Goal: Communication & Community: Answer question/provide support

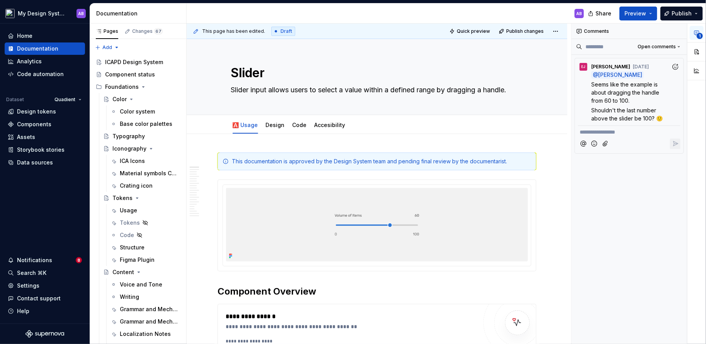
type textarea "*"
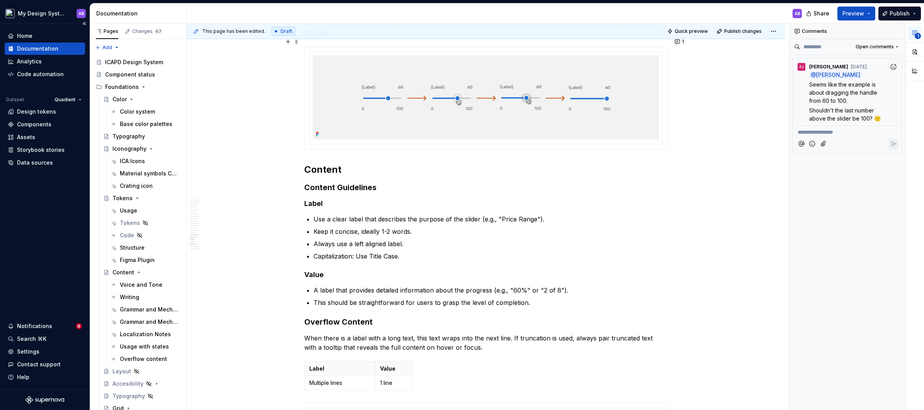
scroll to position [2179, 0]
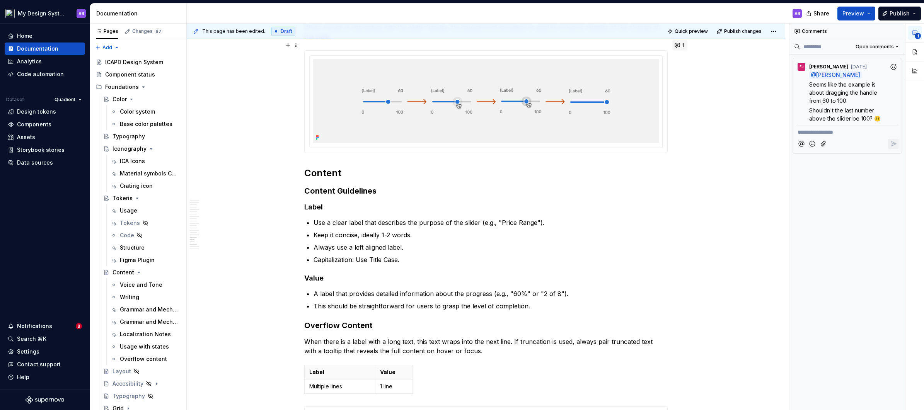
click at [677, 45] on button "1" at bounding box center [679, 45] width 15 height 11
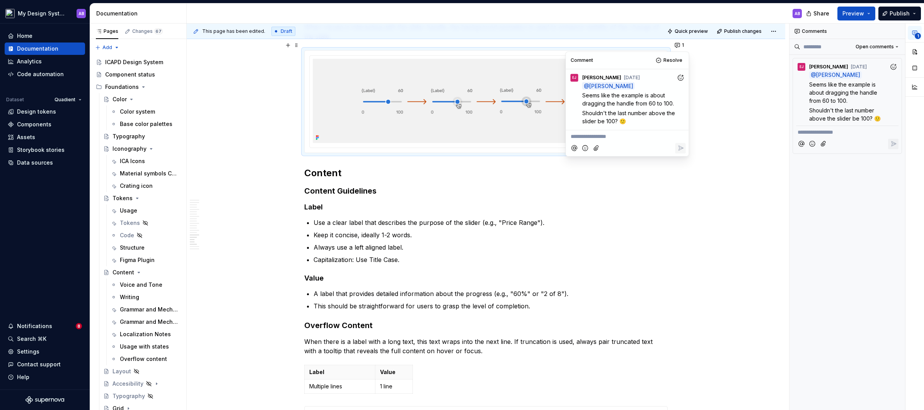
click at [678, 79] on icon "Add reaction" at bounding box center [680, 78] width 8 height 8
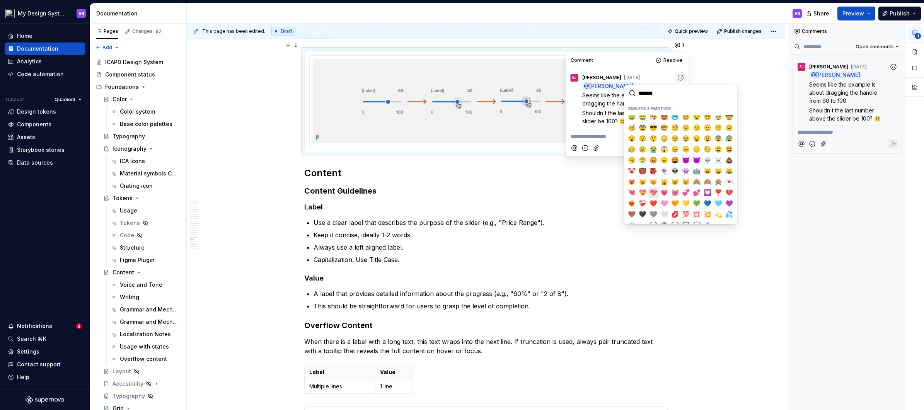
scroll to position [70, 0]
click at [689, 210] on button "💯" at bounding box center [685, 212] width 11 height 11
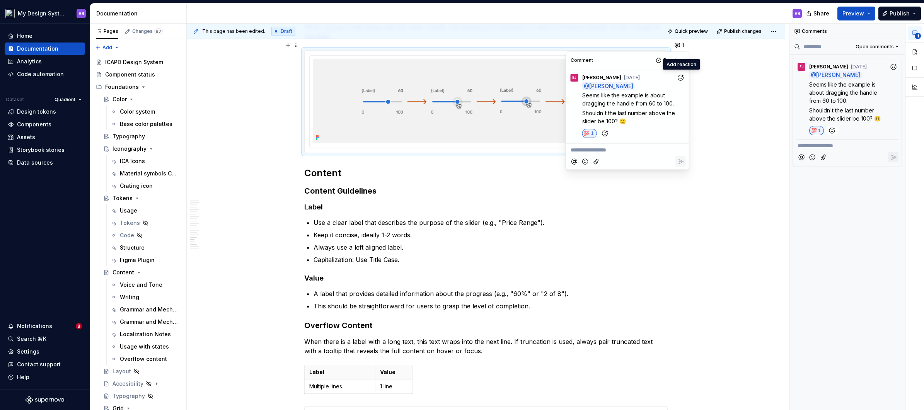
click at [605, 150] on p "**********" at bounding box center [627, 150] width 114 height 8
click at [602, 125] on span "[PERSON_NAME]" at bounding box center [597, 129] width 44 height 8
click at [582, 162] on icon "Add emoji" at bounding box center [584, 162] width 5 height 5
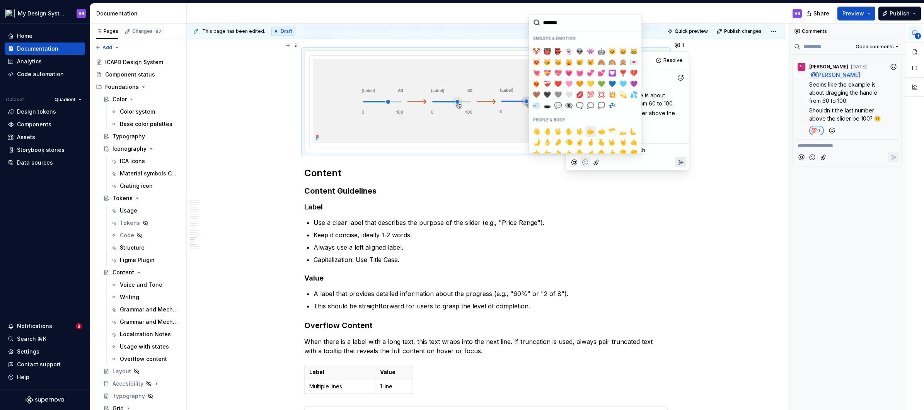
scroll to position [123, 0]
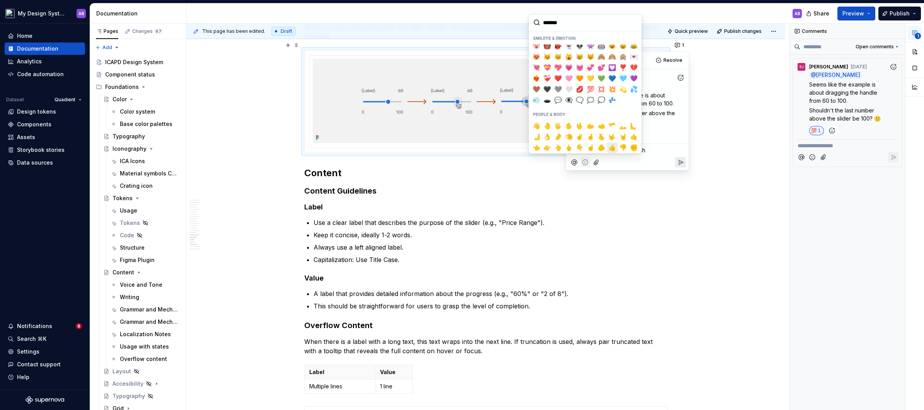
click at [609, 145] on span "👍️" at bounding box center [612, 148] width 6 height 8
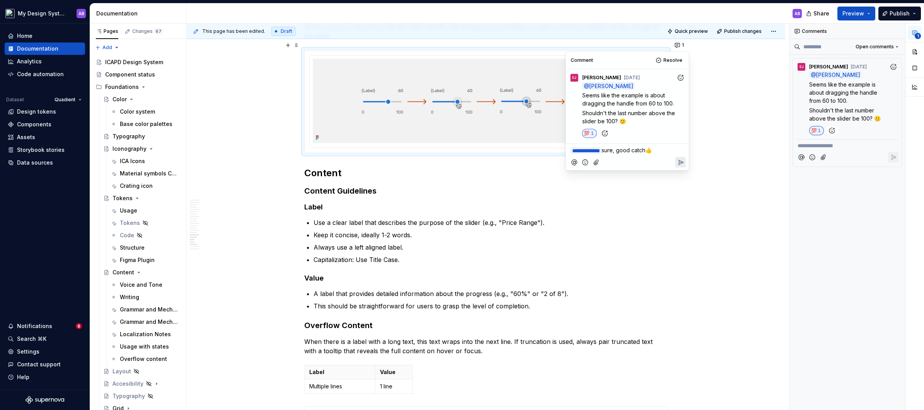
click at [680, 162] on icon "Reply" at bounding box center [680, 162] width 8 height 8
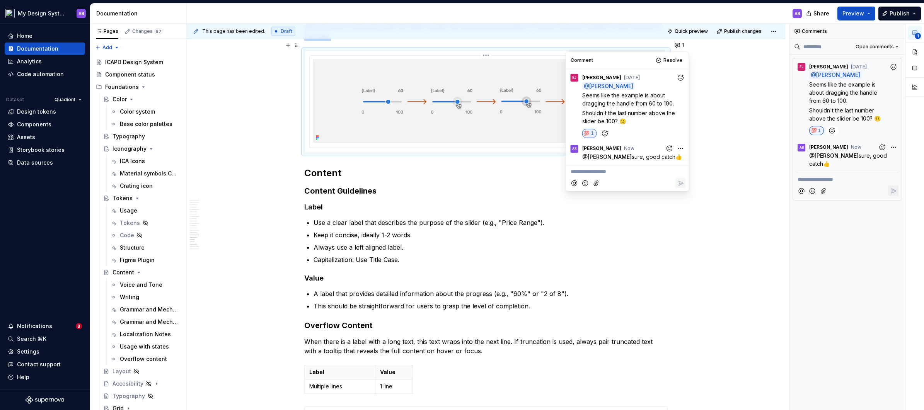
click at [476, 129] on img at bounding box center [486, 101] width 346 height 84
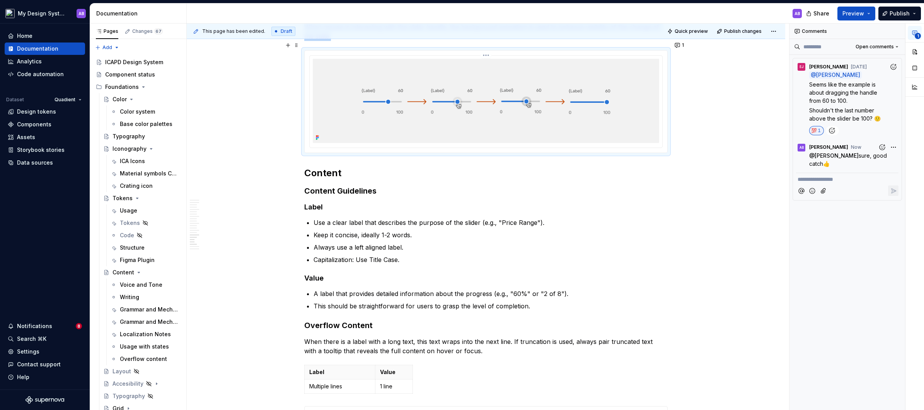
click at [560, 117] on img at bounding box center [486, 101] width 346 height 84
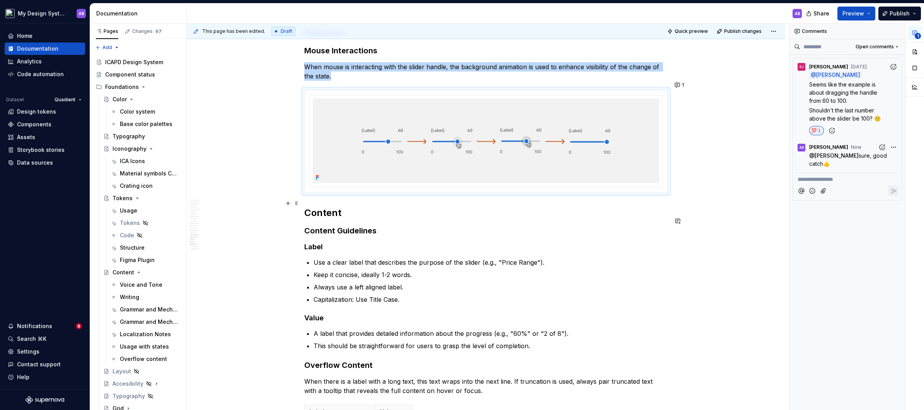
scroll to position [2130, 0]
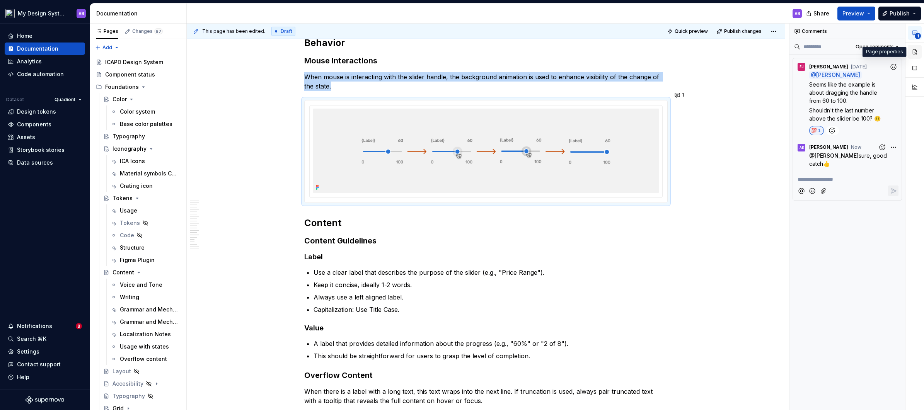
click at [917, 51] on button "button" at bounding box center [914, 52] width 14 height 14
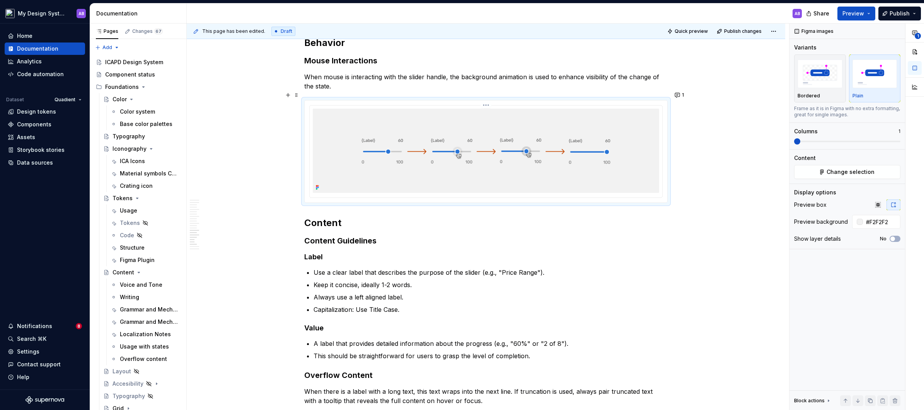
click at [623, 119] on img at bounding box center [486, 151] width 346 height 84
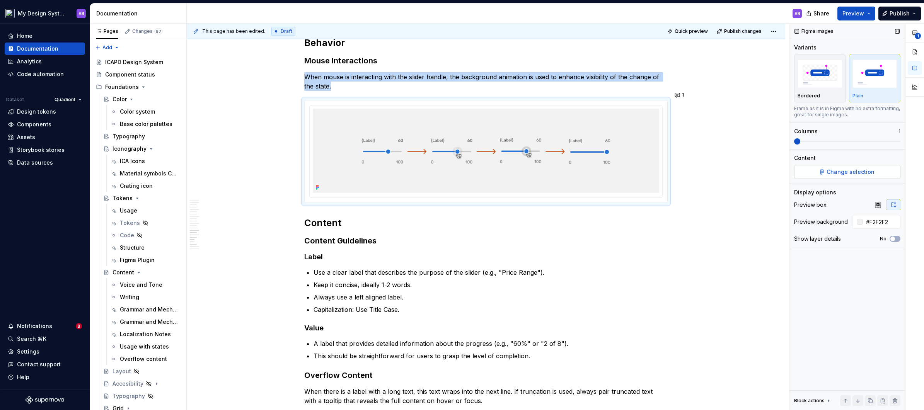
click at [868, 169] on span "Change selection" at bounding box center [850, 172] width 48 height 8
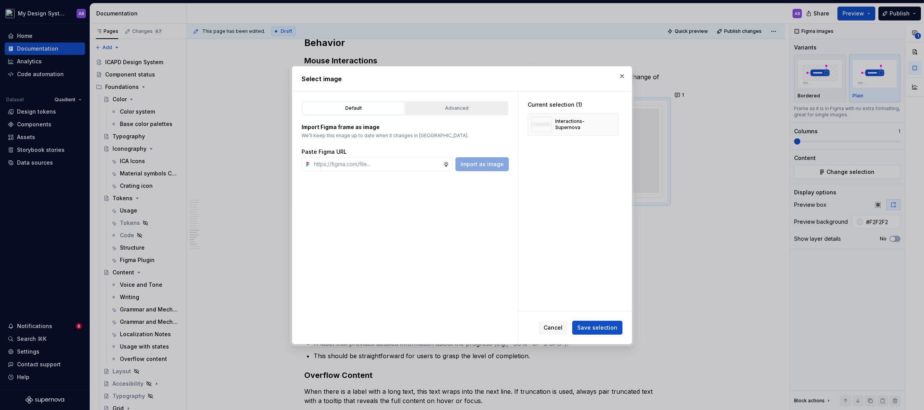
click at [482, 108] on div "Advanced" at bounding box center [456, 108] width 97 height 8
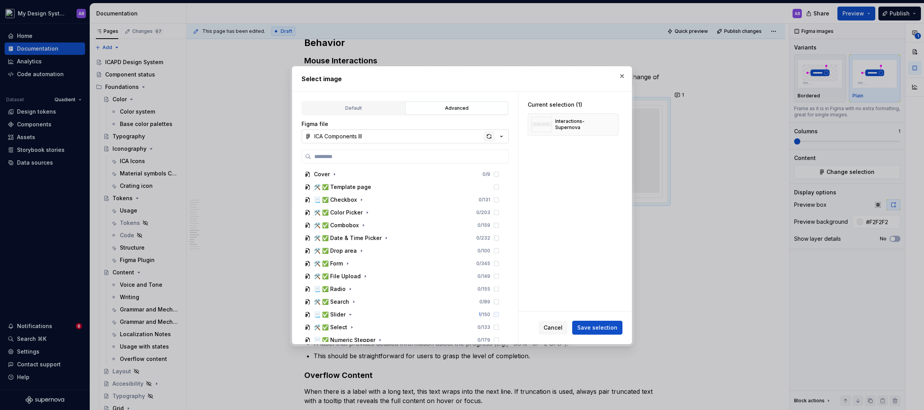
click at [485, 132] on div "button" at bounding box center [488, 136] width 11 height 11
click at [588, 325] on span "Save selection" at bounding box center [597, 328] width 40 height 8
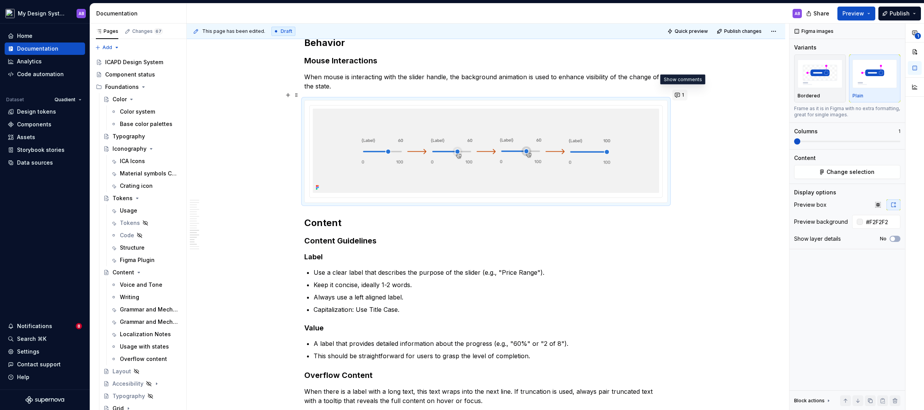
click at [681, 94] on button "1" at bounding box center [679, 95] width 15 height 11
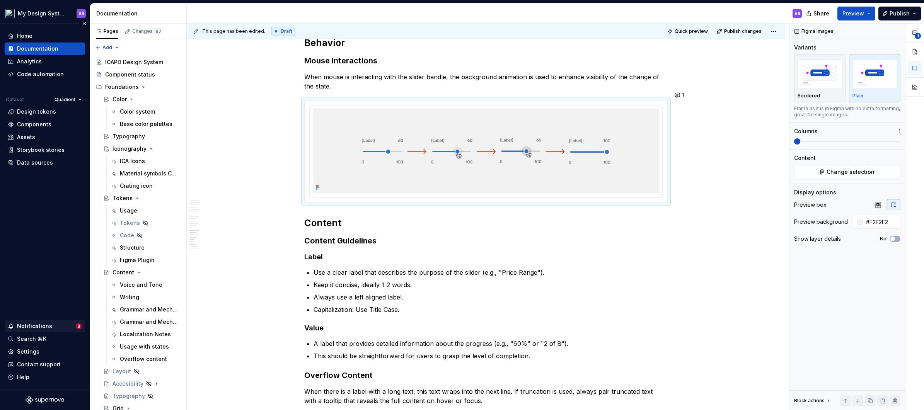
click at [62, 327] on div "Notifications" at bounding box center [42, 326] width 68 height 8
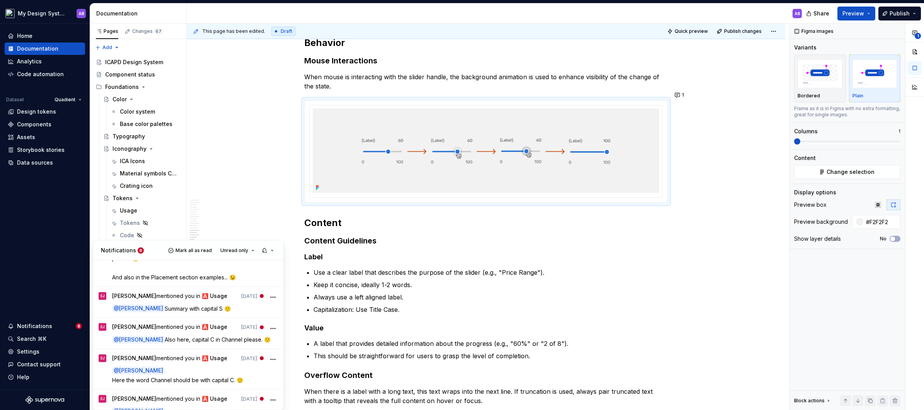
scroll to position [224, 0]
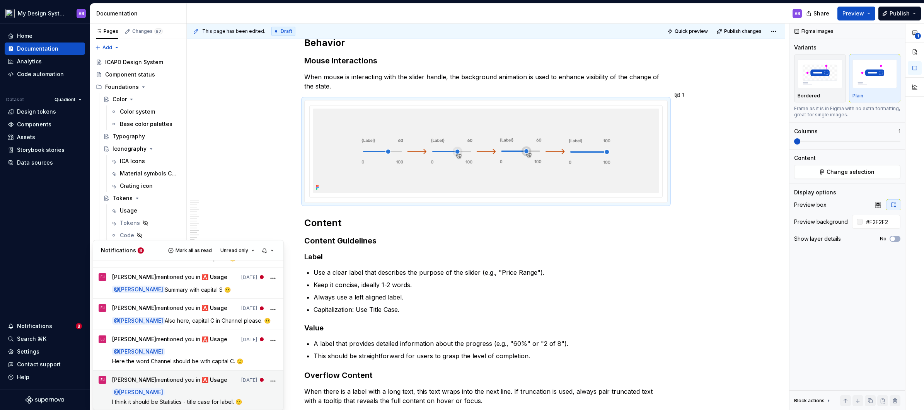
click at [174, 391] on p "@ [PERSON_NAME]" at bounding box center [195, 392] width 166 height 8
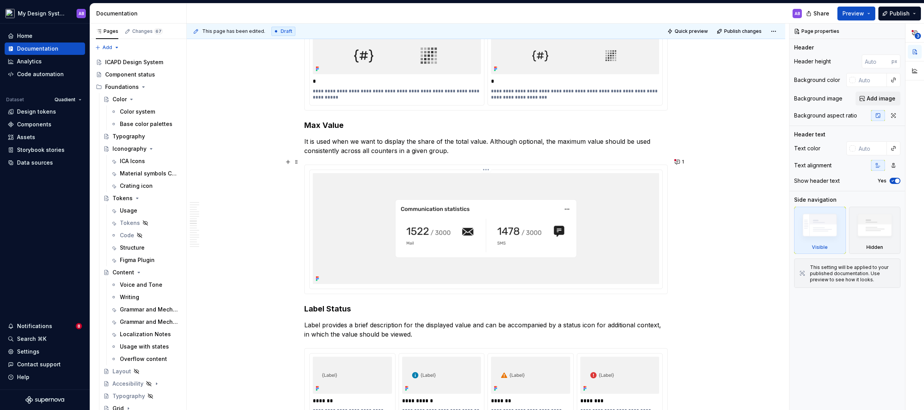
scroll to position [1262, 0]
click at [679, 161] on button "1" at bounding box center [679, 161] width 15 height 11
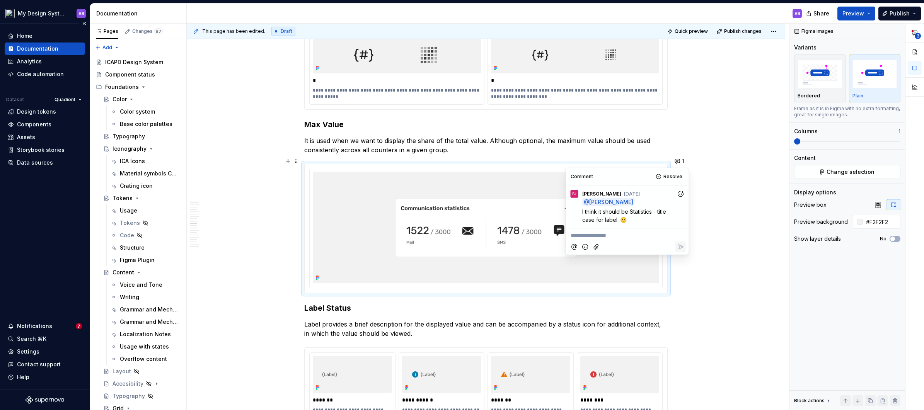
type textarea "*"
click at [679, 194] on icon "Add reaction" at bounding box center [680, 194] width 8 height 8
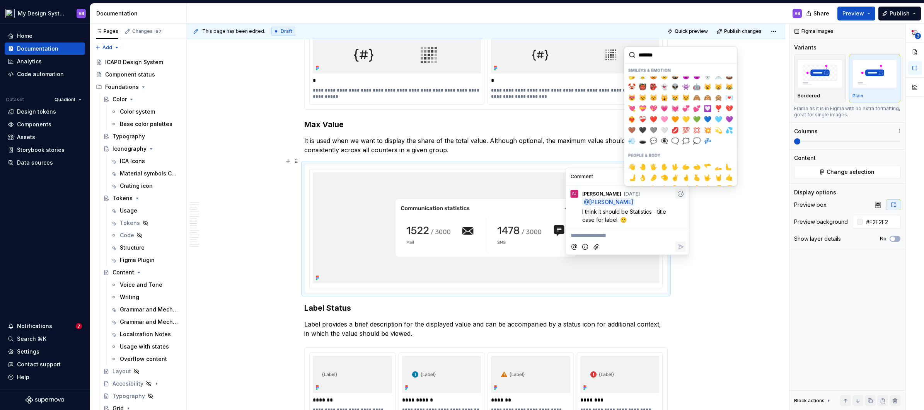
scroll to position [116, 0]
click at [653, 112] on button "❤️" at bounding box center [653, 117] width 11 height 11
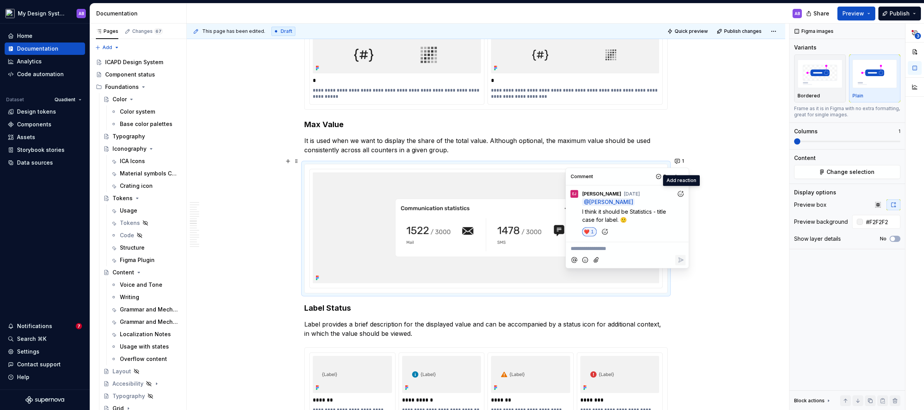
click at [607, 246] on p "**********" at bounding box center [627, 249] width 114 height 8
click at [610, 225] on span "[PERSON_NAME]" at bounding box center [597, 228] width 44 height 8
click at [679, 260] on icon "Reply" at bounding box center [680, 261] width 8 height 8
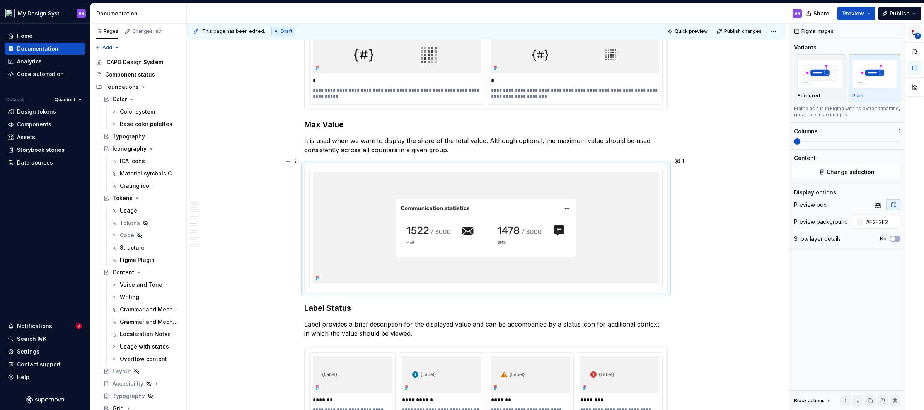
click at [916, 31] on icon "button" at bounding box center [914, 33] width 5 height 4
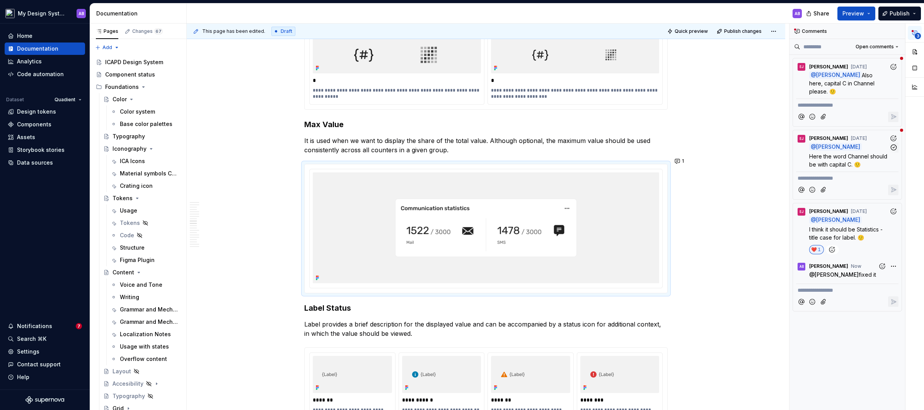
click at [847, 152] on p "Here the word Channel should be with capital C. 🙂" at bounding box center [849, 160] width 80 height 16
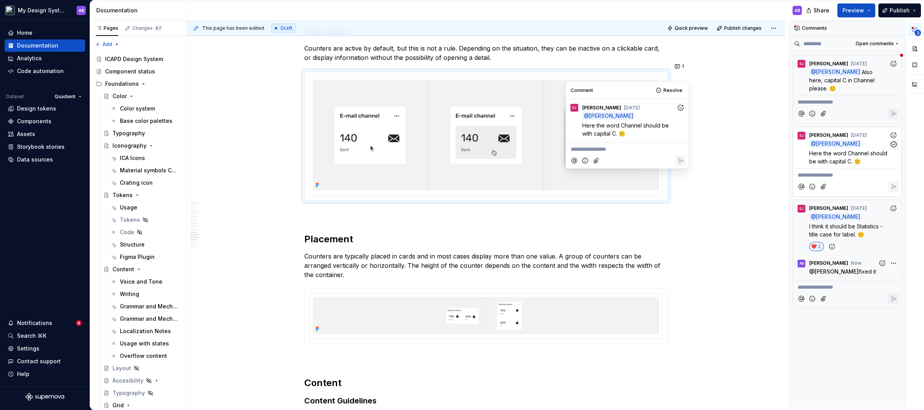
scroll to position [1926, 0]
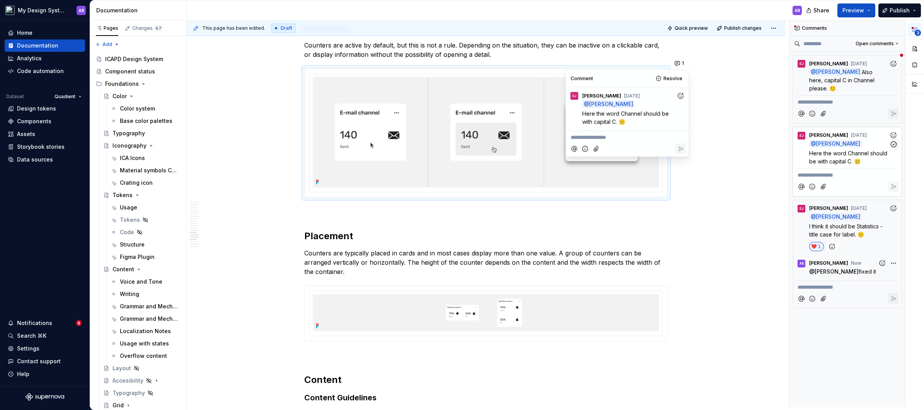
click at [894, 130] on button "Add reaction" at bounding box center [893, 135] width 10 height 10
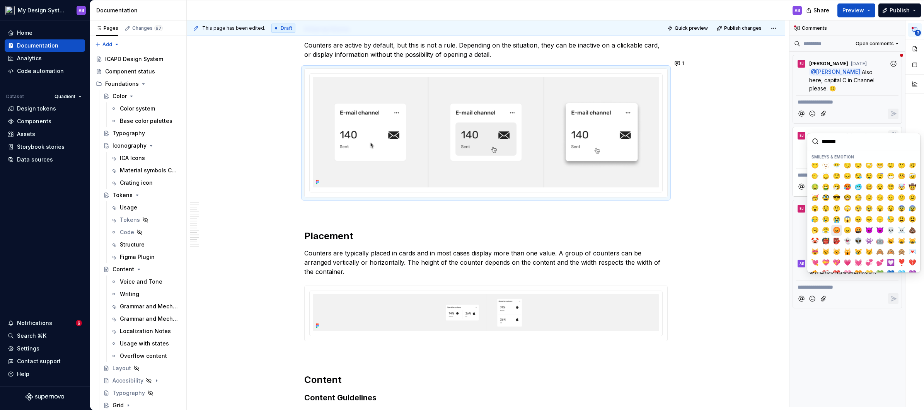
scroll to position [57, 0]
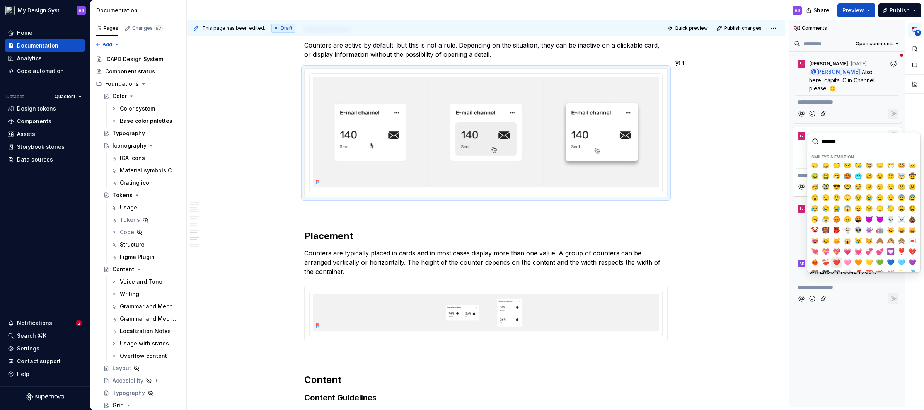
click at [837, 260] on span "❤️" at bounding box center [836, 263] width 6 height 8
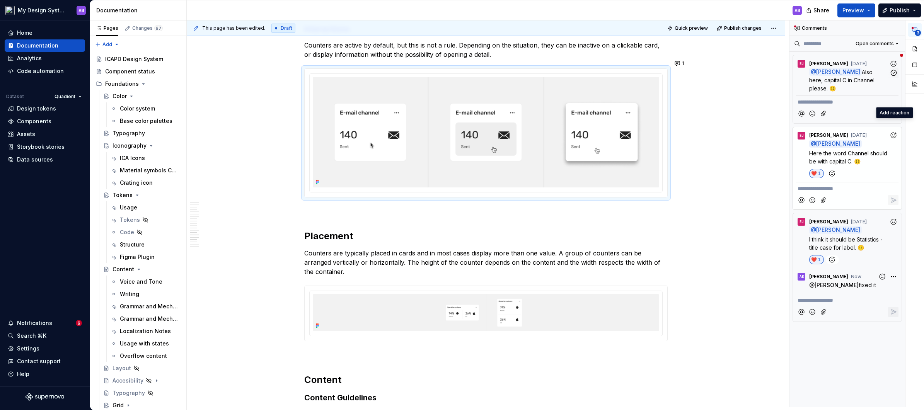
click at [868, 74] on p "@ [PERSON_NAME] Also here, capital C in Channel please. 🙂" at bounding box center [849, 80] width 80 height 24
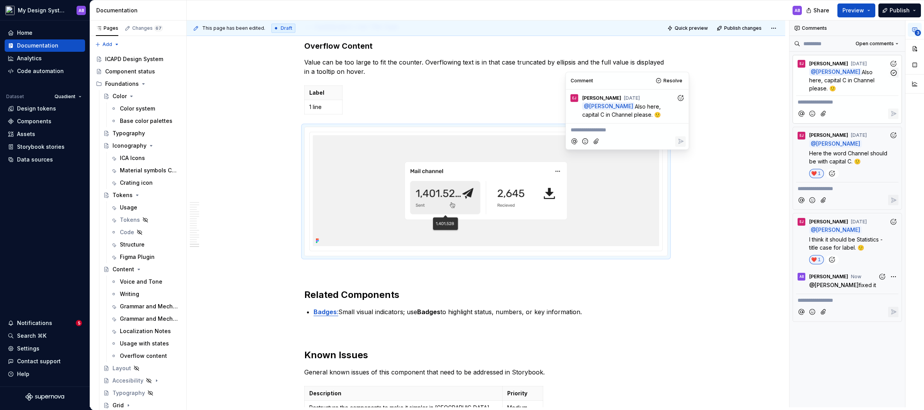
scroll to position [2414, 0]
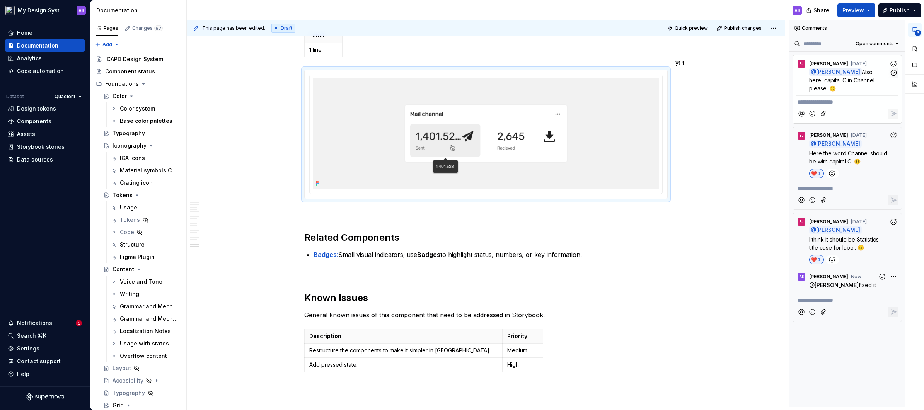
click at [893, 60] on icon "Add reaction" at bounding box center [893, 64] width 8 height 8
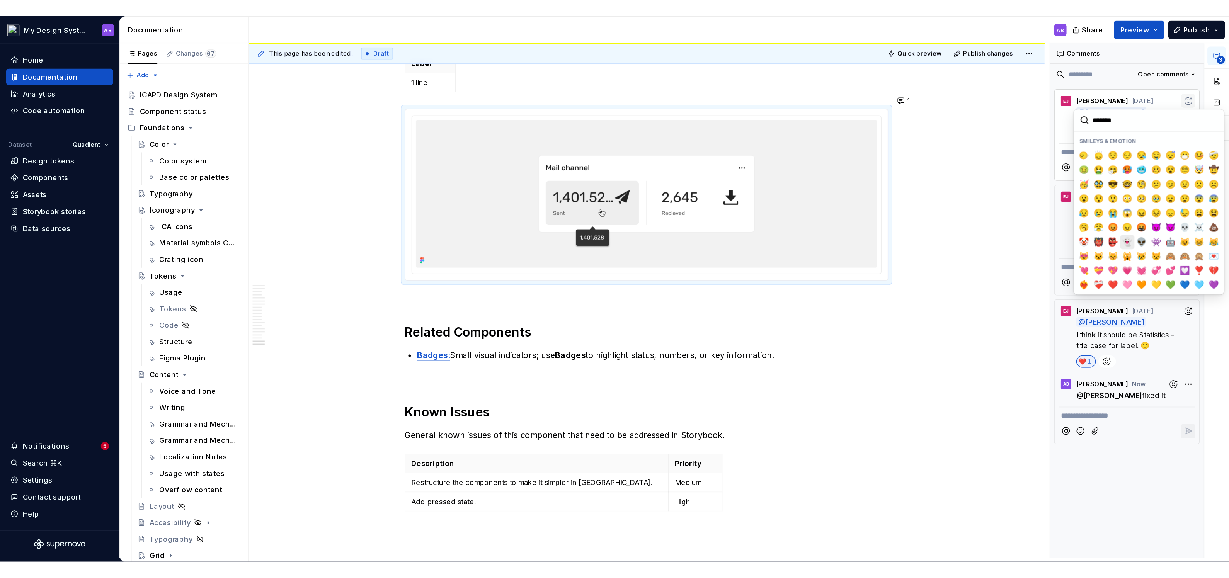
scroll to position [59, 0]
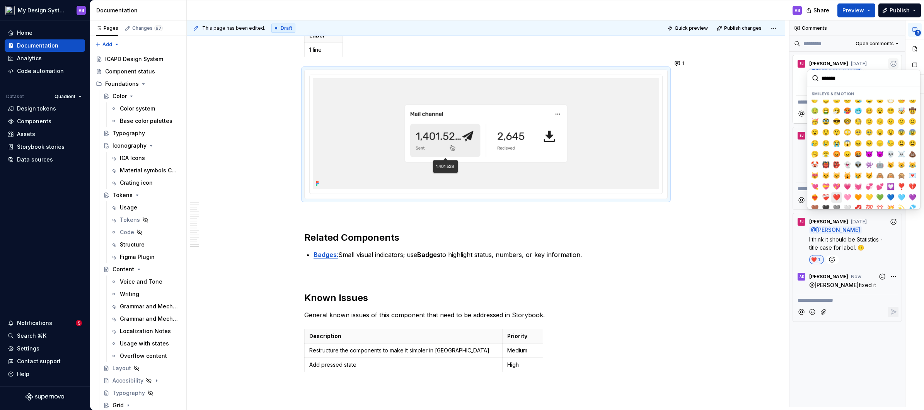
click at [833, 198] on span "❤️" at bounding box center [836, 198] width 6 height 8
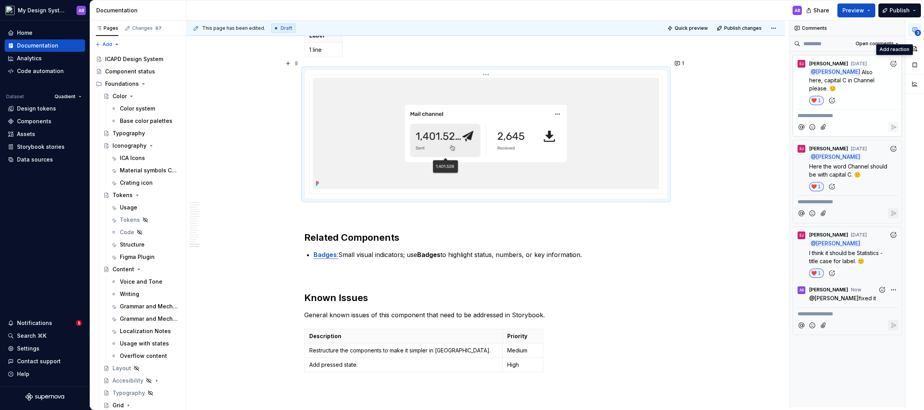
click at [587, 169] on img at bounding box center [486, 133] width 346 height 111
click at [916, 49] on button "button" at bounding box center [914, 49] width 14 height 14
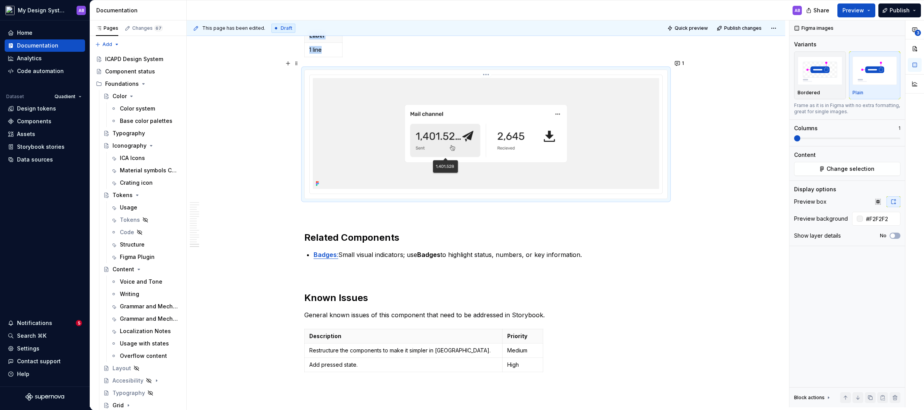
click at [600, 129] on img at bounding box center [486, 133] width 346 height 111
click at [853, 171] on span "Change selection" at bounding box center [850, 169] width 48 height 8
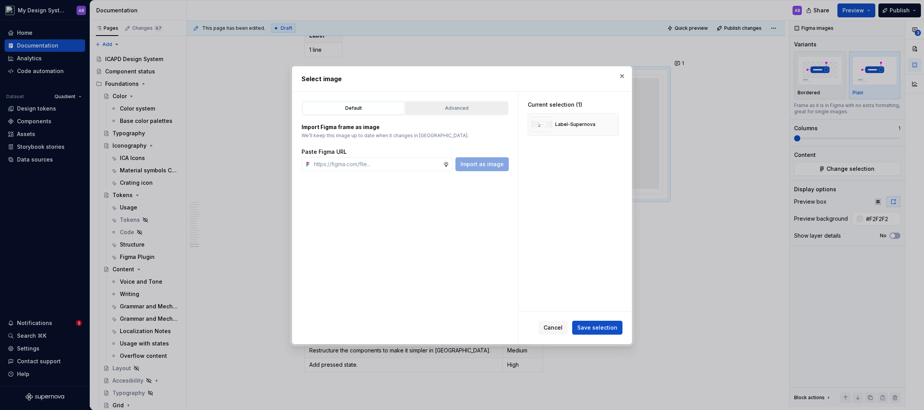
click at [459, 108] on div "Advanced" at bounding box center [456, 108] width 97 height 8
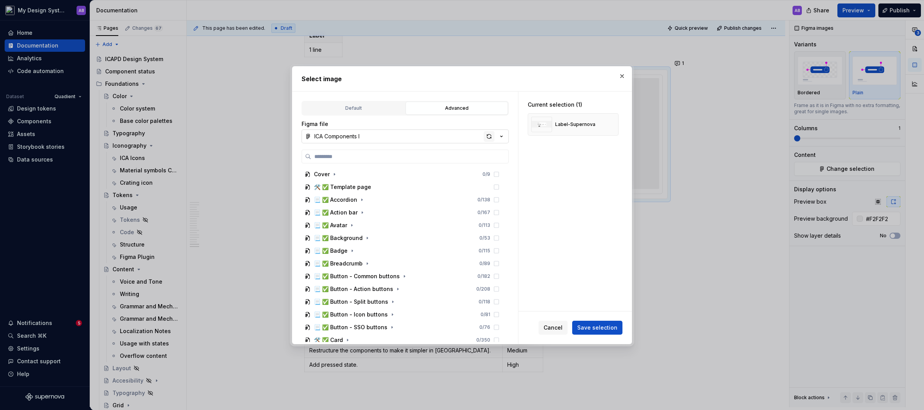
click at [488, 131] on div "button" at bounding box center [488, 136] width 11 height 11
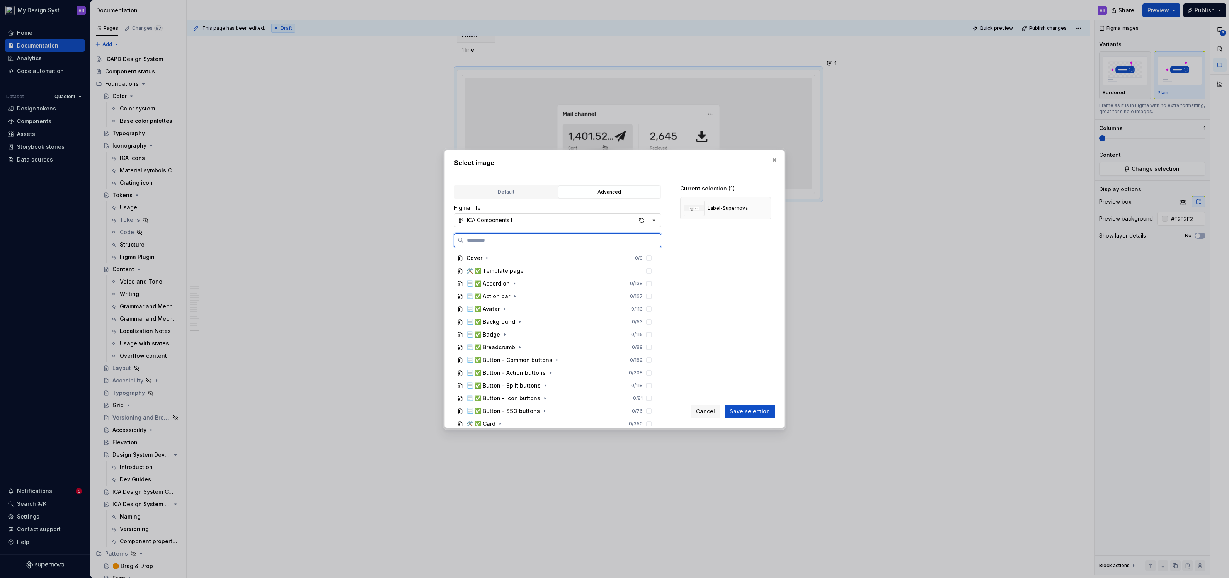
scroll to position [2403, 0]
click at [764, 414] on span "Save selection" at bounding box center [750, 412] width 40 height 8
click at [764, 414] on div "Cancel Save selection" at bounding box center [733, 412] width 84 height 14
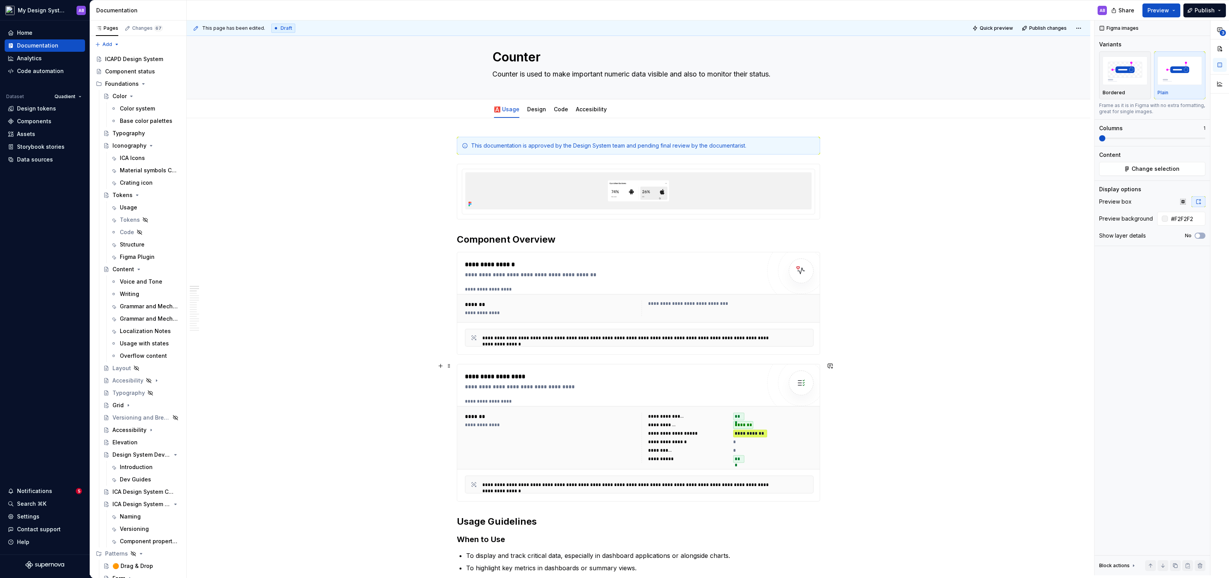
scroll to position [14, 0]
click at [39, 489] on div "Notifications" at bounding box center [34, 491] width 35 height 8
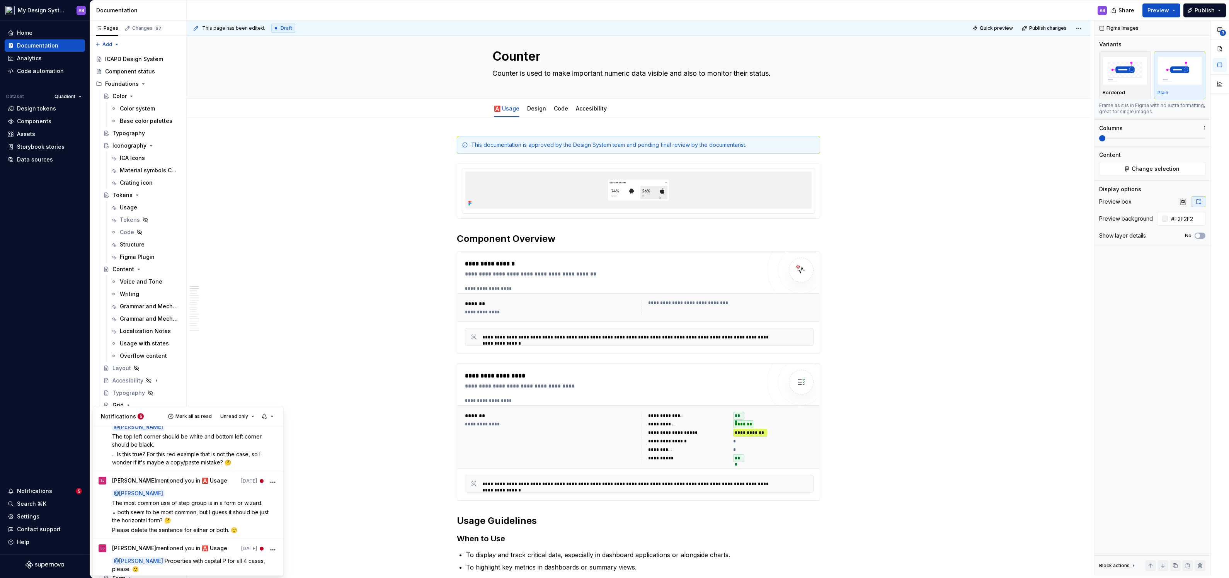
scroll to position [112, 0]
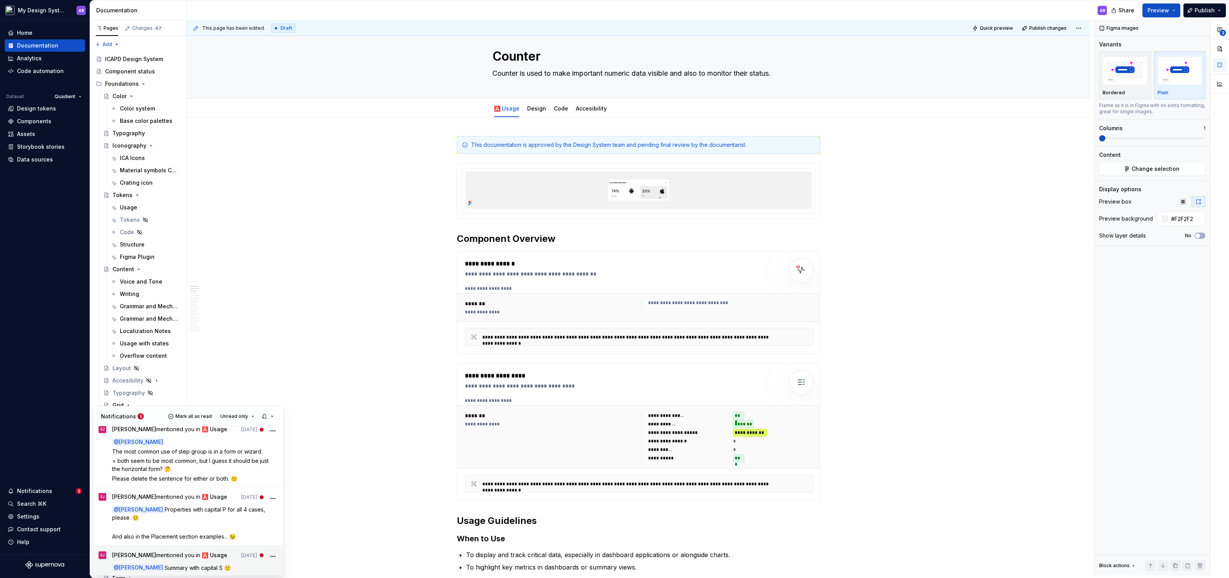
click at [182, 551] on span "[PERSON_NAME] mentioned you in 🅰️ Usage" at bounding box center [169, 556] width 115 height 10
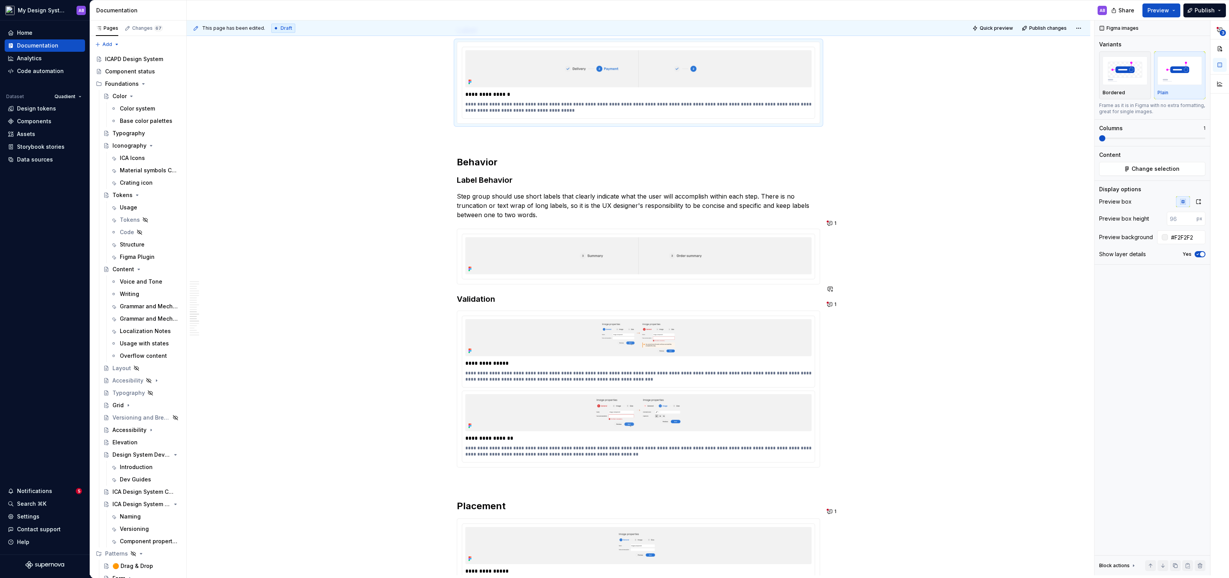
scroll to position [1704, 0]
click at [836, 221] on span "1" at bounding box center [835, 222] width 2 height 6
click at [651, 236] on img at bounding box center [638, 254] width 346 height 37
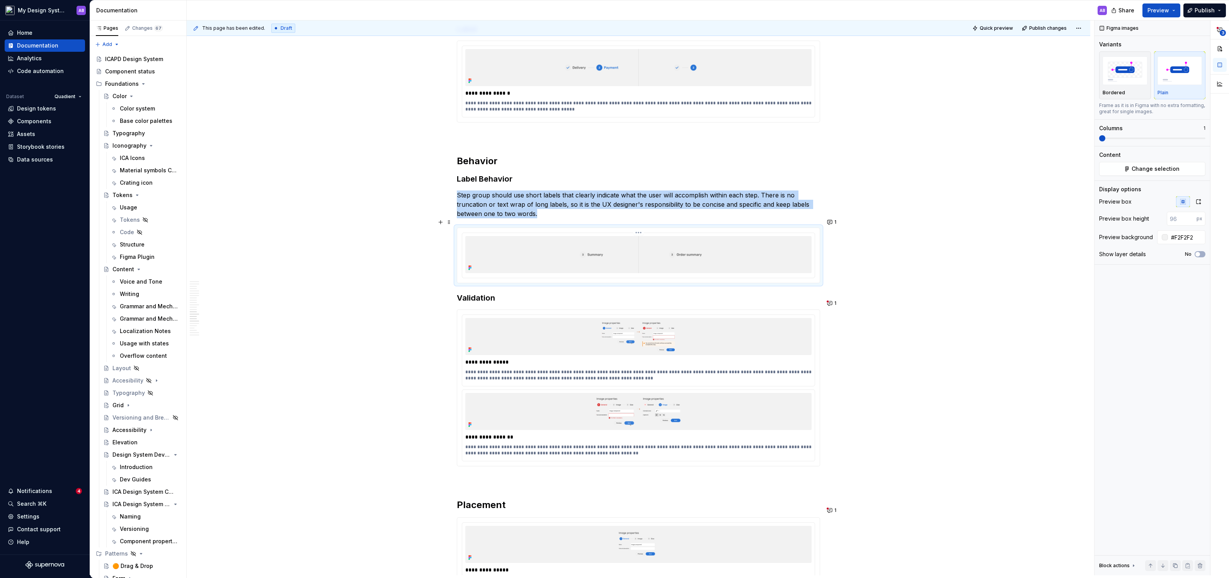
click at [708, 241] on img at bounding box center [638, 254] width 346 height 37
click at [1202, 200] on button "button" at bounding box center [1199, 201] width 14 height 11
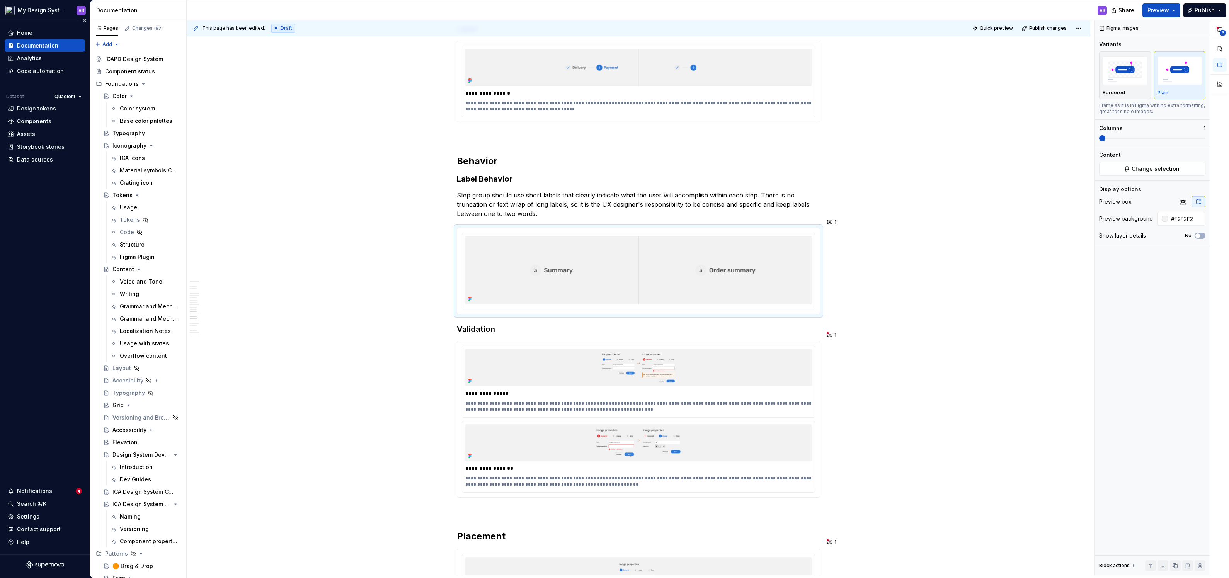
type textarea "*"
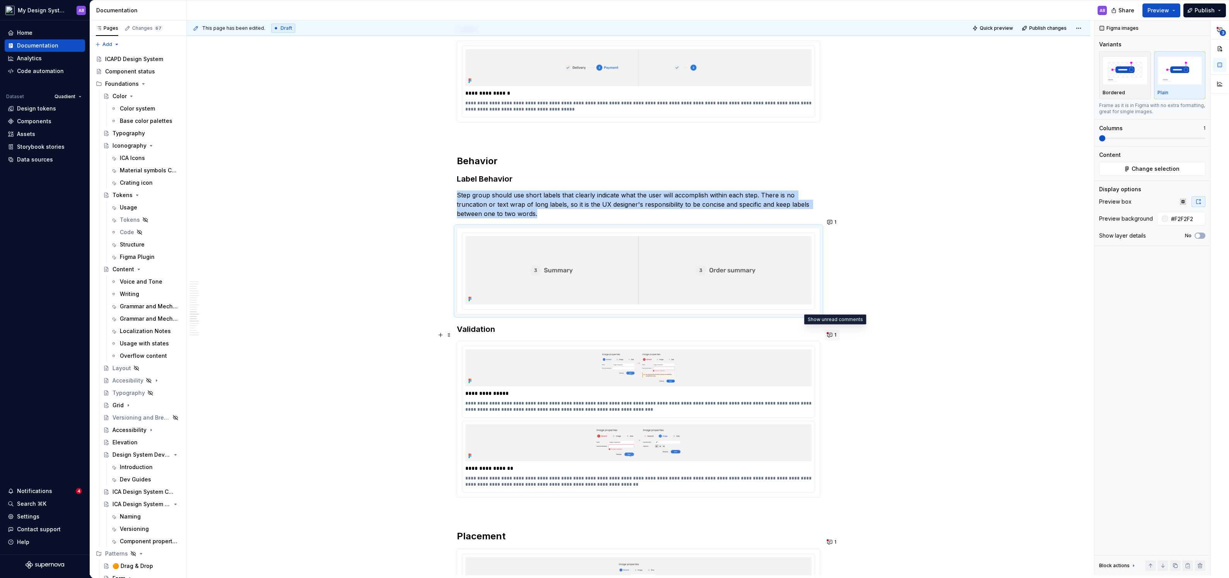
click at [834, 332] on button "1" at bounding box center [832, 335] width 15 height 11
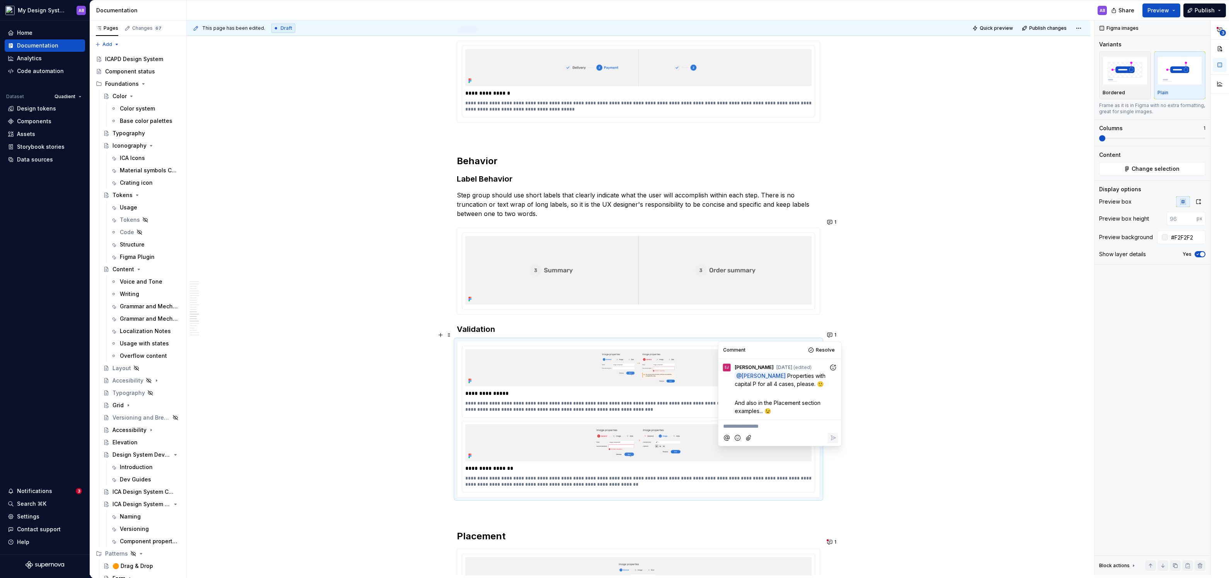
click at [834, 366] on icon "Add reaction" at bounding box center [835, 366] width 2 height 2
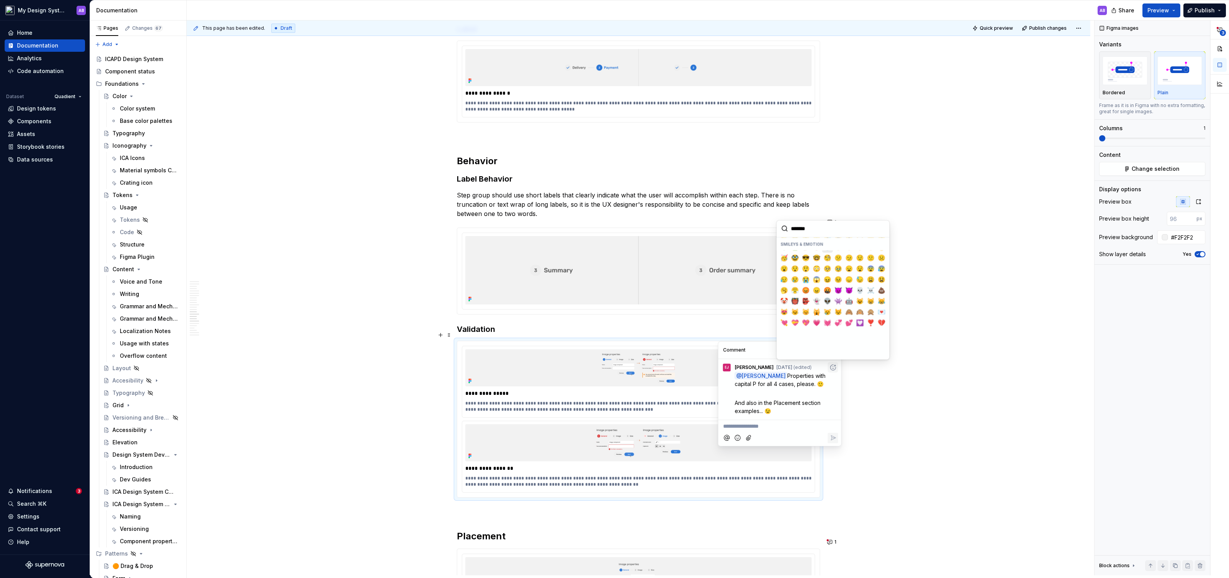
scroll to position [75, 0]
click at [807, 329] on span "❤️" at bounding box center [806, 333] width 6 height 8
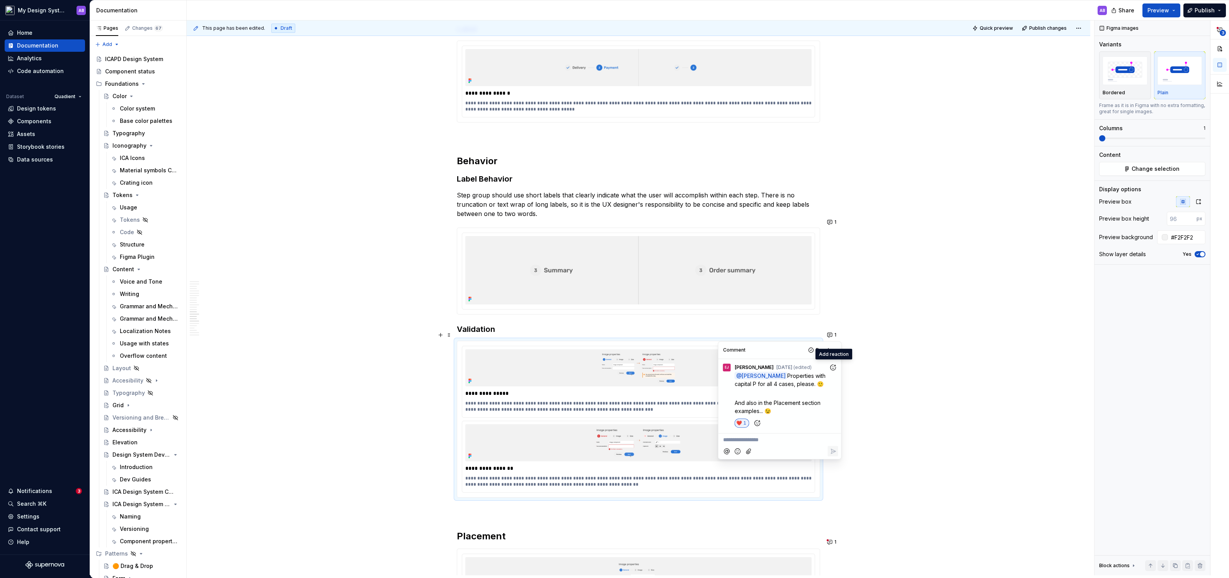
click at [758, 444] on div at bounding box center [780, 451] width 117 height 16
click at [759, 439] on p "**********" at bounding box center [780, 440] width 114 height 8
click at [747, 417] on span "[PERSON_NAME]" at bounding box center [749, 419] width 44 height 8
click at [830, 451] on icon "Reply" at bounding box center [833, 452] width 8 height 8
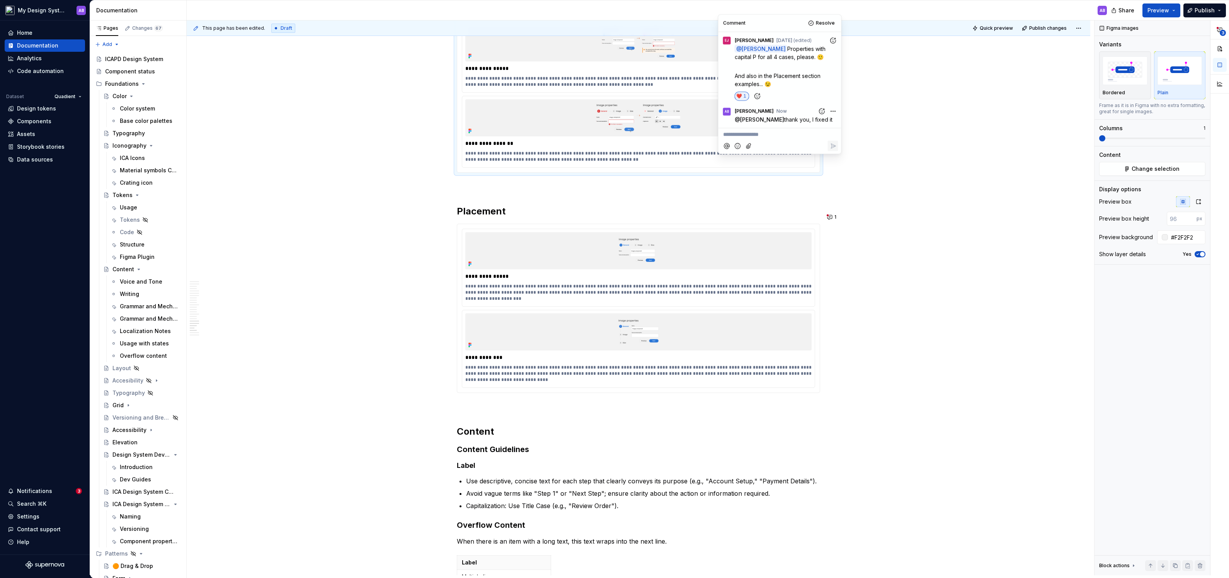
scroll to position [2032, 0]
click at [601, 360] on div "**********" at bounding box center [638, 371] width 346 height 22
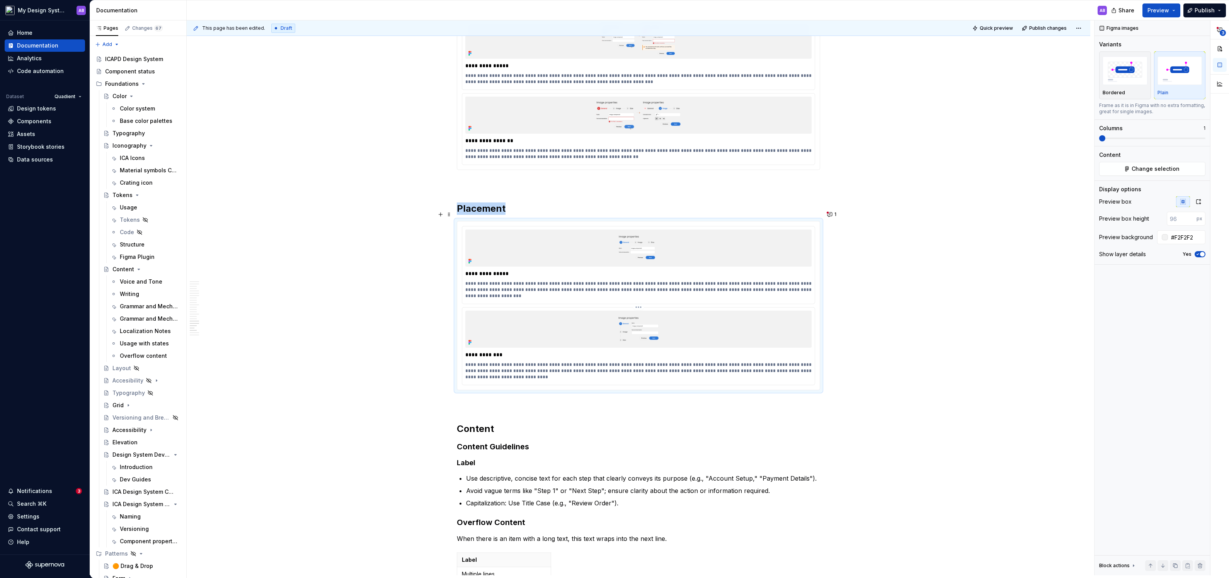
click at [619, 311] on img at bounding box center [638, 329] width 346 height 37
click at [1203, 196] on button "button" at bounding box center [1199, 201] width 14 height 11
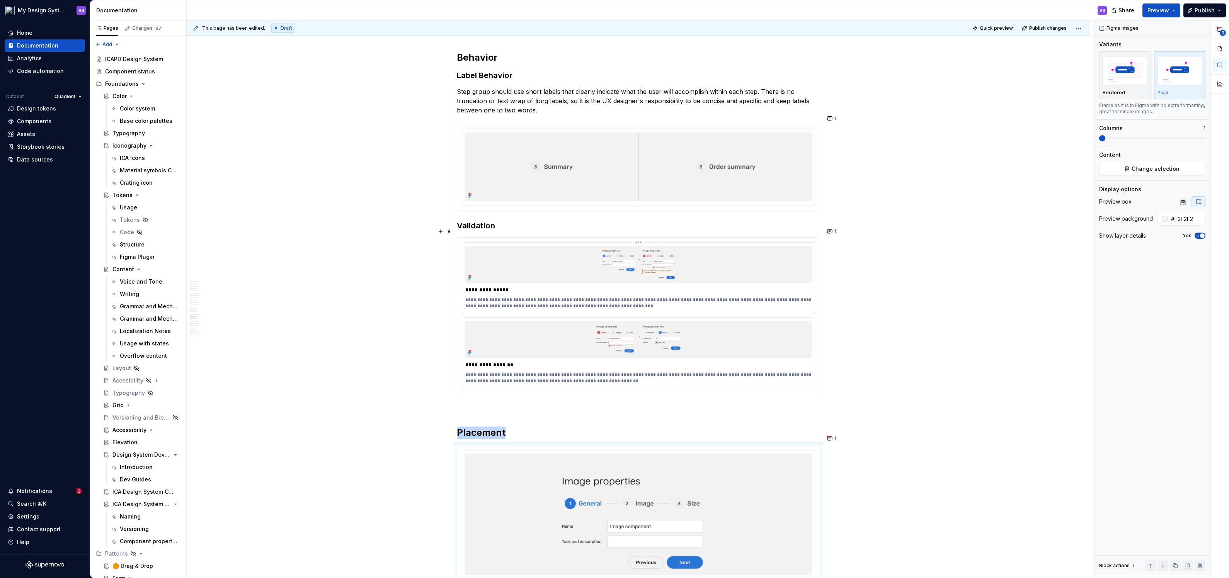
scroll to position [1809, 0]
click at [581, 302] on div "**********" at bounding box center [638, 314] width 353 height 147
click at [1203, 201] on button "button" at bounding box center [1199, 201] width 14 height 11
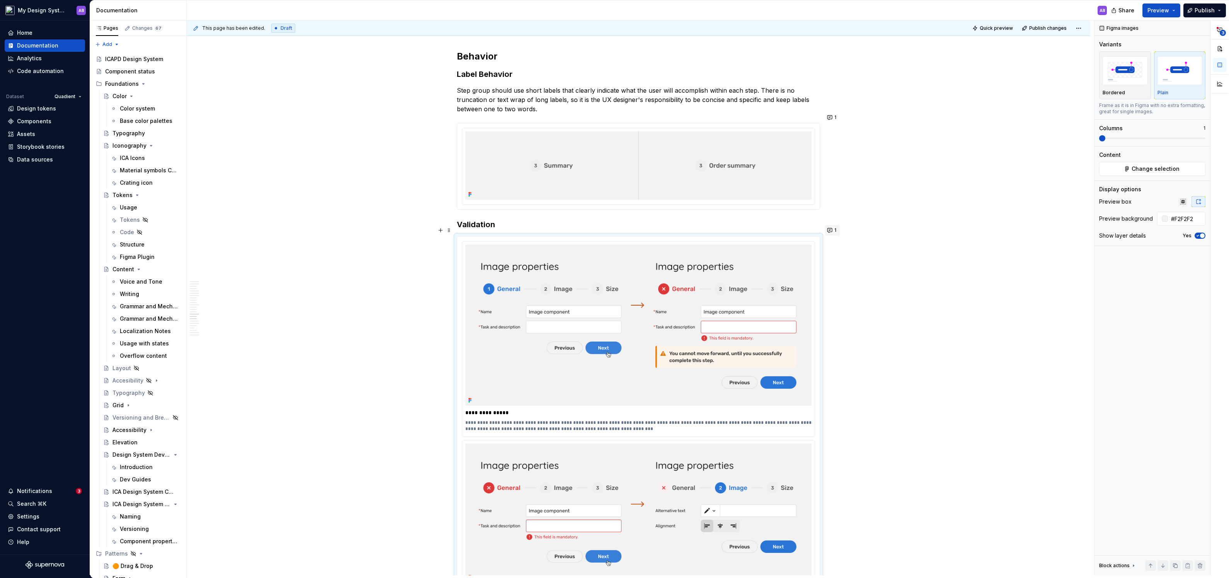
click at [836, 228] on span "1" at bounding box center [835, 230] width 2 height 6
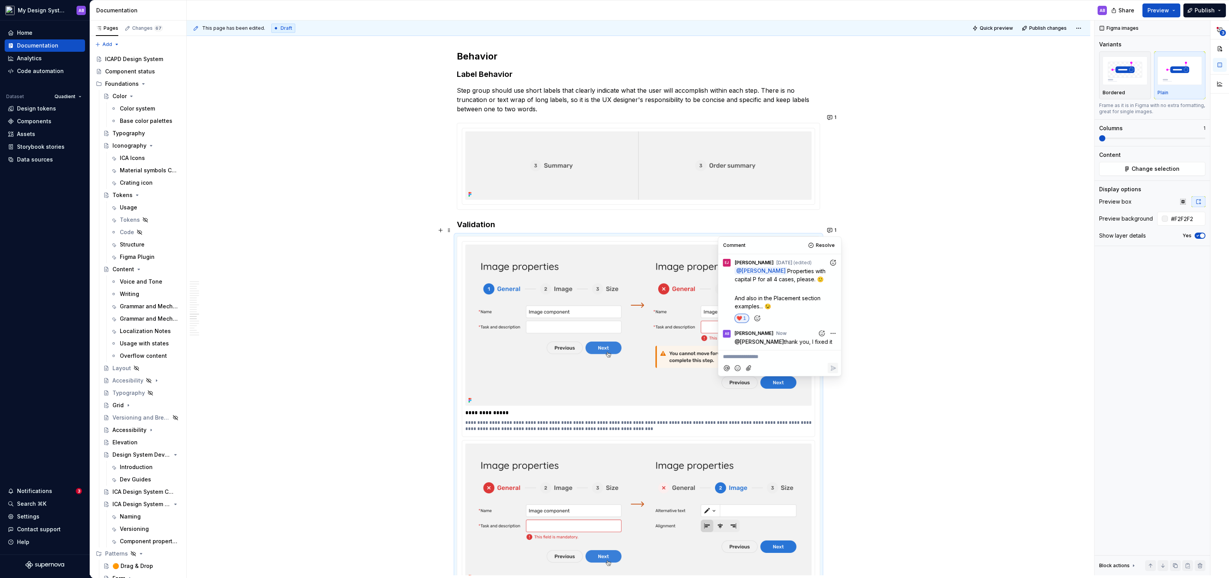
click at [887, 289] on div "**********" at bounding box center [639, 4] width 904 height 3347
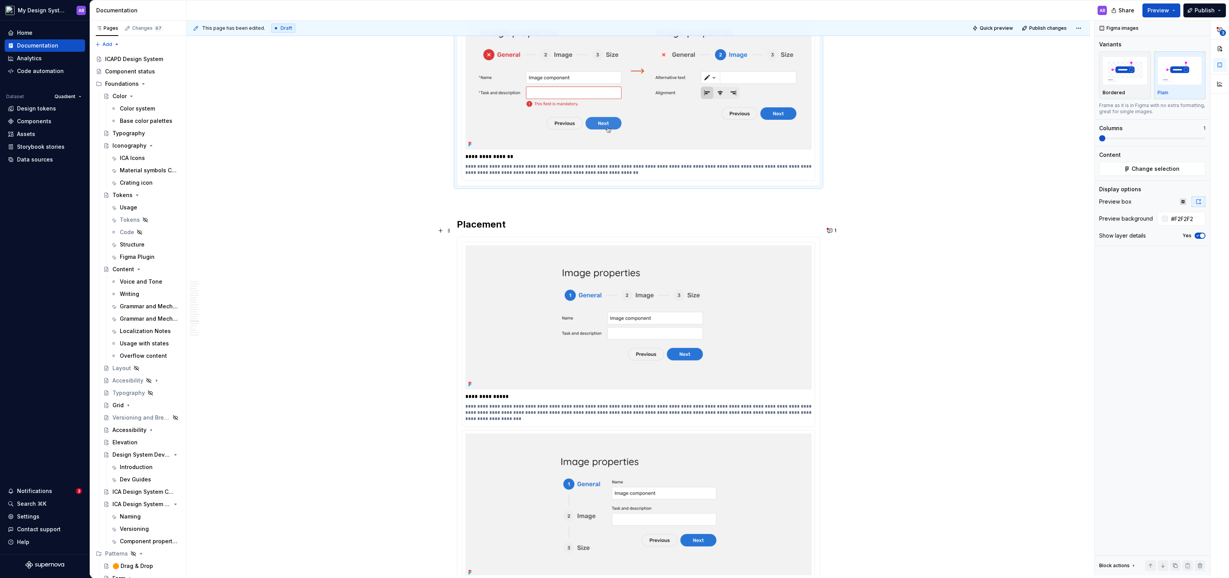
scroll to position [2255, 0]
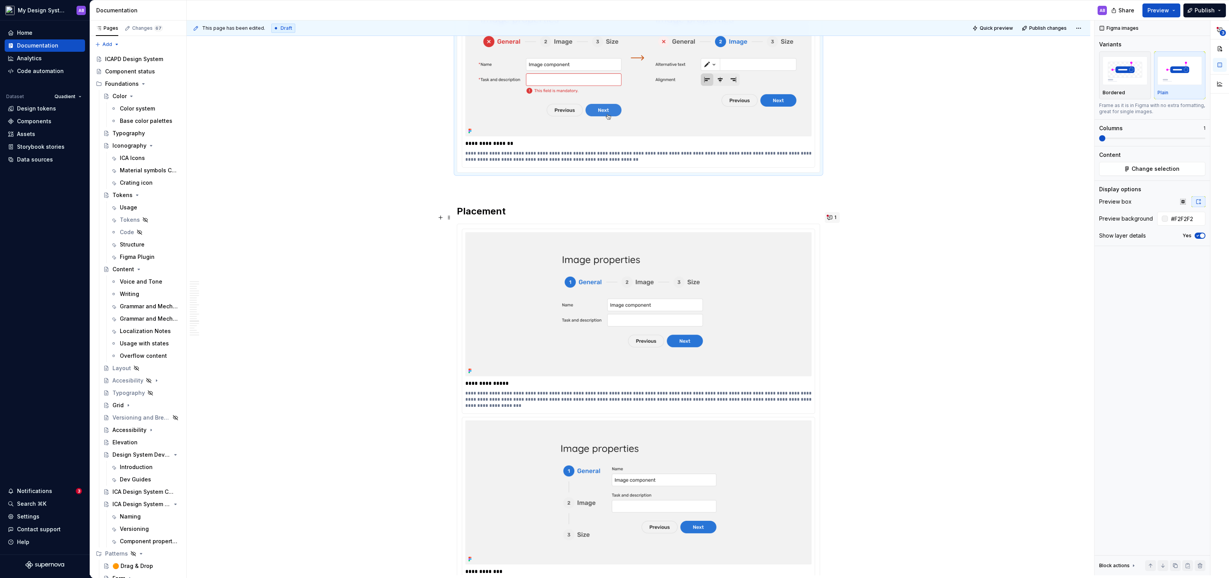
click at [834, 217] on button "1" at bounding box center [832, 217] width 15 height 11
drag, startPoint x: 769, startPoint y: 319, endPoint x: 731, endPoint y: 271, distance: 61.0
click at [731, 271] on div "@ [PERSON_NAME] The most common use of step group is in a form or wizard. = bot…" at bounding box center [780, 288] width 117 height 69
copy div "The most common use of step group is in a form or wizard. = both seem to be mos…"
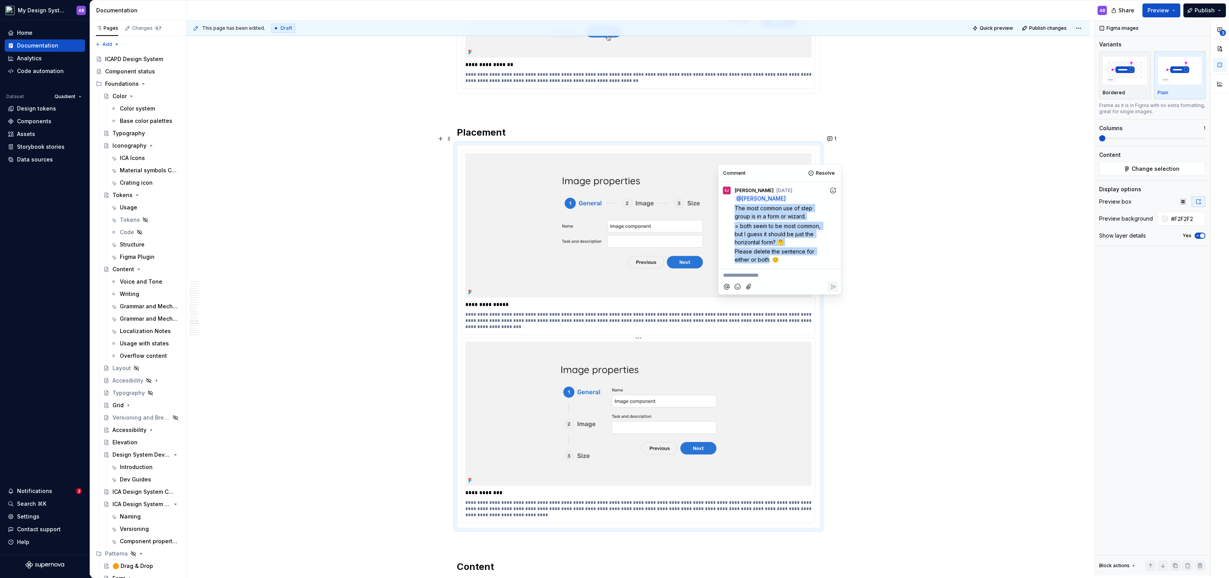
scroll to position [2338, 0]
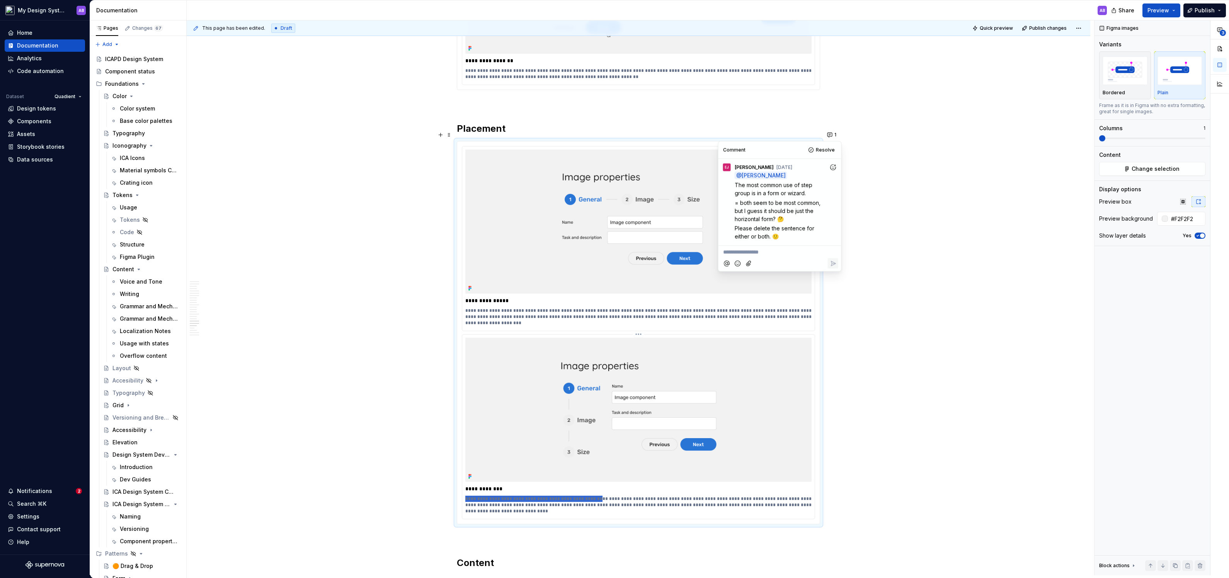
drag, startPoint x: 596, startPoint y: 487, endPoint x: 467, endPoint y: 486, distance: 129.1
click at [467, 496] on p "**********" at bounding box center [638, 505] width 347 height 19
click at [557, 308] on p "**********" at bounding box center [638, 317] width 347 height 19
click at [598, 308] on p "**********" at bounding box center [638, 317] width 347 height 19
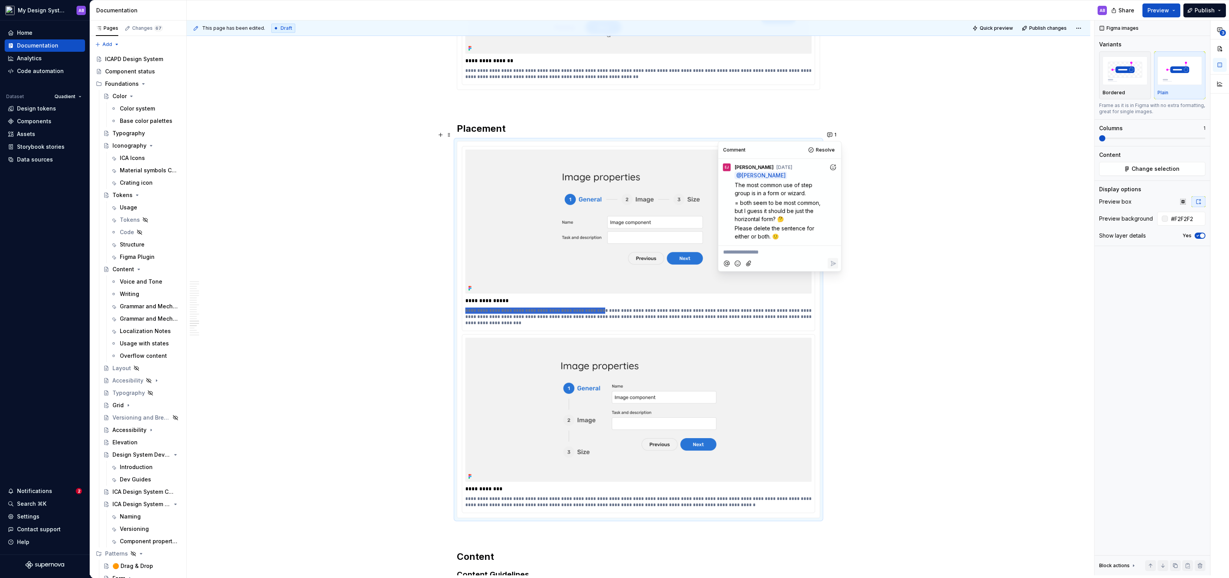
drag, startPoint x: 598, startPoint y: 298, endPoint x: 456, endPoint y: 294, distance: 142.3
click at [457, 294] on div "**********" at bounding box center [638, 329] width 363 height 377
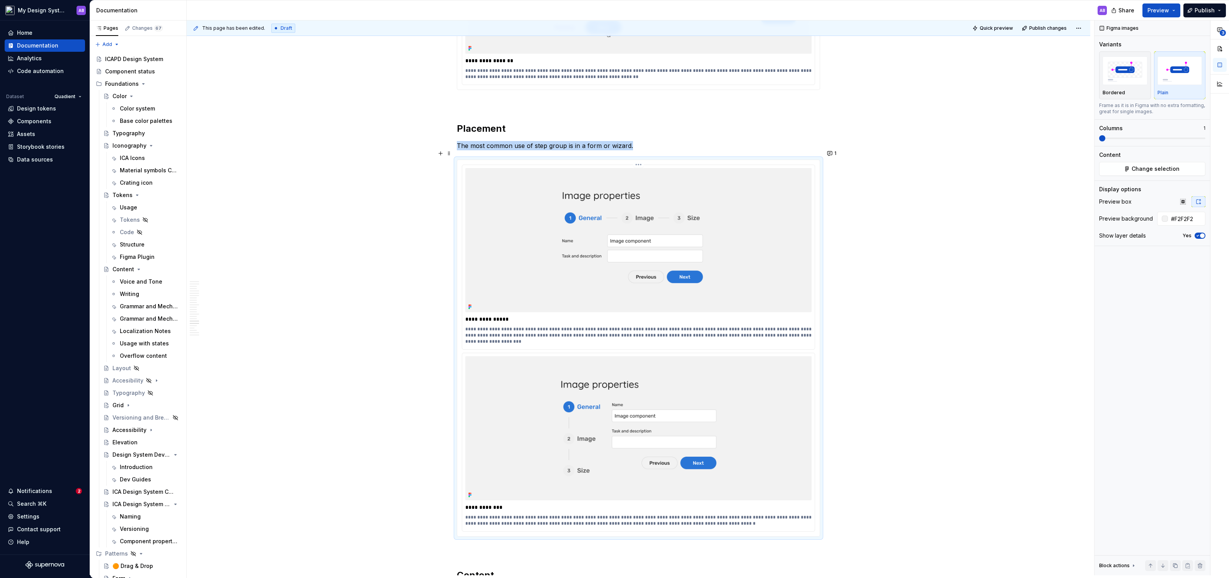
click at [564, 326] on p "**********" at bounding box center [638, 335] width 347 height 19
drag, startPoint x: 598, startPoint y: 316, endPoint x: 482, endPoint y: 315, distance: 116.3
click at [482, 326] on p "**********" at bounding box center [638, 335] width 347 height 19
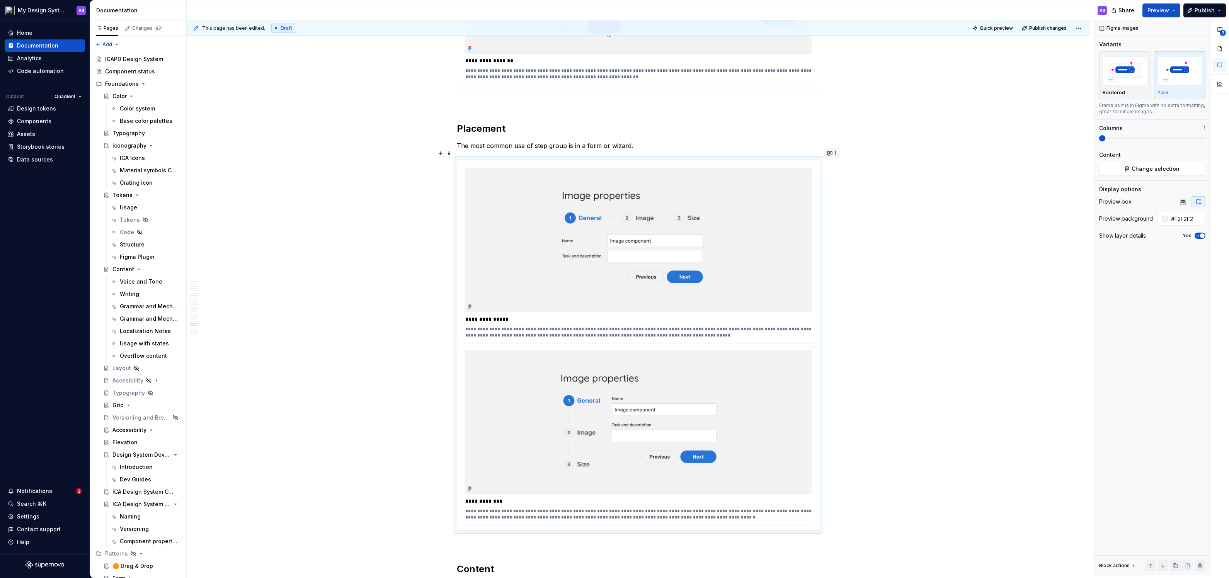
click at [834, 153] on button "1" at bounding box center [832, 153] width 15 height 11
click at [835, 187] on icon "Add reaction" at bounding box center [832, 185] width 5 height 5
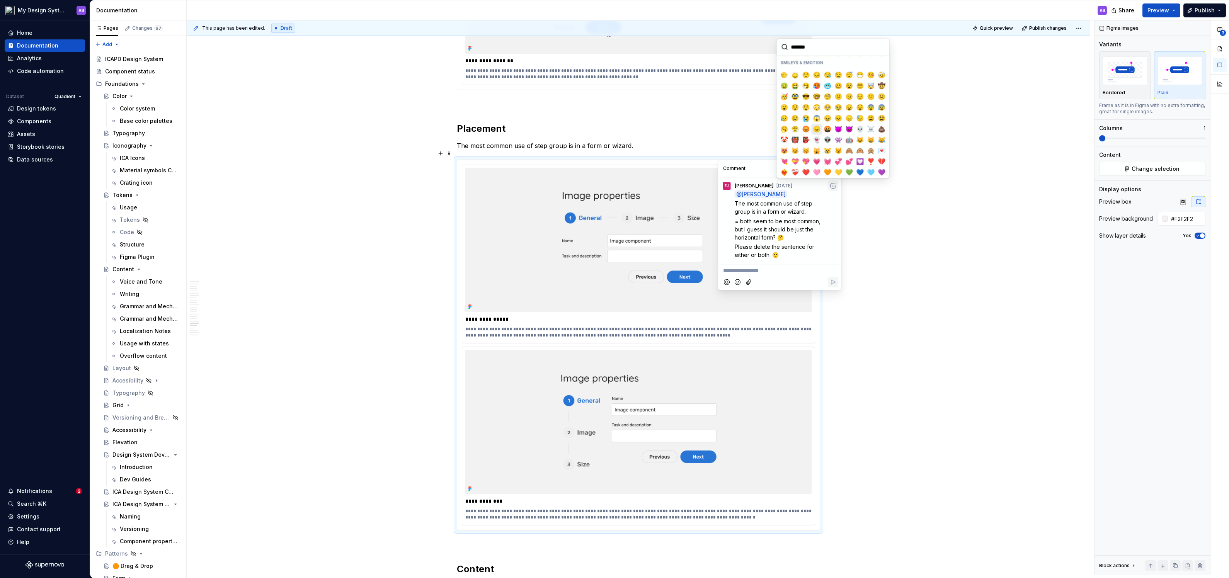
scroll to position [62, 0]
drag, startPoint x: 810, startPoint y: 155, endPoint x: 810, endPoint y: 160, distance: 4.6
click at [810, 160] on button "❤️" at bounding box center [805, 163] width 11 height 11
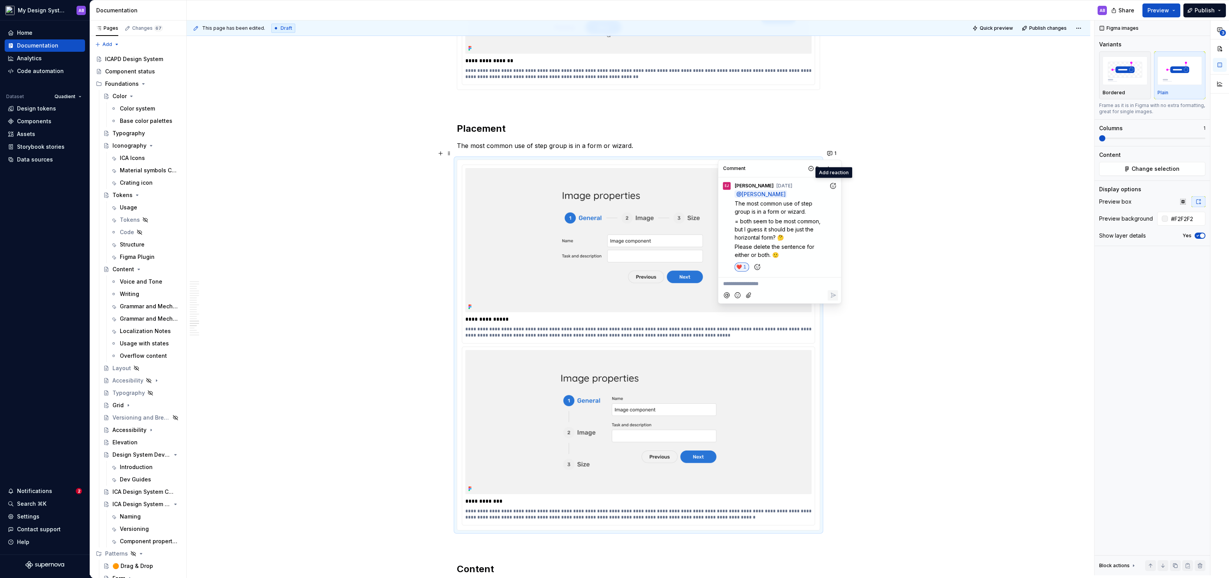
click at [753, 285] on p "**********" at bounding box center [780, 284] width 114 height 8
click at [752, 260] on span "[PERSON_NAME]" at bounding box center [749, 263] width 44 height 8
click at [740, 293] on span "makes sense, I deleted this sentese" at bounding box center [774, 288] width 102 height 15
click at [746, 288] on p "**********" at bounding box center [780, 288] width 114 height 17
click at [745, 293] on span "makes sense, I deleted this sentese" at bounding box center [774, 288] width 102 height 15
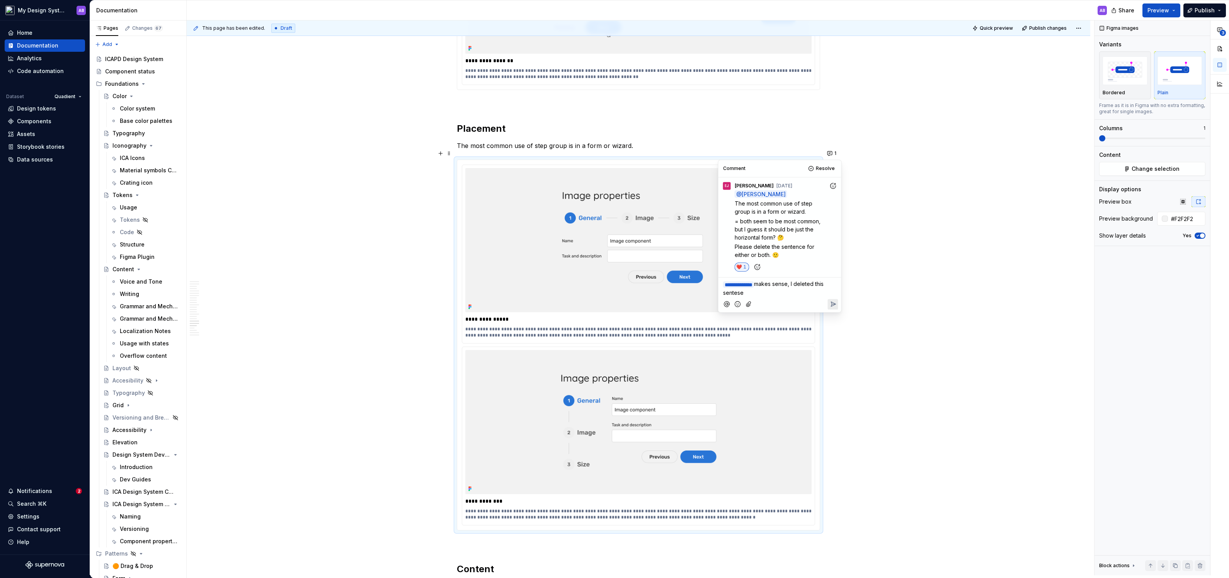
click at [759, 291] on p "**********" at bounding box center [780, 288] width 114 height 17
click at [832, 303] on icon "Reply" at bounding box center [833, 304] width 8 height 8
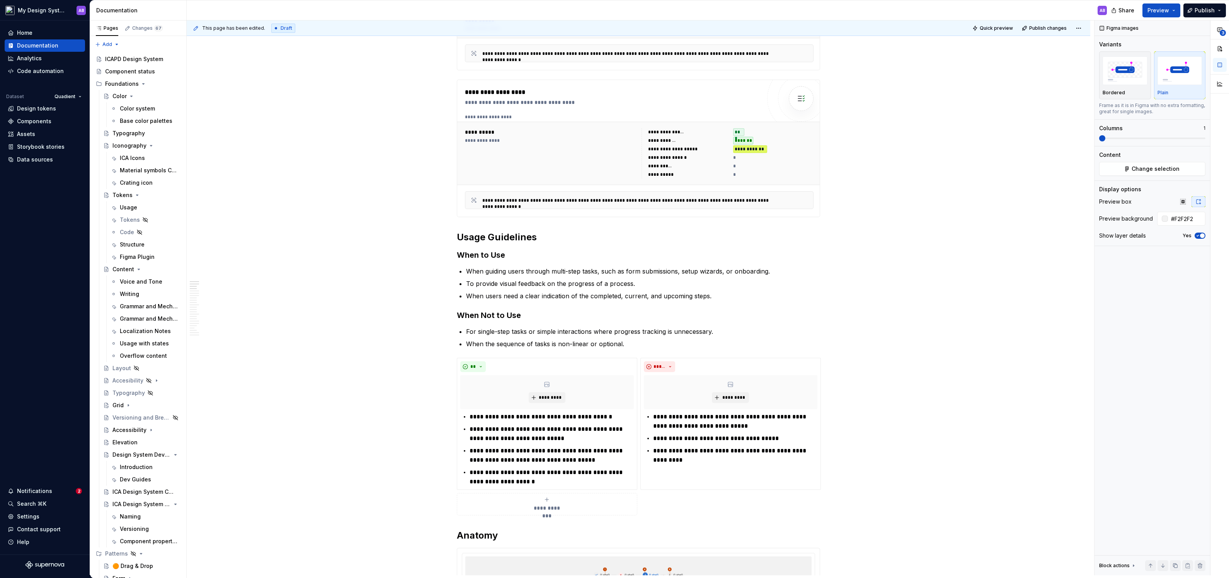
scroll to position [0, 0]
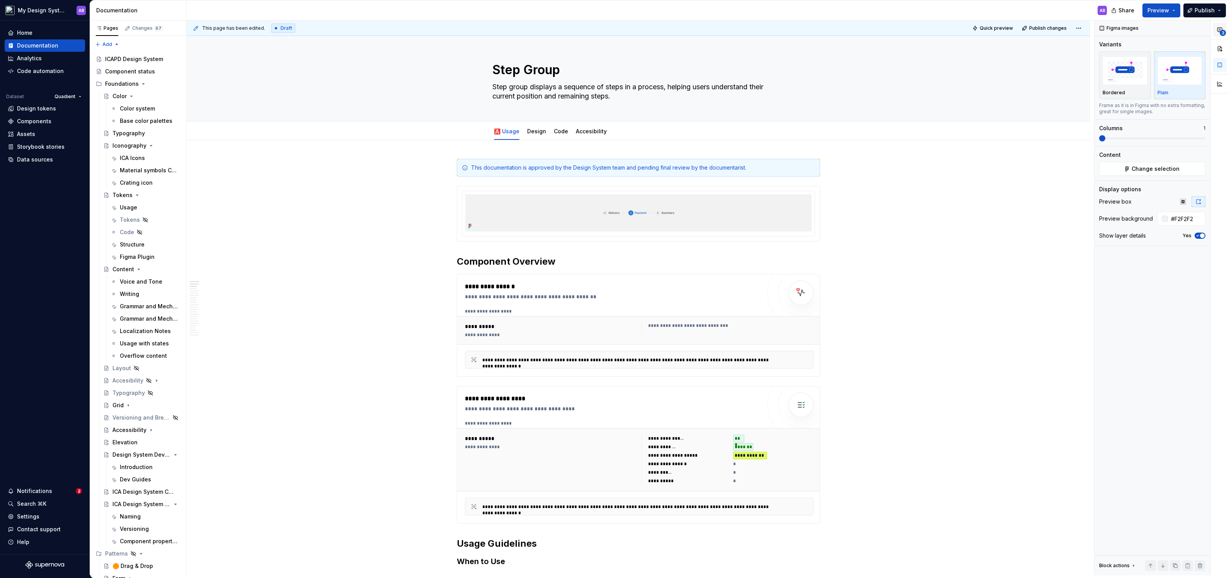
click at [1222, 28] on icon "button" at bounding box center [1220, 30] width 6 height 6
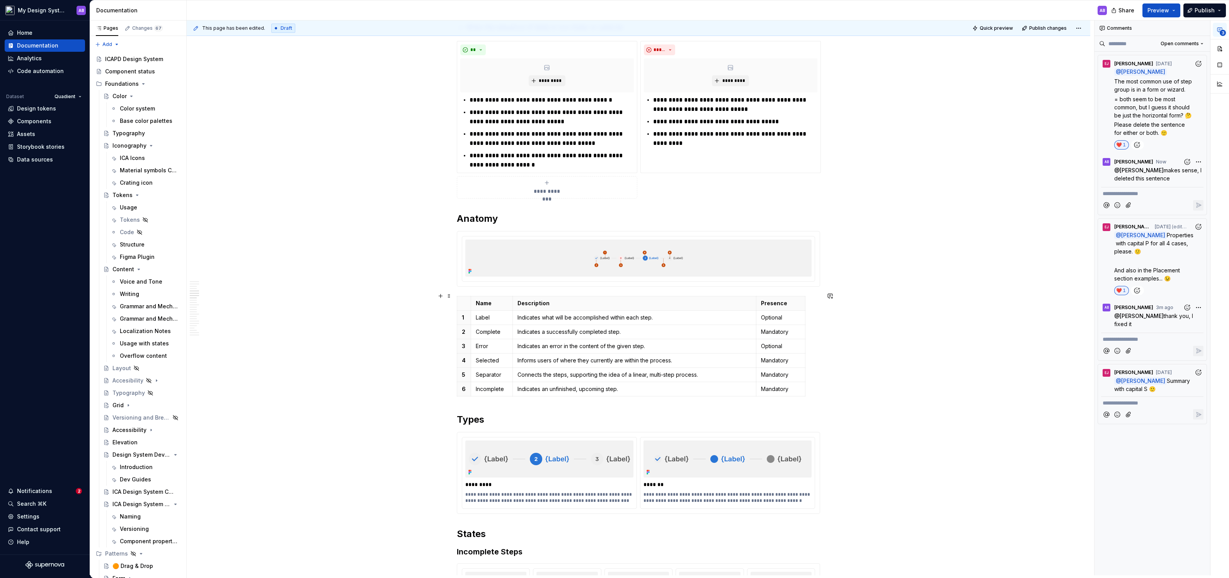
scroll to position [637, 0]
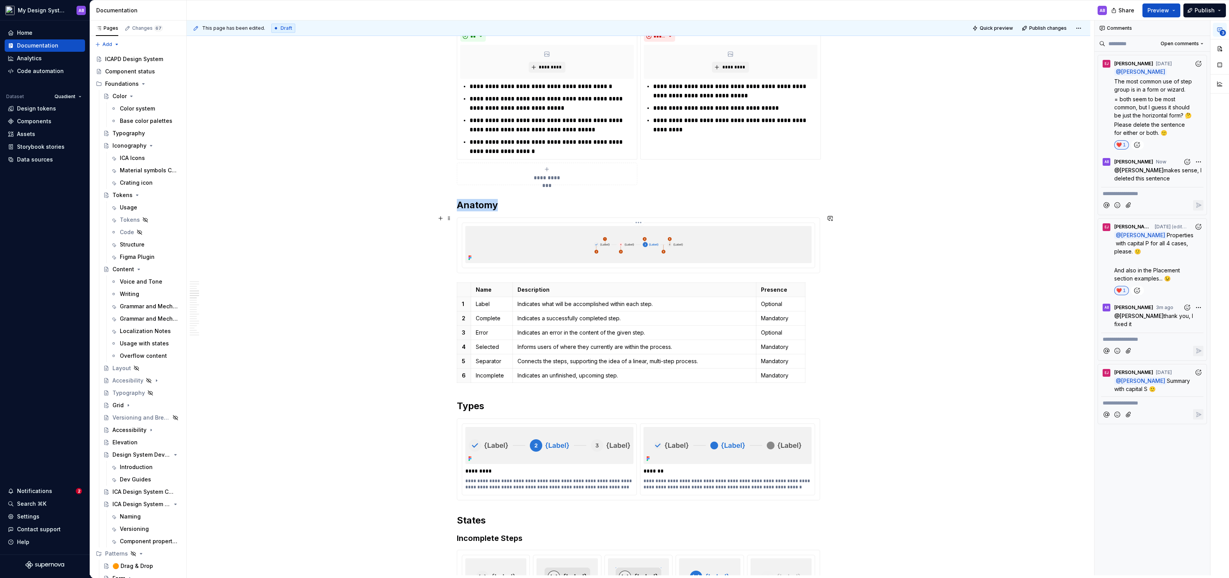
click at [684, 239] on img at bounding box center [638, 244] width 346 height 37
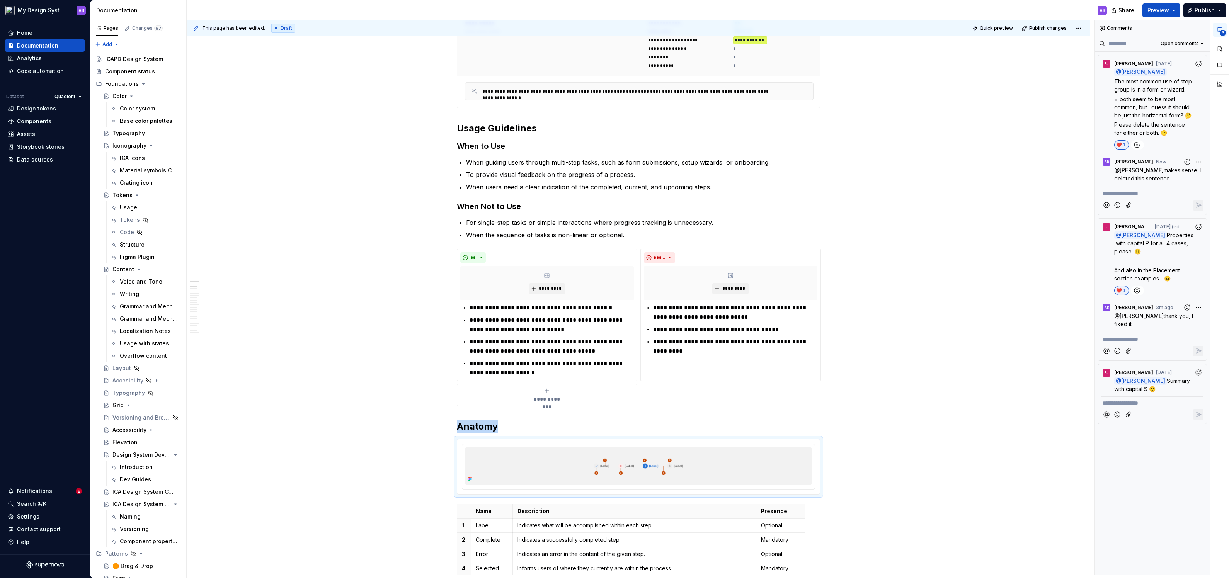
scroll to position [0, 0]
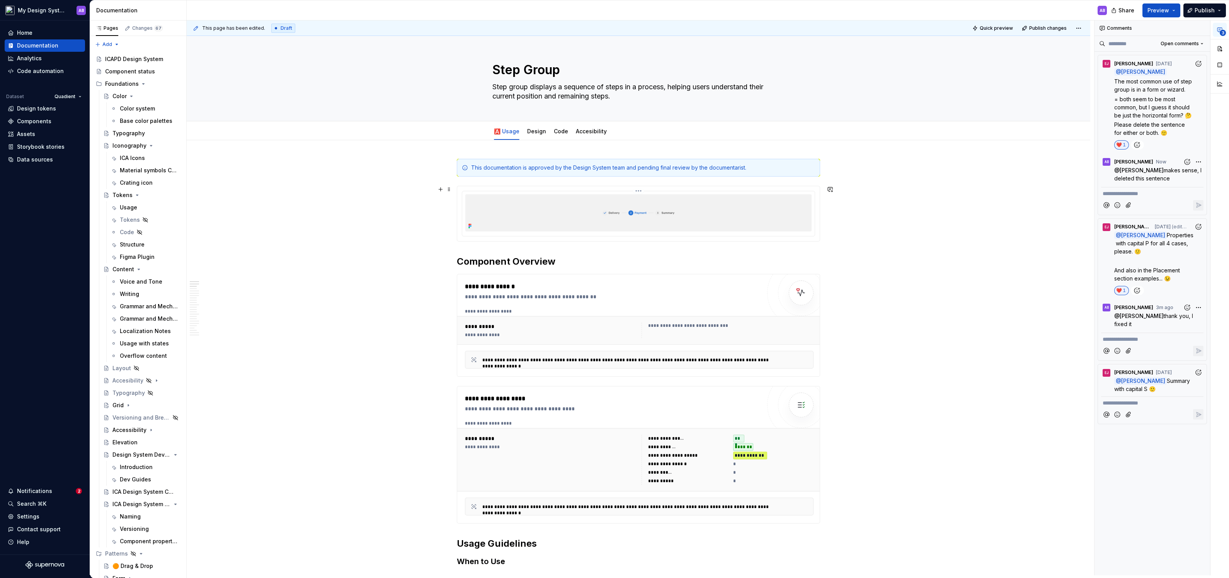
click at [678, 221] on img at bounding box center [638, 212] width 346 height 37
click at [1224, 47] on button "button" at bounding box center [1220, 49] width 14 height 14
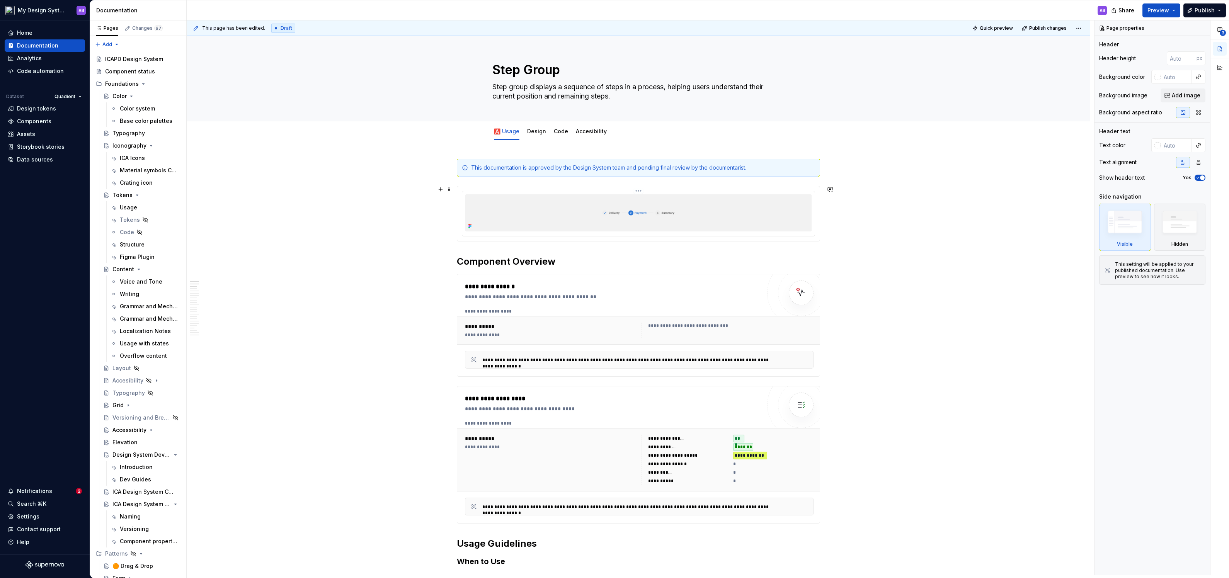
click at [779, 222] on img at bounding box center [638, 212] width 346 height 37
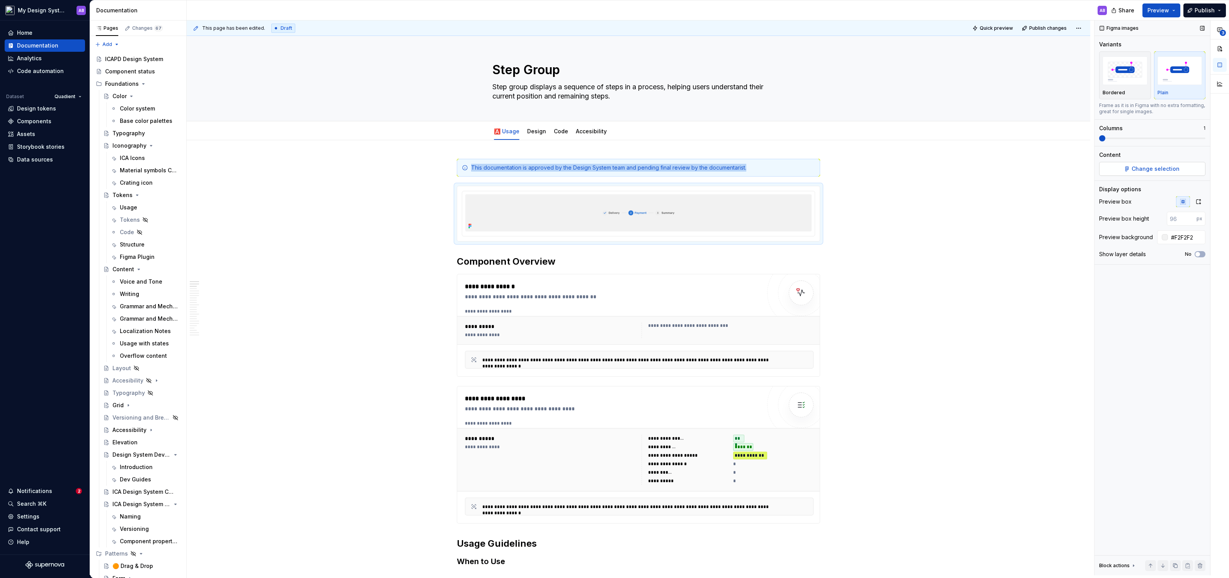
click at [1157, 170] on span "Change selection" at bounding box center [1156, 169] width 48 height 8
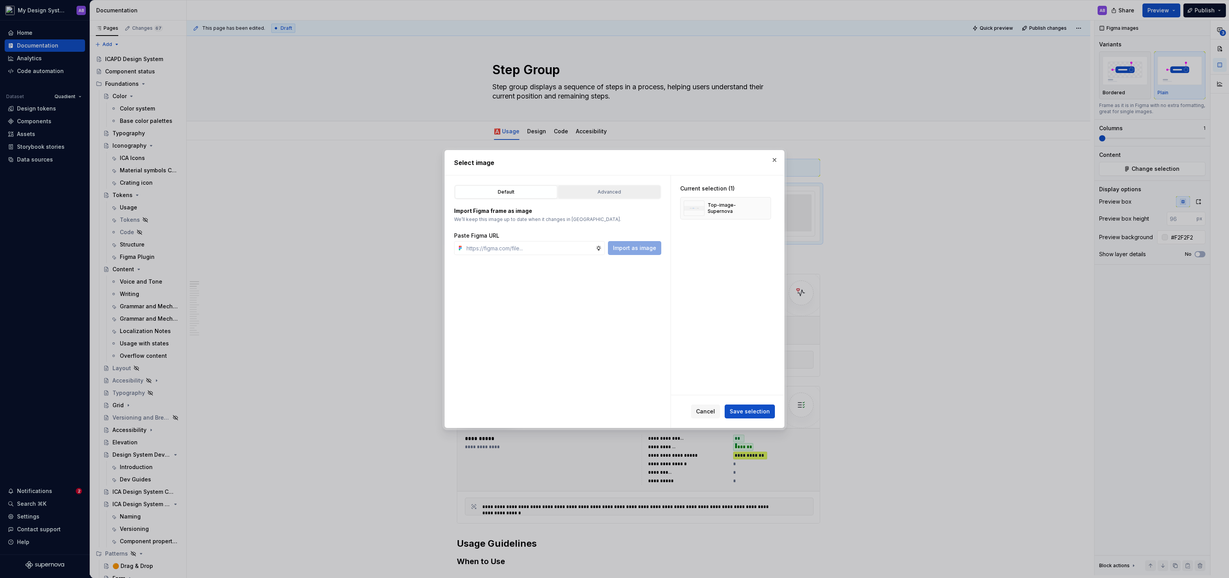
click at [609, 192] on div "Advanced" at bounding box center [609, 192] width 97 height 8
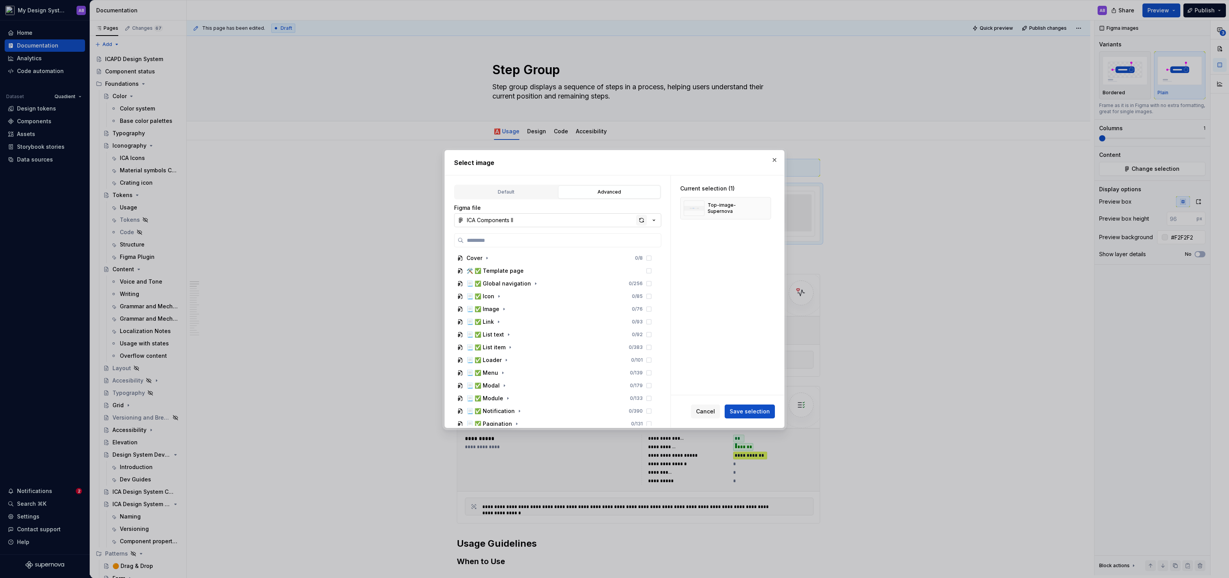
click at [642, 222] on div "button" at bounding box center [641, 220] width 11 height 11
click at [757, 416] on button "Save selection" at bounding box center [750, 412] width 50 height 14
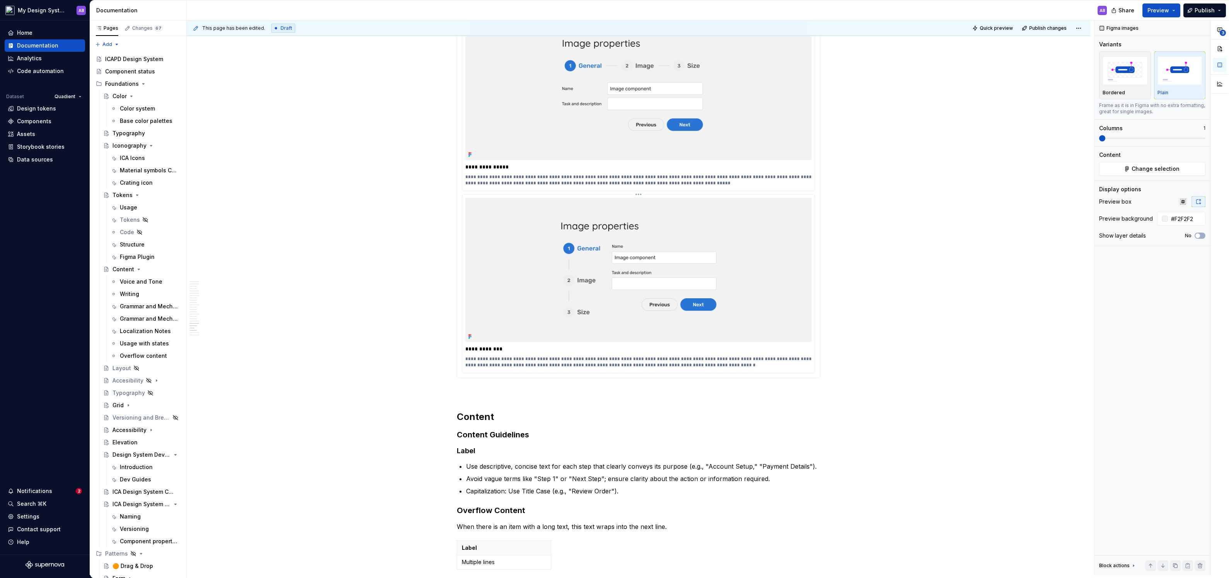
scroll to position [2538, 0]
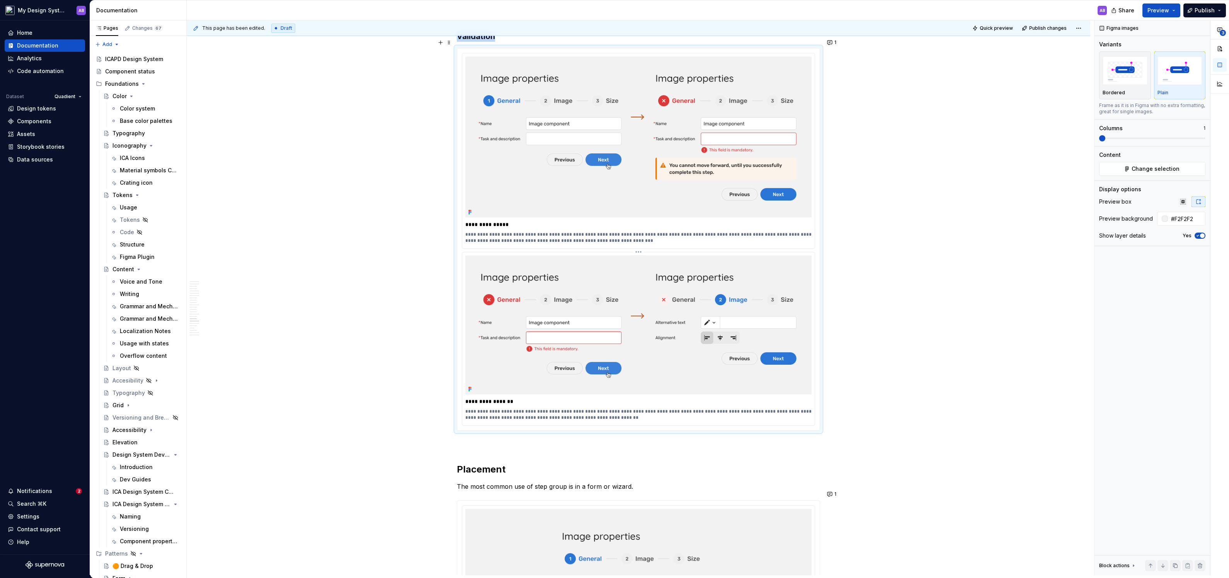
click at [672, 259] on img at bounding box center [638, 324] width 346 height 139
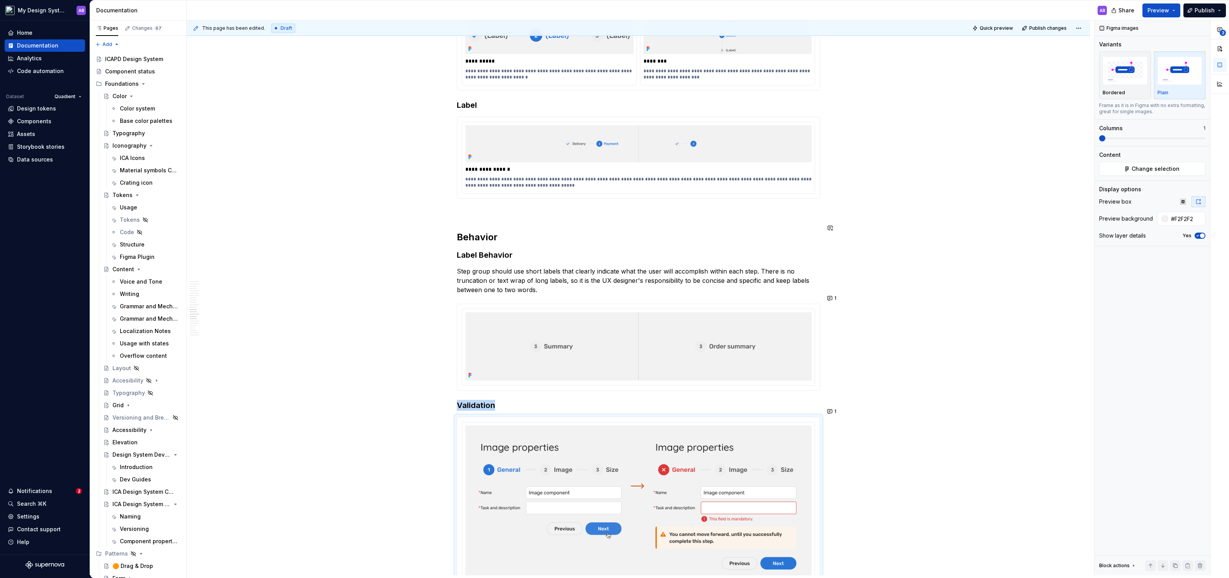
scroll to position [1610, 0]
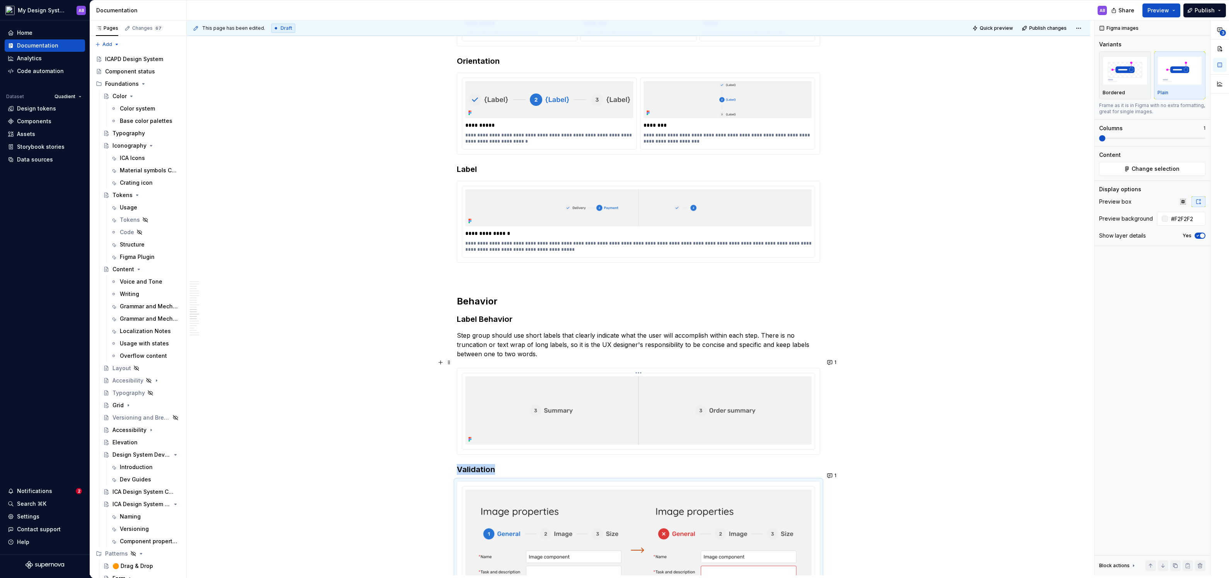
click at [705, 405] on img at bounding box center [638, 410] width 346 height 68
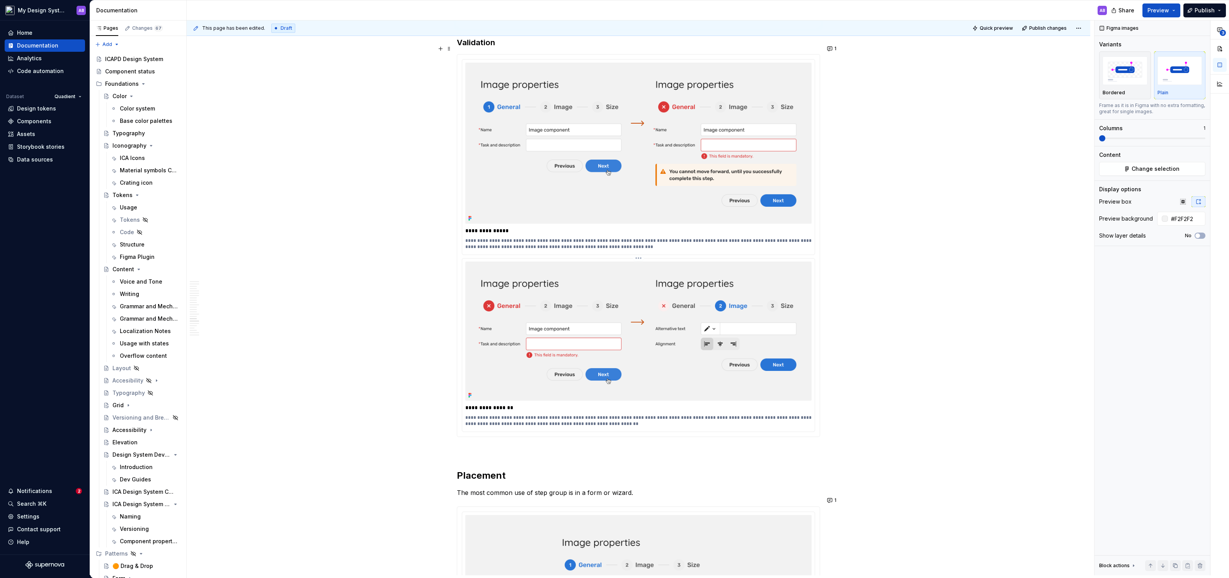
scroll to position [2038, 0]
click at [568, 317] on img at bounding box center [638, 330] width 346 height 139
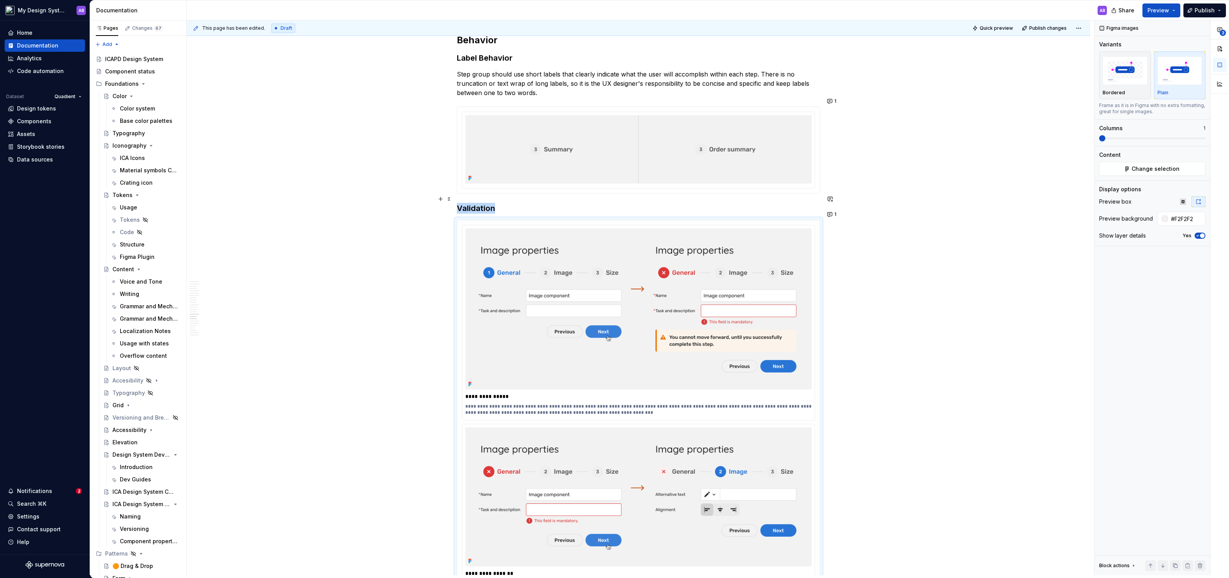
scroll to position [1848, 0]
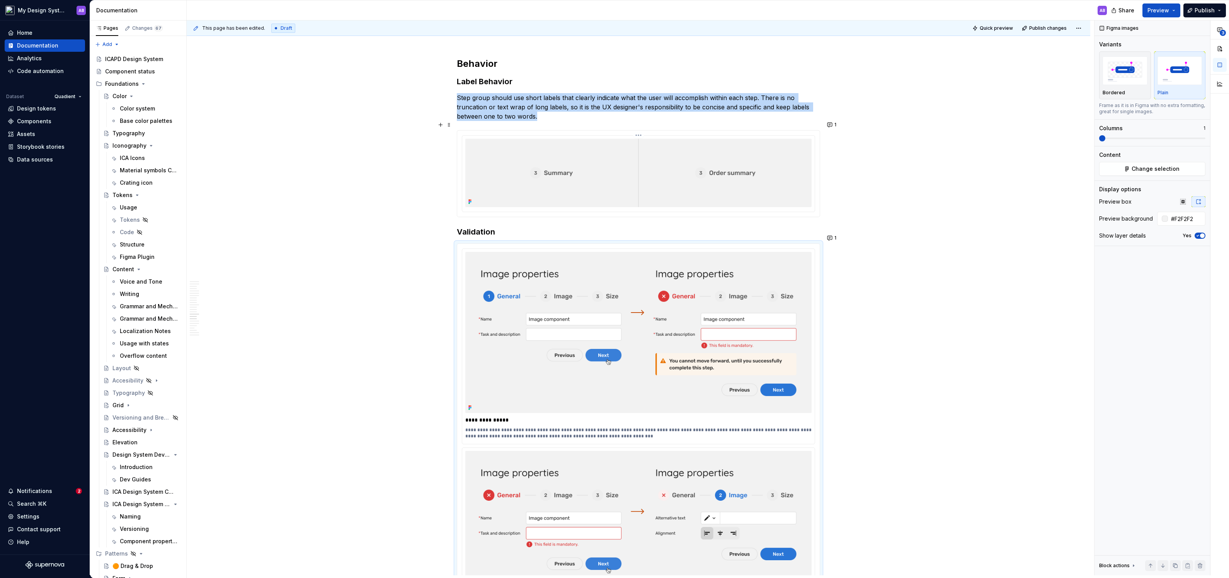
click at [704, 180] on img at bounding box center [638, 173] width 346 height 68
click at [1193, 174] on button "Change selection" at bounding box center [1152, 169] width 106 height 14
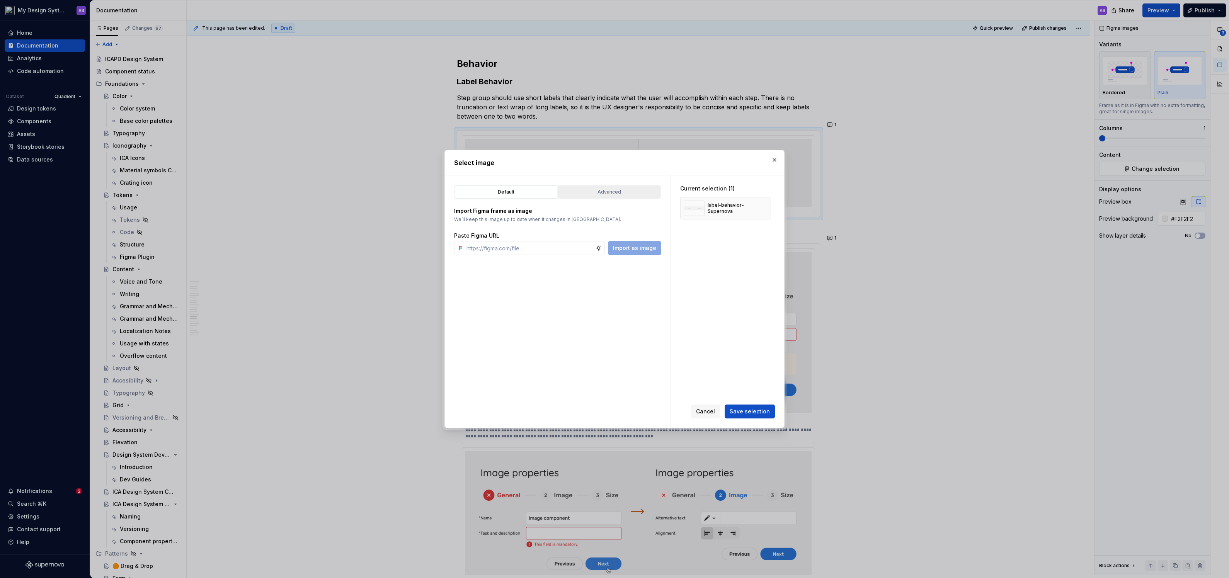
click at [635, 191] on div "Advanced" at bounding box center [609, 192] width 97 height 8
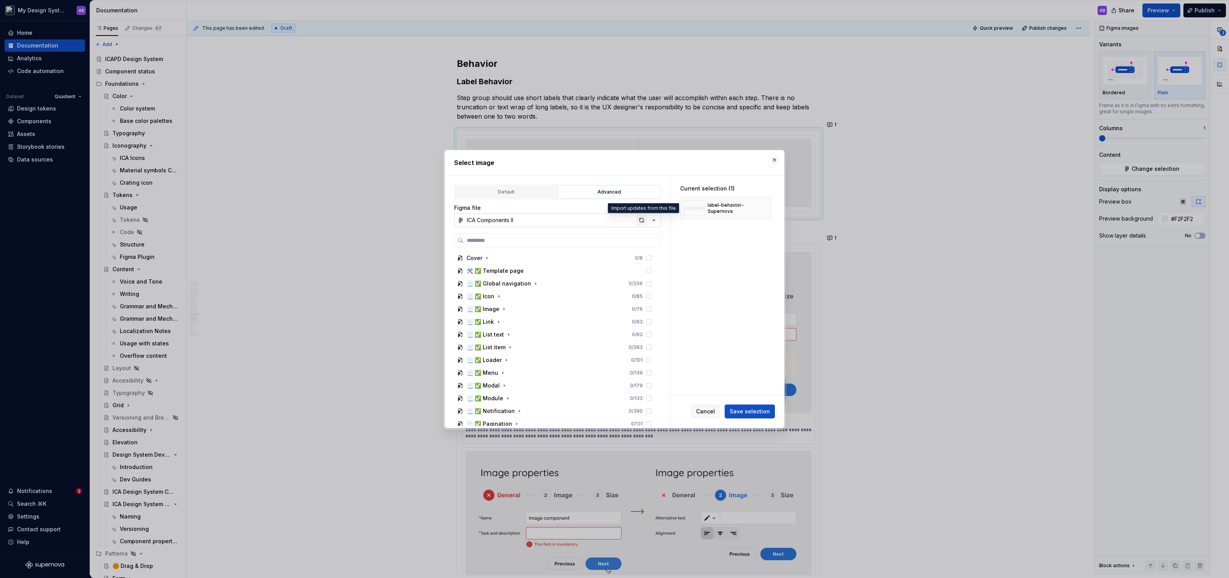
click at [643, 220] on div "button" at bounding box center [641, 220] width 11 height 11
click at [758, 410] on span "Save selection" at bounding box center [750, 412] width 40 height 8
click at [758, 410] on div "Cancel Save selection" at bounding box center [733, 412] width 84 height 14
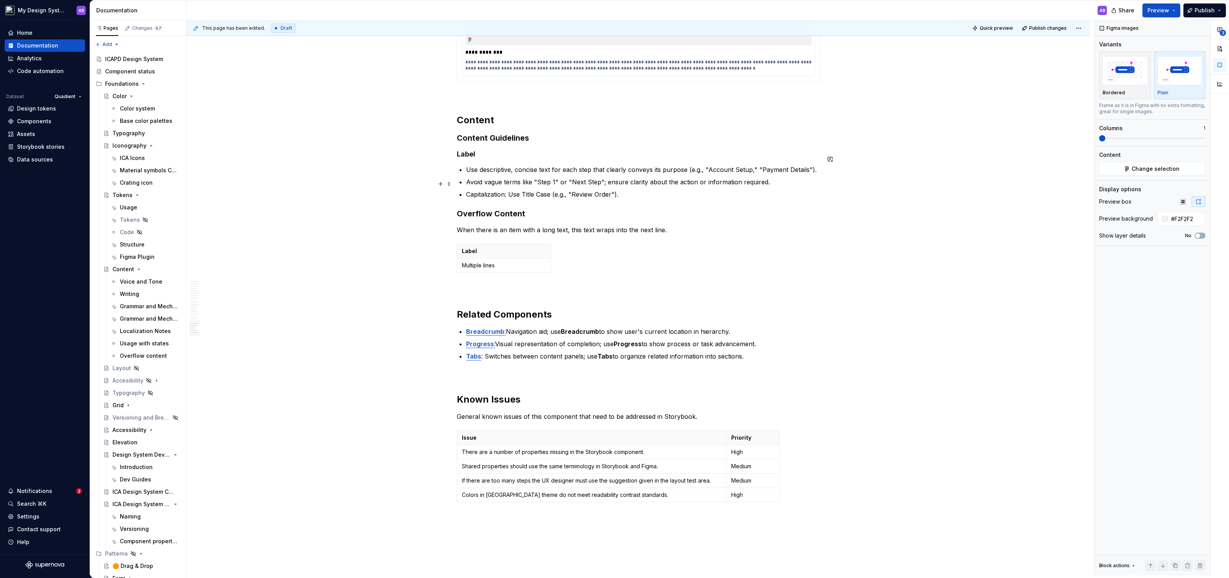
scroll to position [2952, 0]
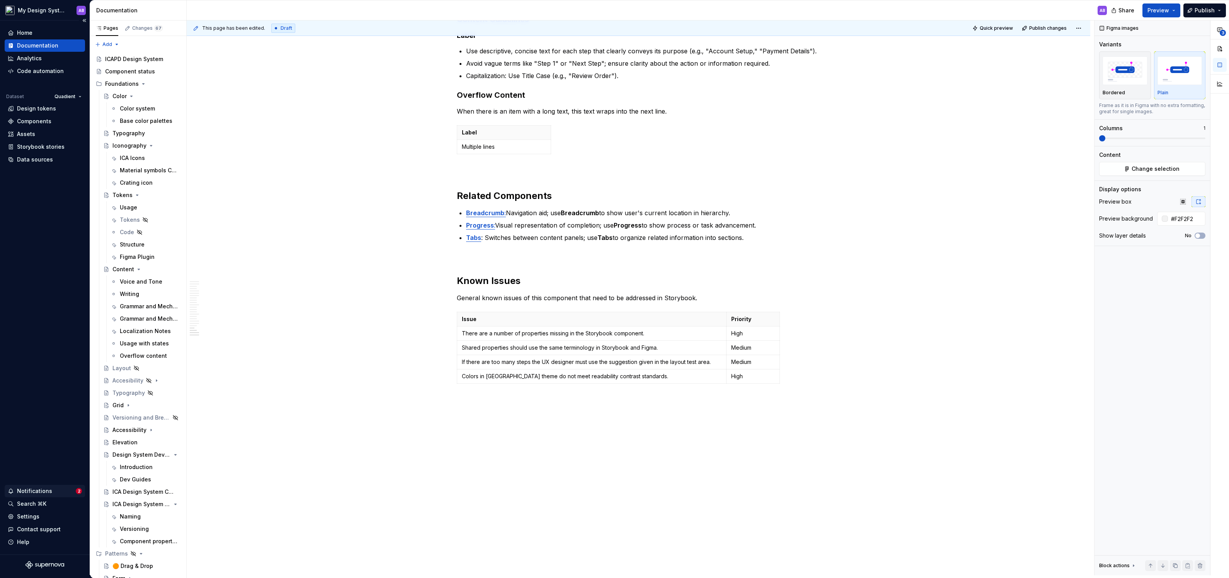
click at [62, 491] on div "Notifications" at bounding box center [42, 491] width 68 height 8
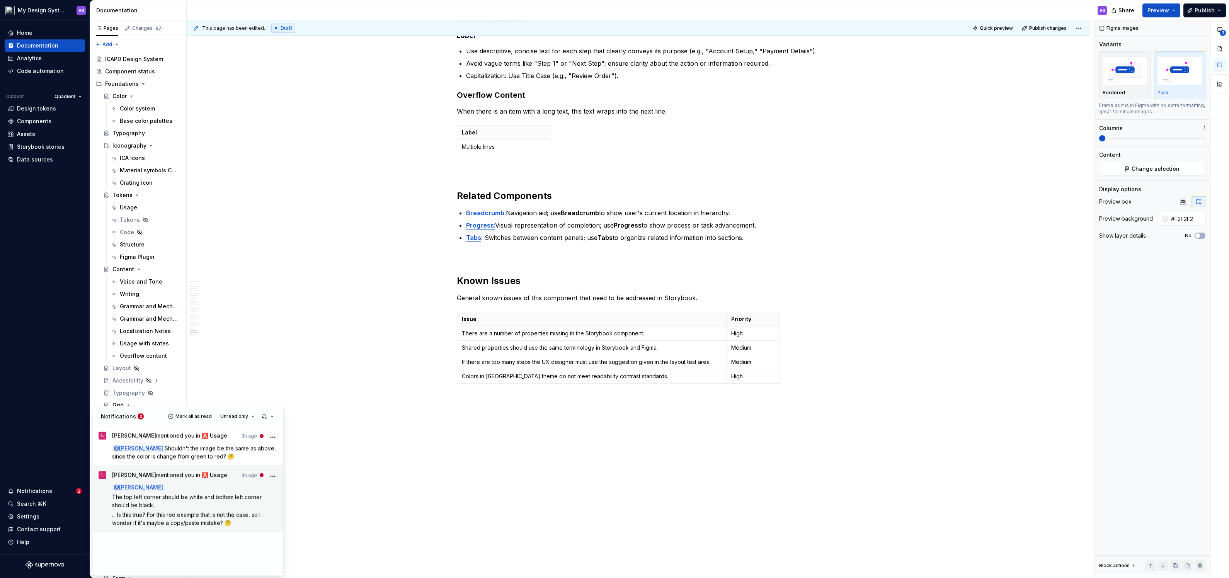
click at [180, 500] on span "The top left corner should be white and bottom left corner should be black." at bounding box center [187, 501] width 151 height 15
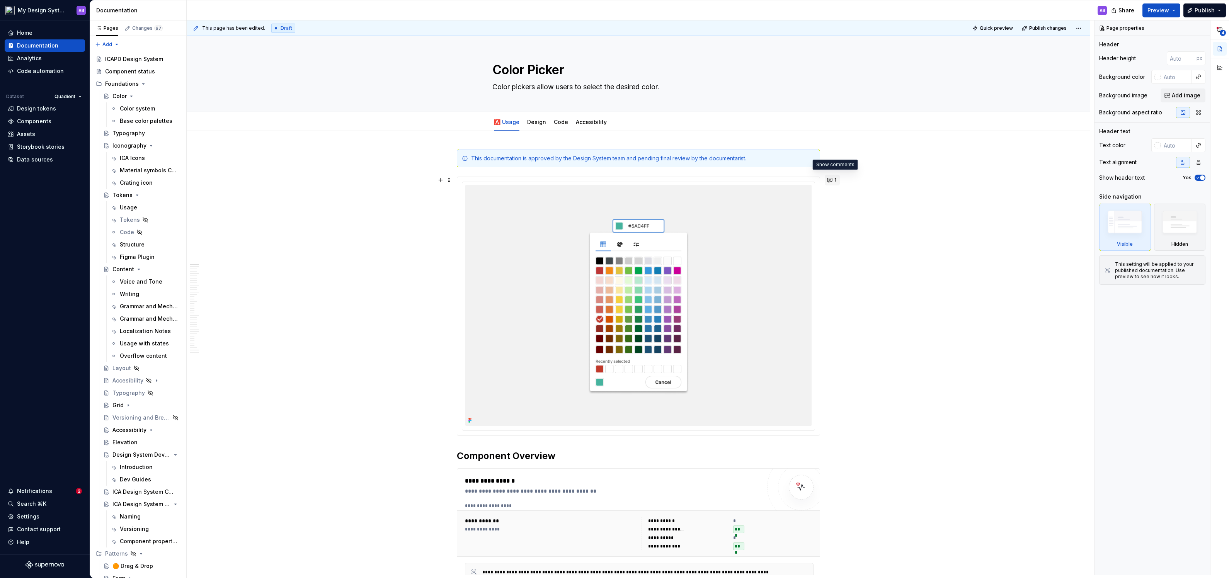
click at [834, 179] on button "1" at bounding box center [832, 180] width 15 height 11
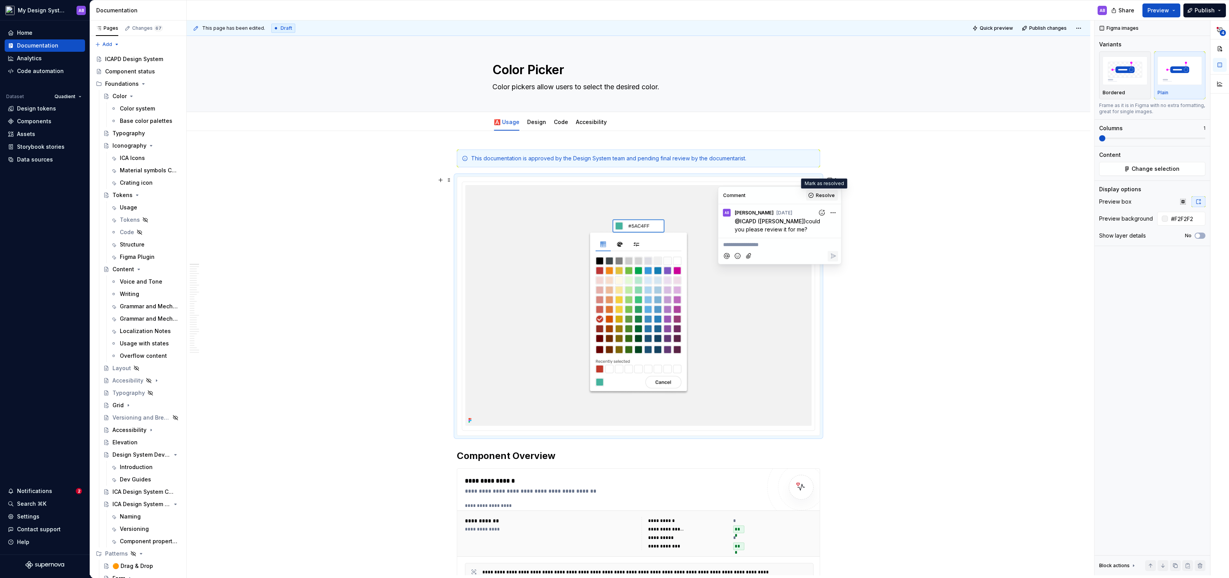
click at [813, 194] on button "Resolve" at bounding box center [822, 195] width 32 height 11
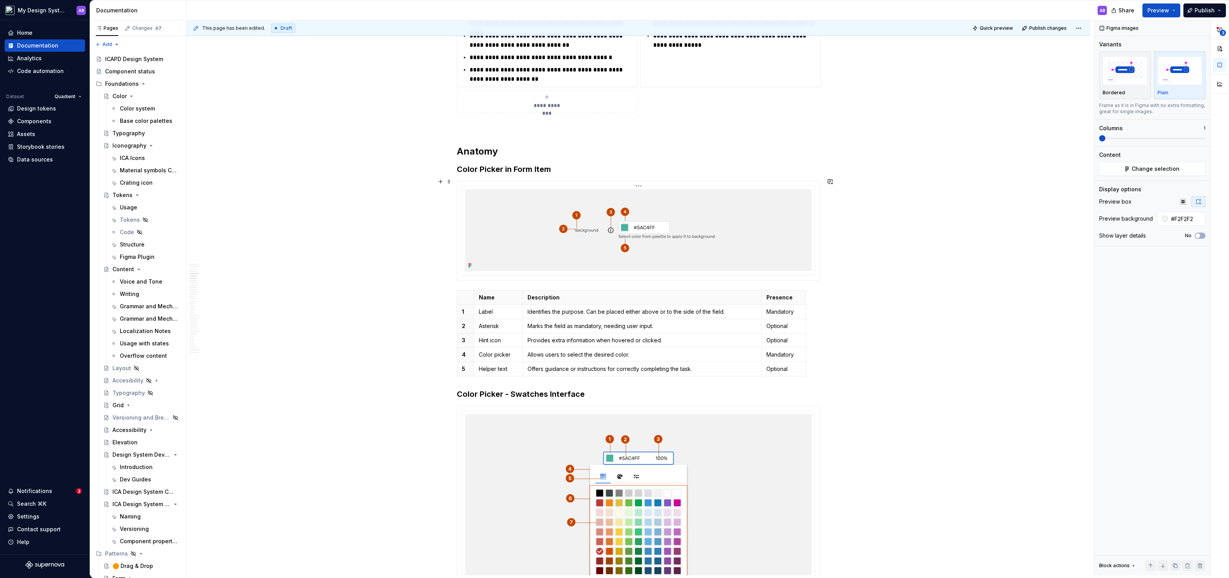
scroll to position [1001, 0]
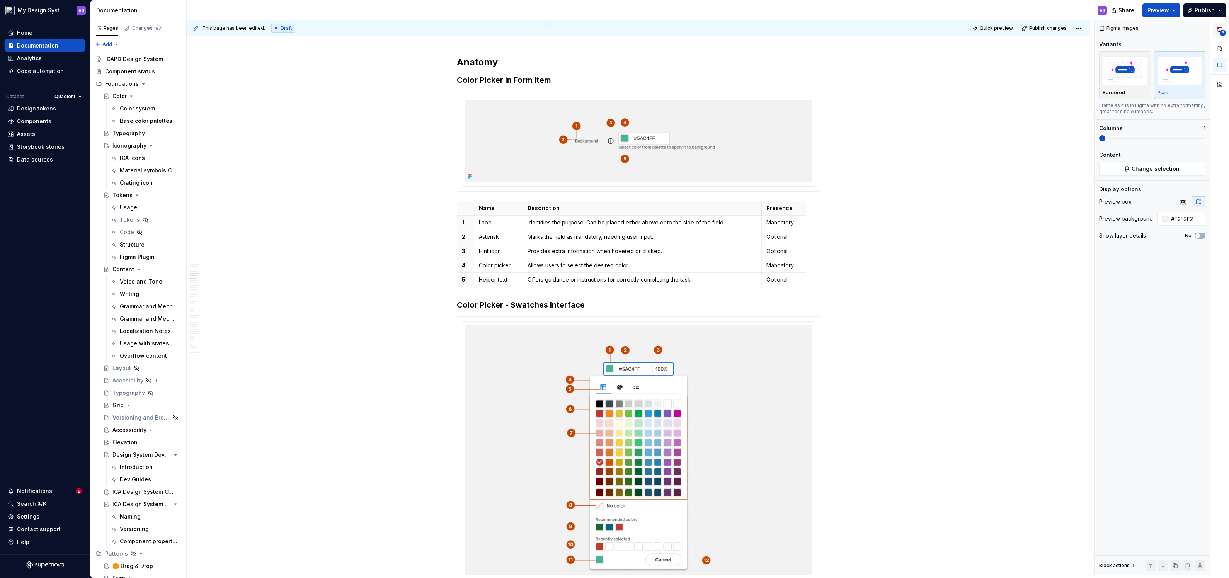
click at [1224, 31] on span "3" at bounding box center [1223, 33] width 6 height 6
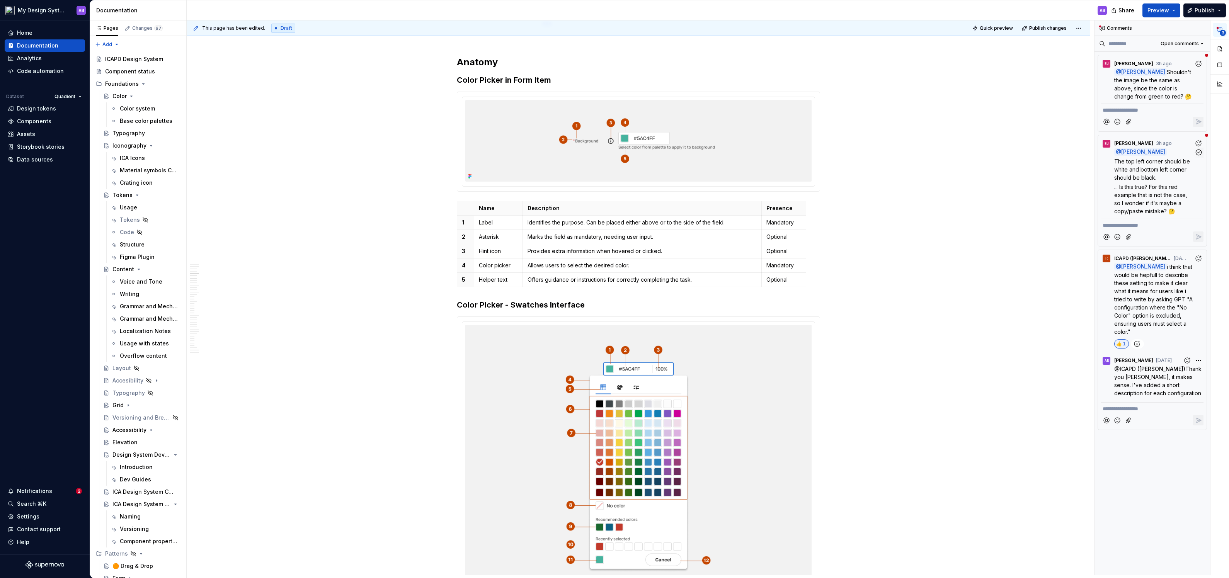
click at [1151, 194] on span "... Is this true? For this red example that is not the case, so I wonder if it'…" at bounding box center [1151, 199] width 75 height 31
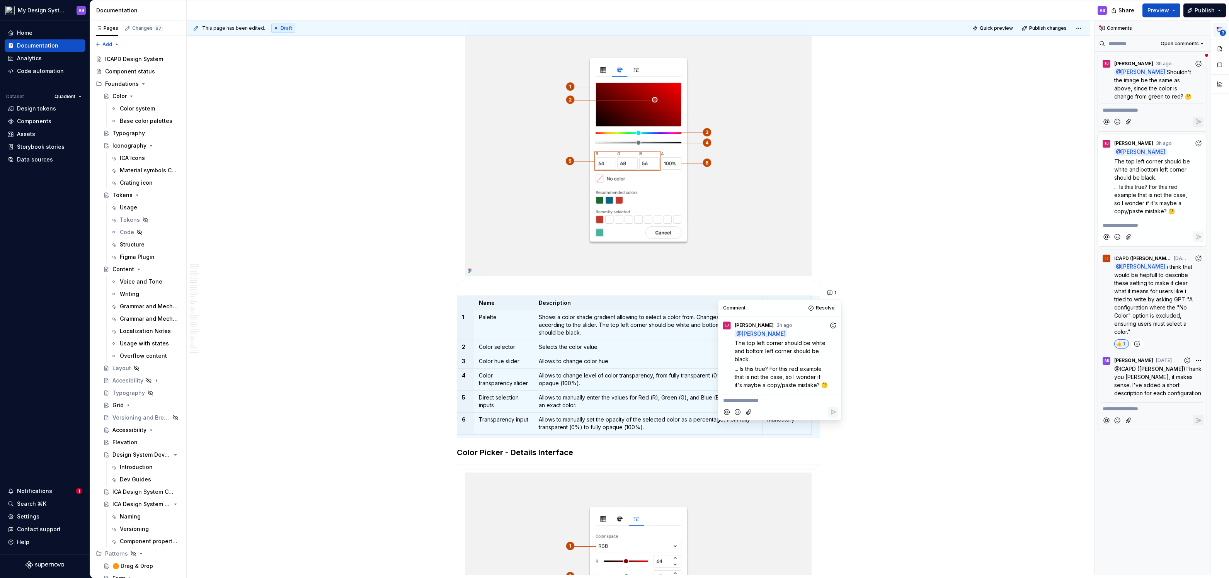
scroll to position [1854, 0]
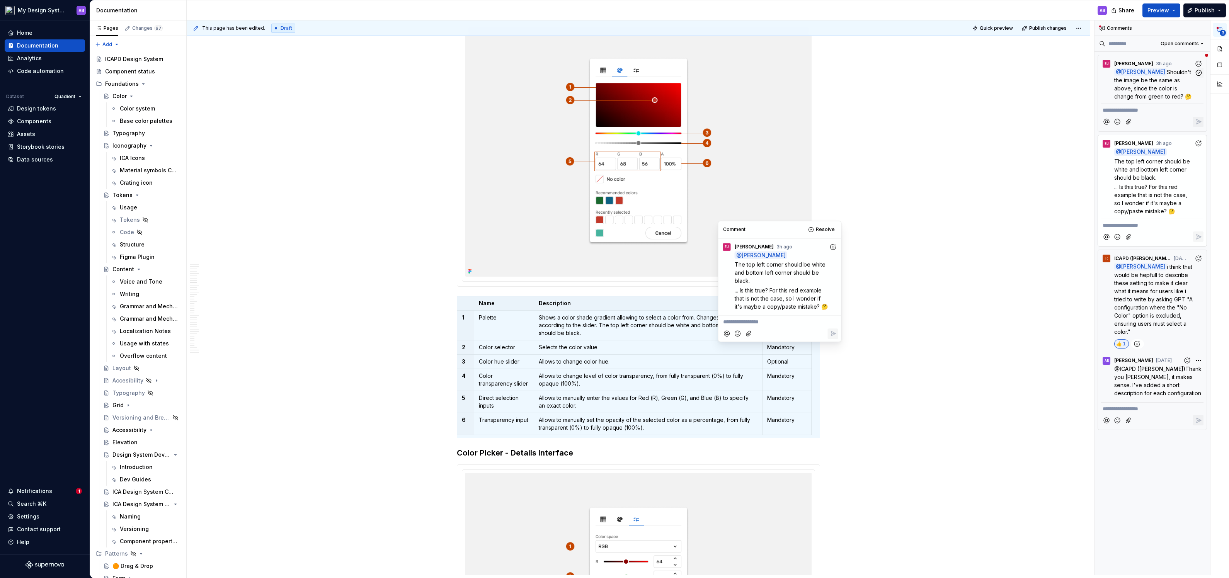
type textarea "*"
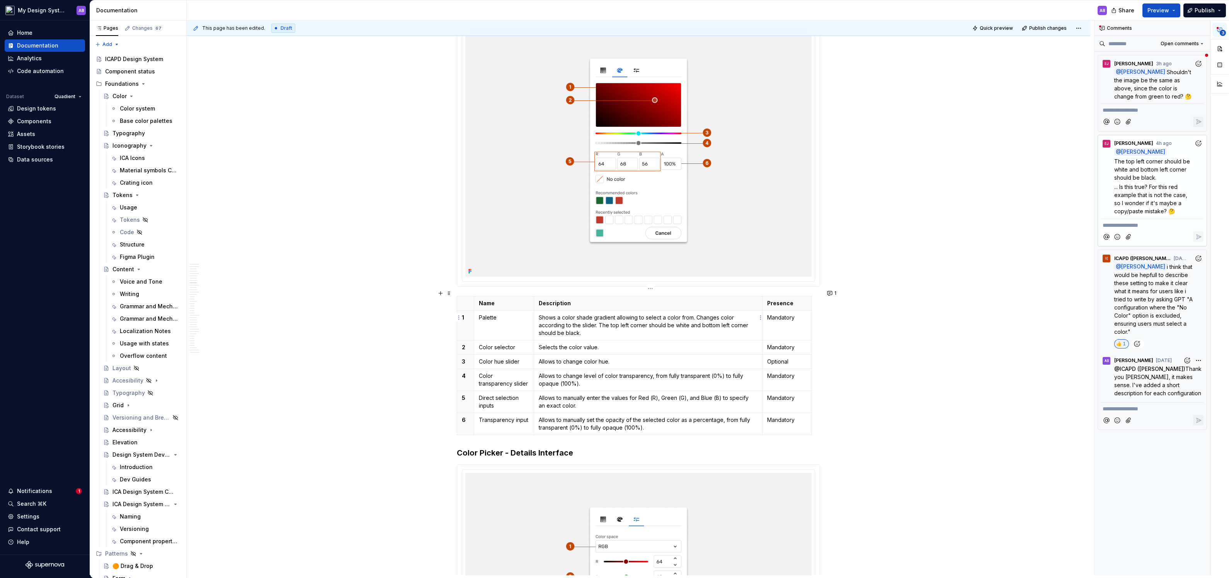
click at [626, 318] on p "Shows a color shade gradient allowing to select a color from. Changes color acc…" at bounding box center [648, 325] width 219 height 23
click at [611, 315] on p "Shows a color shade gradient allowing to select a color from. Changes color acc…" at bounding box center [648, 325] width 219 height 23
drag, startPoint x: 602, startPoint y: 315, endPoint x: 626, endPoint y: 324, distance: 26.2
click at [626, 324] on p "Shows a color shade gradient allowing to select a color from. Changes color acc…" at bounding box center [648, 325] width 219 height 23
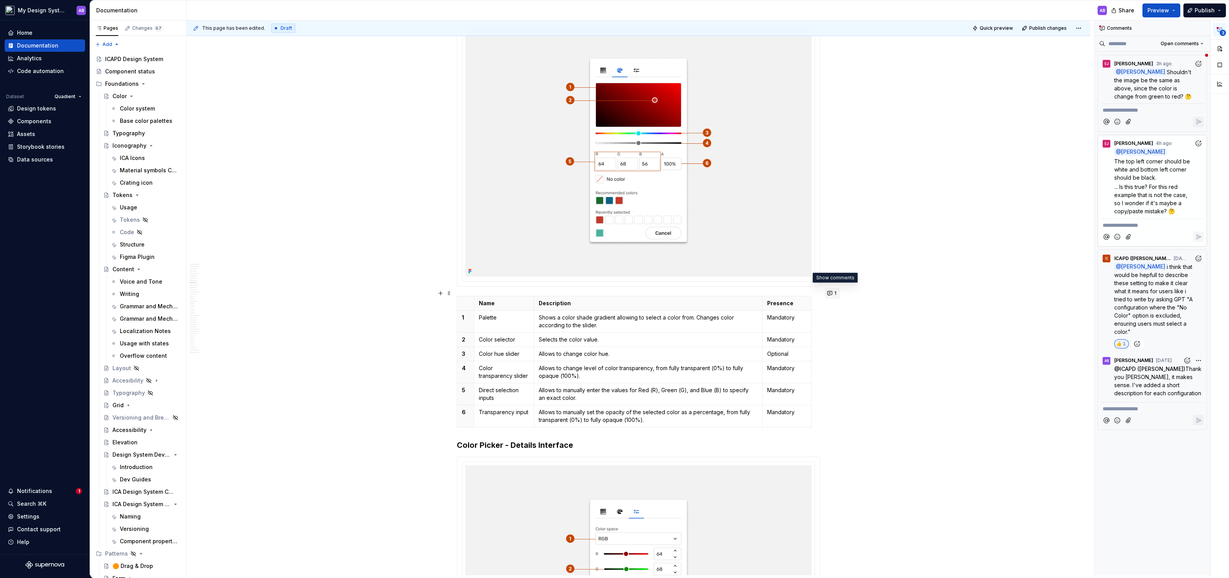
click at [837, 297] on button "1" at bounding box center [832, 293] width 15 height 11
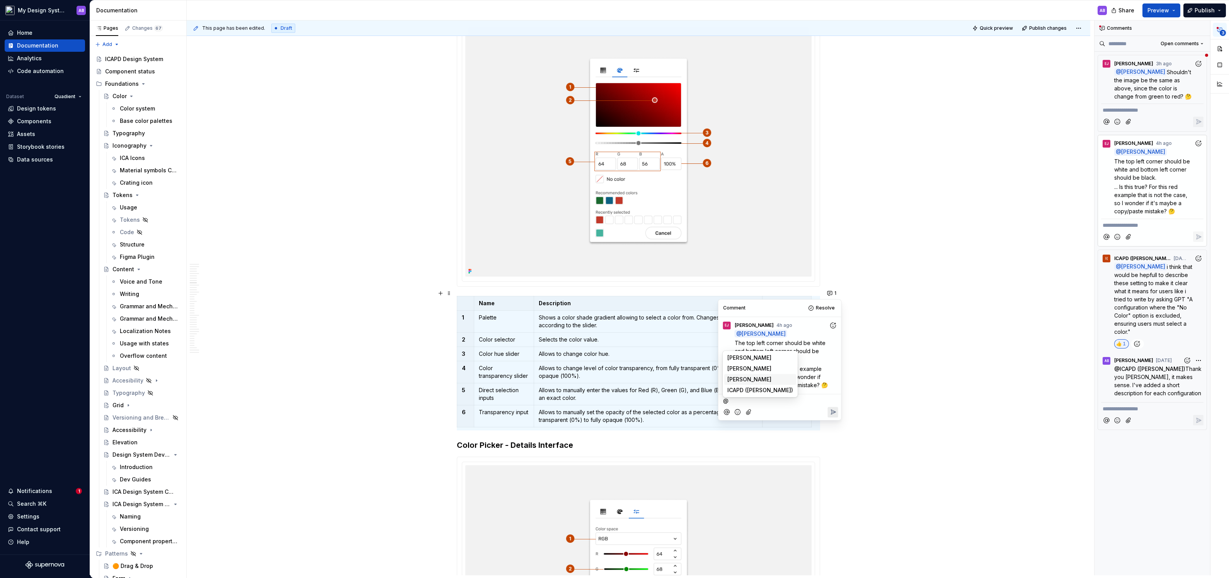
click at [760, 378] on span "[PERSON_NAME]" at bounding box center [749, 380] width 44 height 8
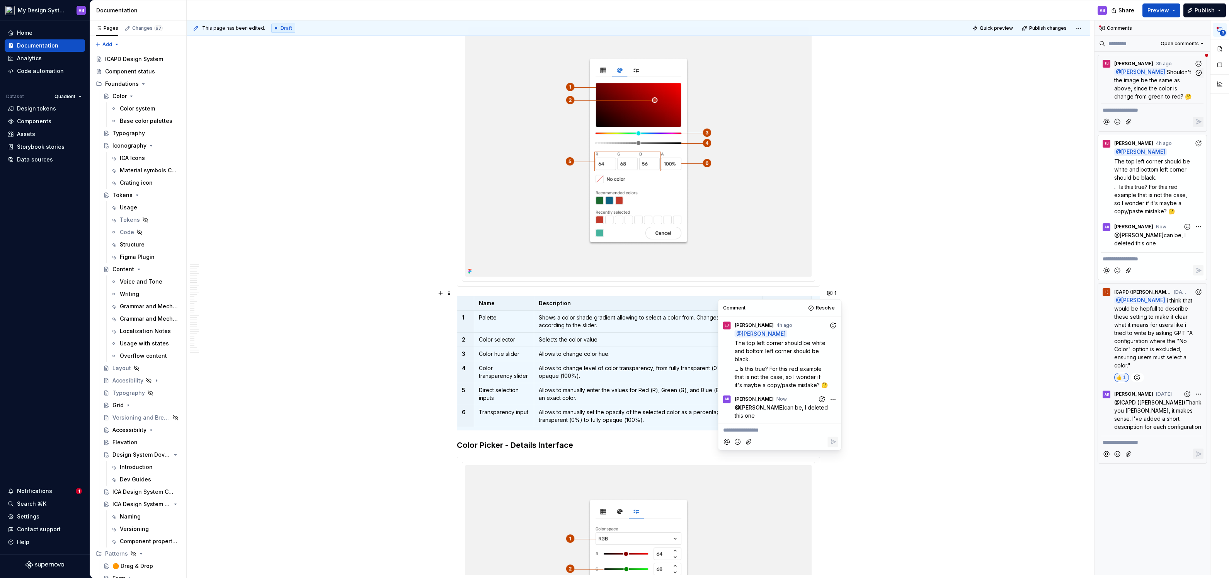
click at [1143, 76] on span "Shouldn't the image be the same as above, since the color is change from green …" at bounding box center [1153, 84] width 78 height 31
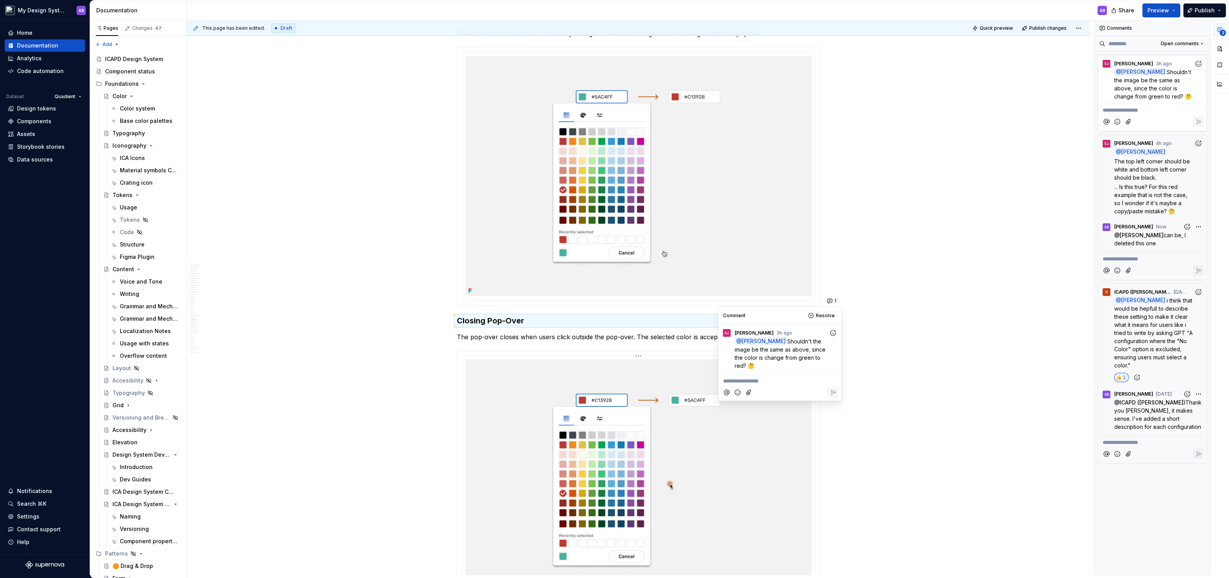
scroll to position [5273, 0]
click at [833, 332] on icon "Add reaction" at bounding box center [833, 332] width 8 height 8
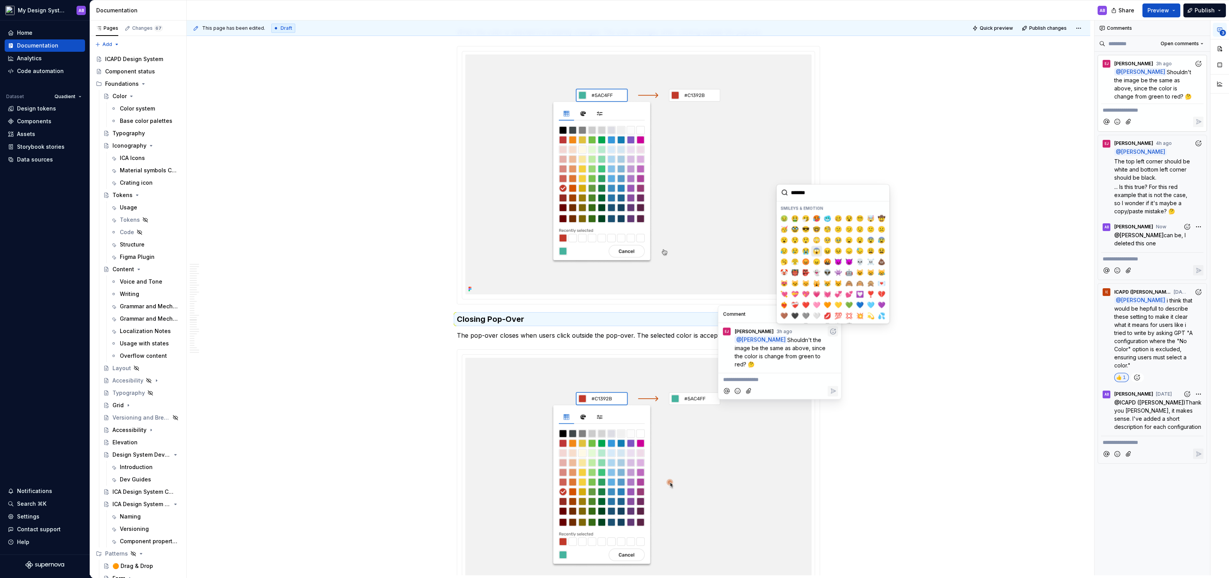
scroll to position [91, 0]
click at [816, 276] on span "🩷" at bounding box center [817, 280] width 6 height 8
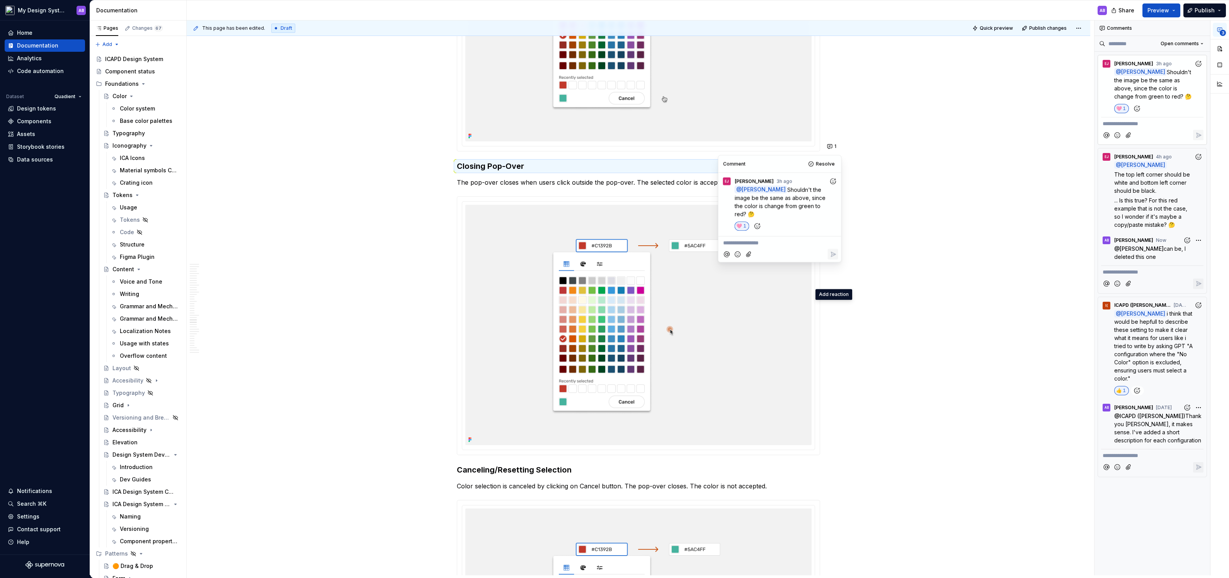
scroll to position [5427, 0]
type textarea "*"
click at [742, 240] on p "**********" at bounding box center [780, 239] width 114 height 8
click at [745, 220] on ul "CG [PERSON_NAME] AB [PERSON_NAME] [PERSON_NAME] [PERSON_NAME] I( ICAPD ([PERSON…" at bounding box center [760, 212] width 72 height 43
click at [745, 220] on span "[PERSON_NAME]" at bounding box center [749, 218] width 44 height 8
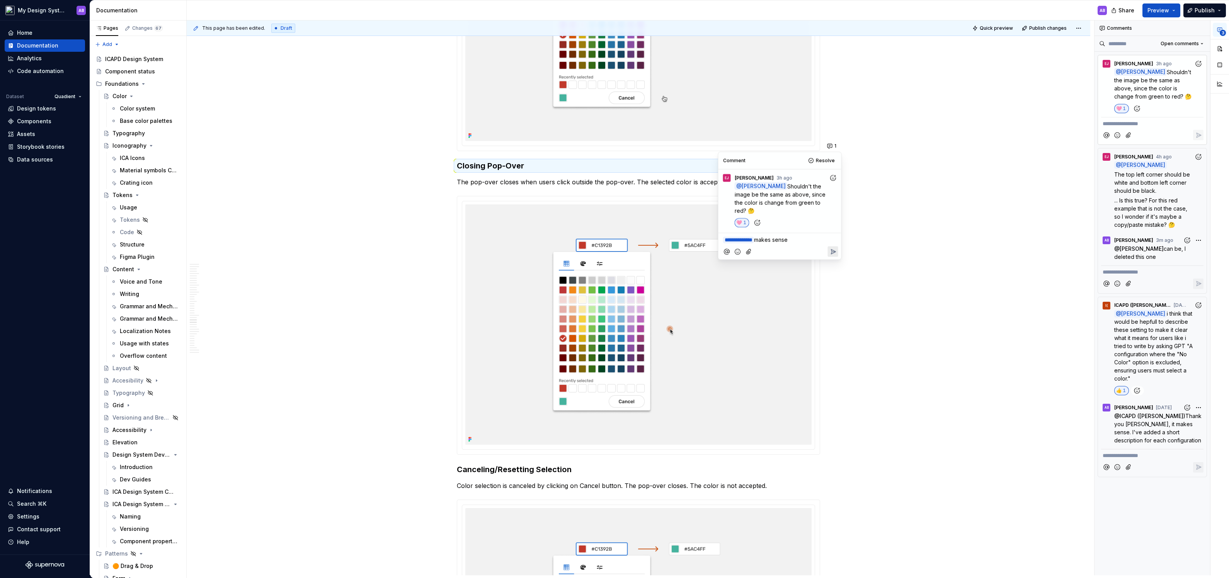
click at [741, 249] on icon "Add emoji" at bounding box center [738, 252] width 8 height 8
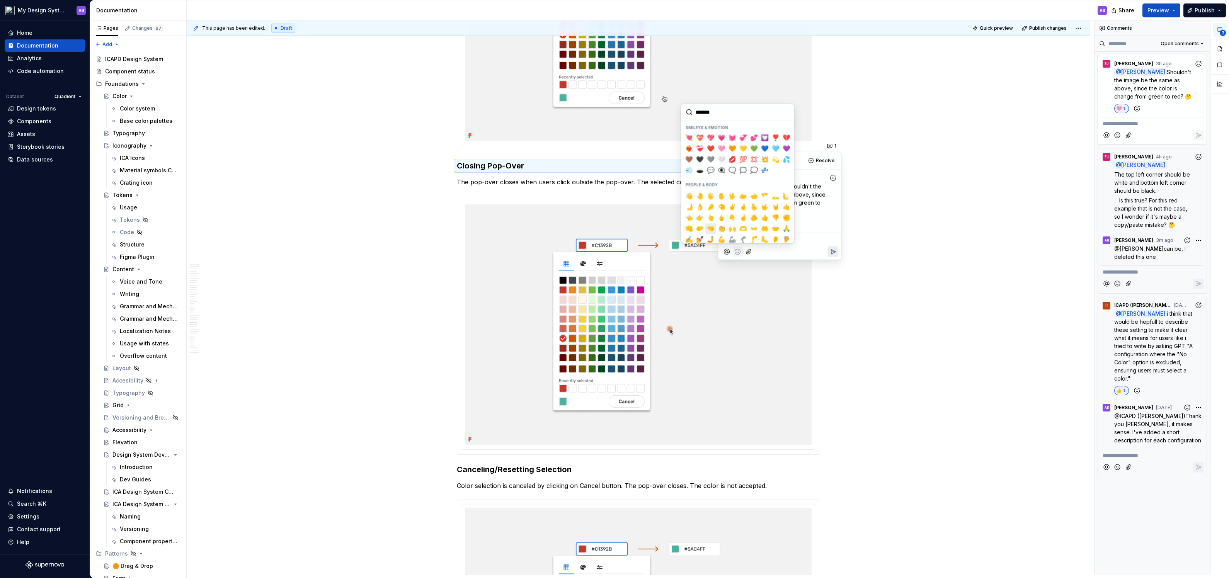
scroll to position [142, 0]
click at [767, 216] on span "👍️" at bounding box center [765, 218] width 6 height 8
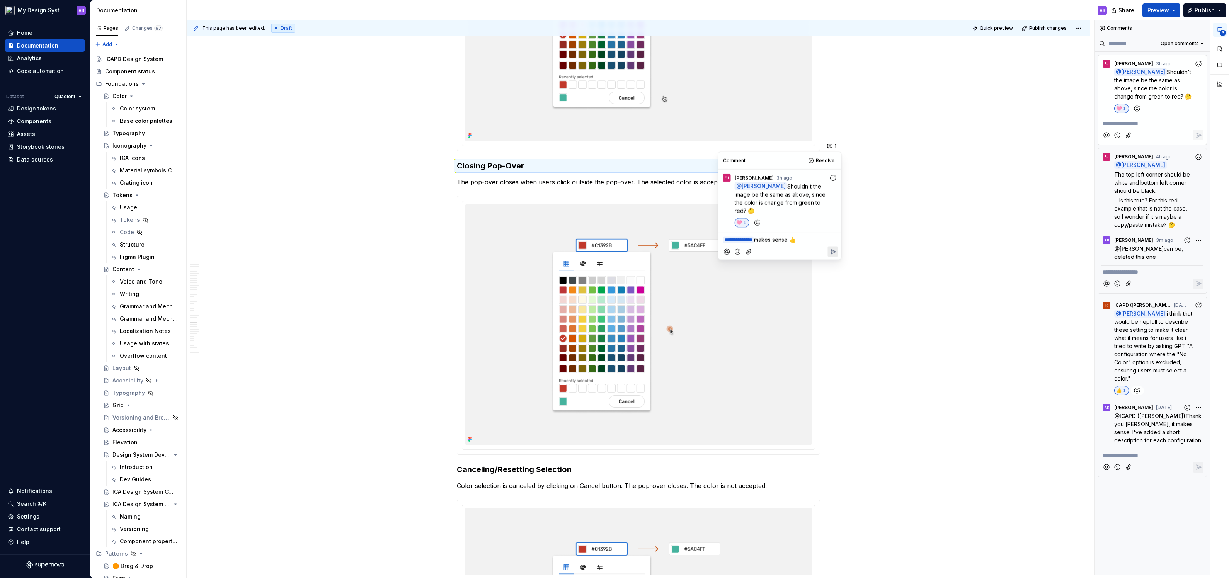
click at [832, 250] on icon "Reply" at bounding box center [833, 252] width 8 height 8
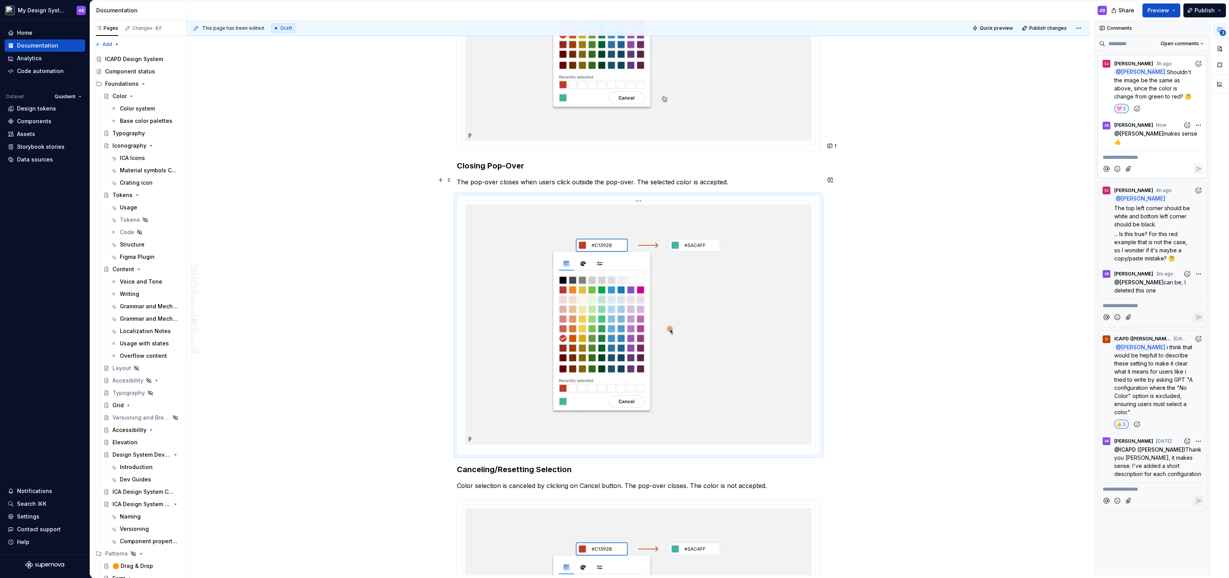
click at [720, 340] on img at bounding box center [638, 324] width 346 height 240
click at [1219, 66] on button "button" at bounding box center [1220, 65] width 14 height 14
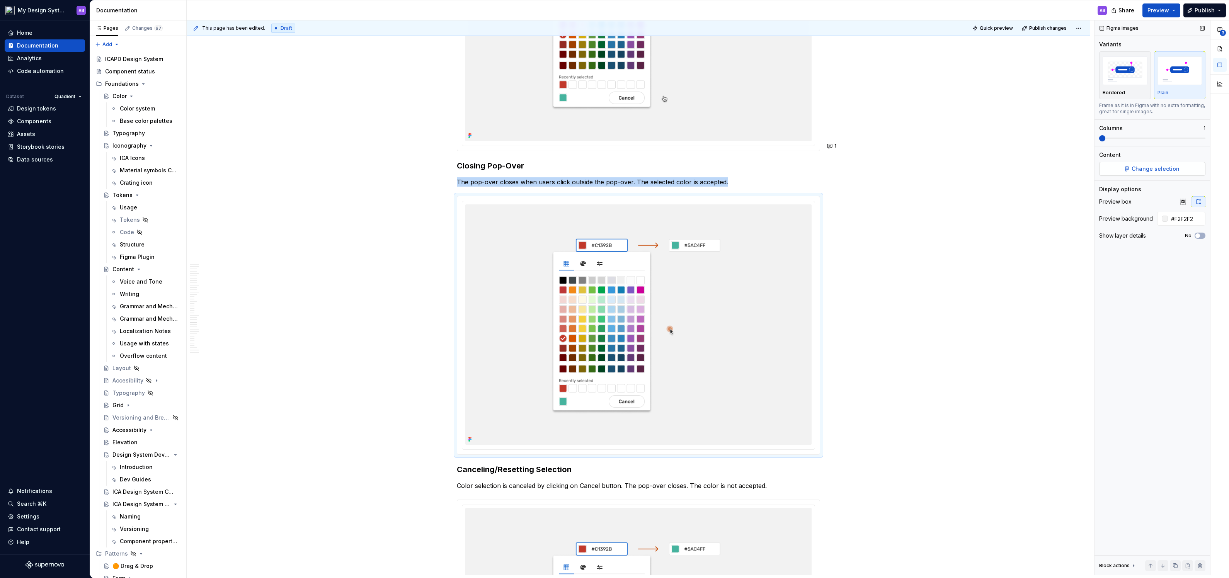
click at [1145, 168] on span "Change selection" at bounding box center [1156, 169] width 48 height 8
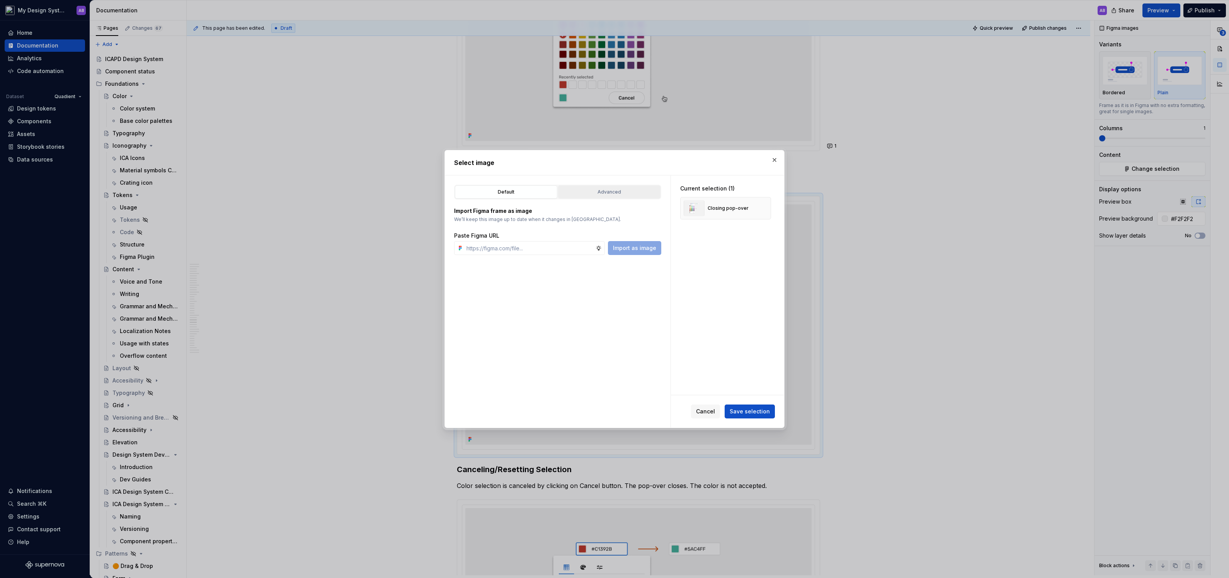
click at [626, 195] on div "Advanced" at bounding box center [609, 192] width 97 height 8
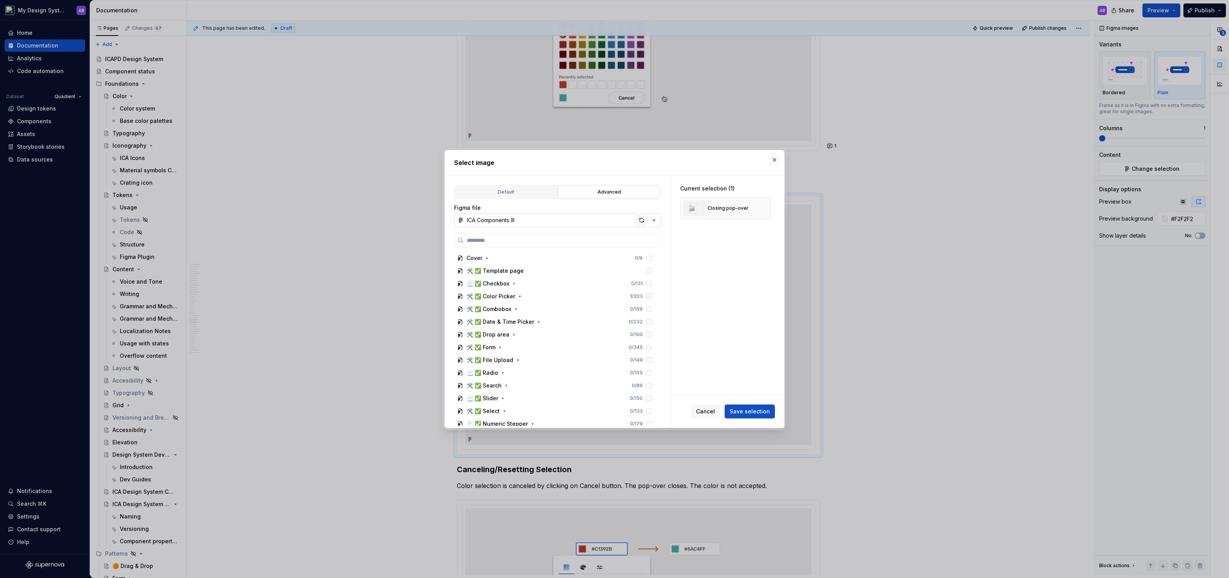
click at [642, 223] on div "button" at bounding box center [641, 220] width 11 height 11
click at [754, 410] on span "Save selection" at bounding box center [750, 412] width 40 height 8
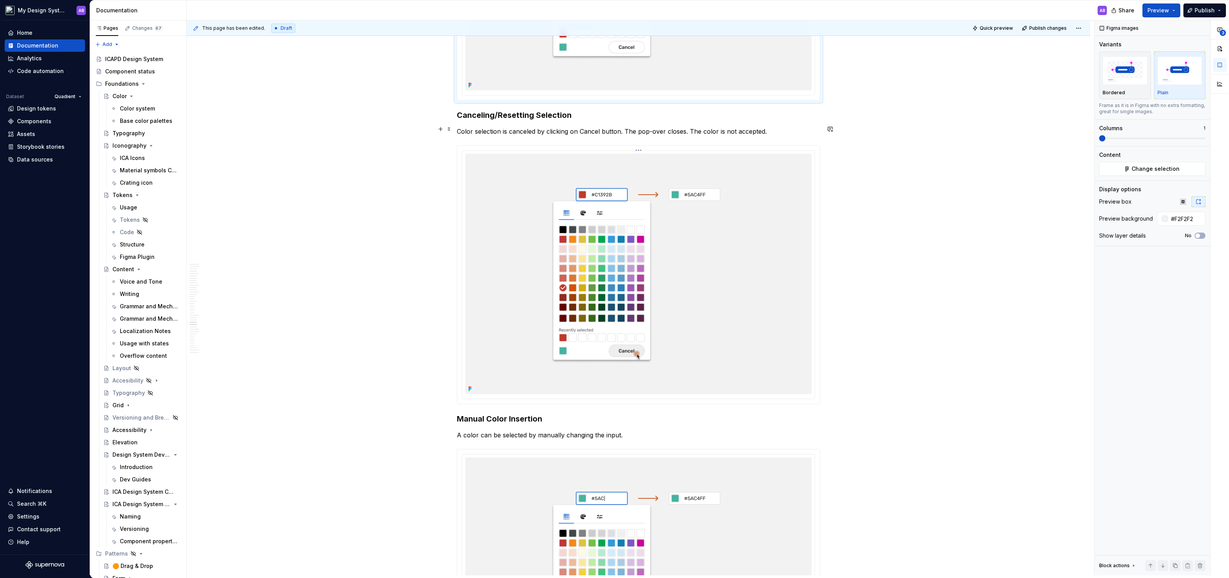
scroll to position [5627, 0]
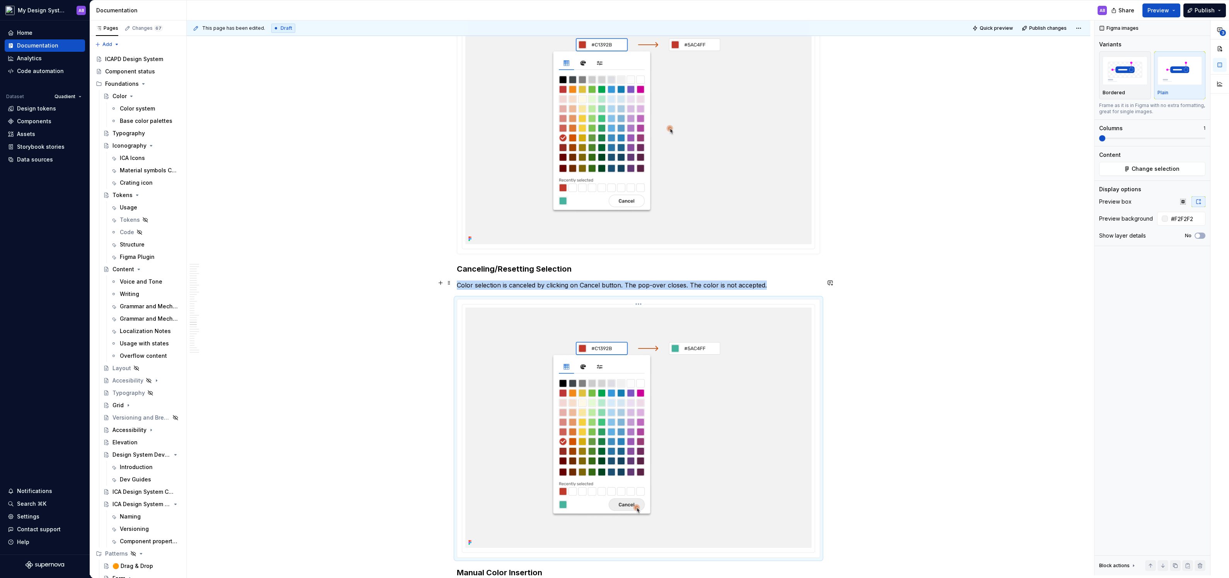
click at [649, 370] on img at bounding box center [638, 428] width 346 height 240
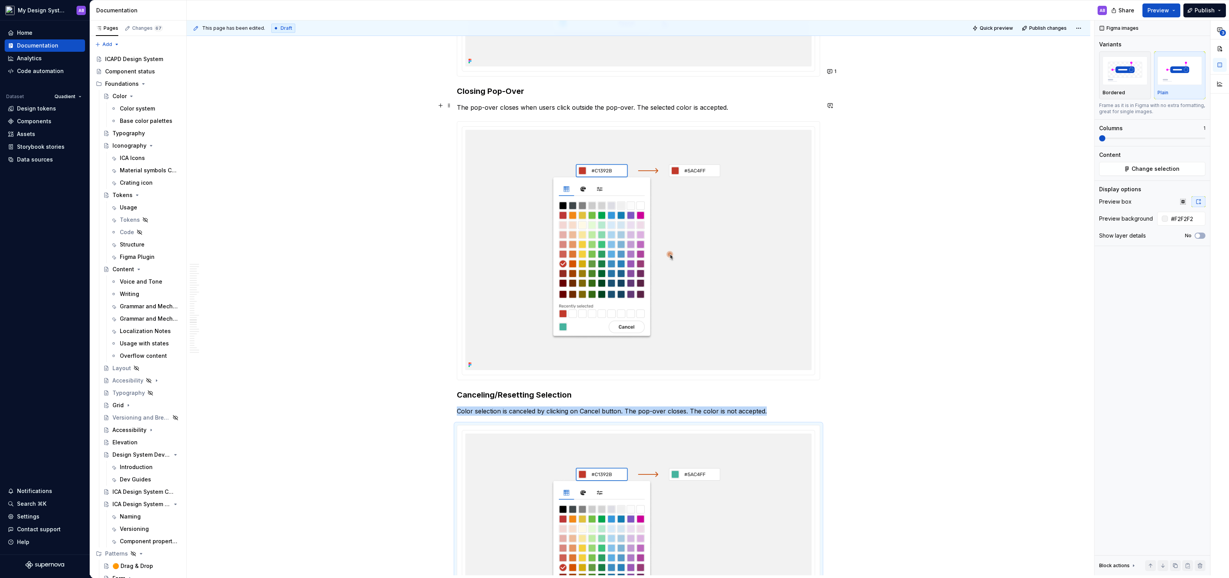
scroll to position [5491, 0]
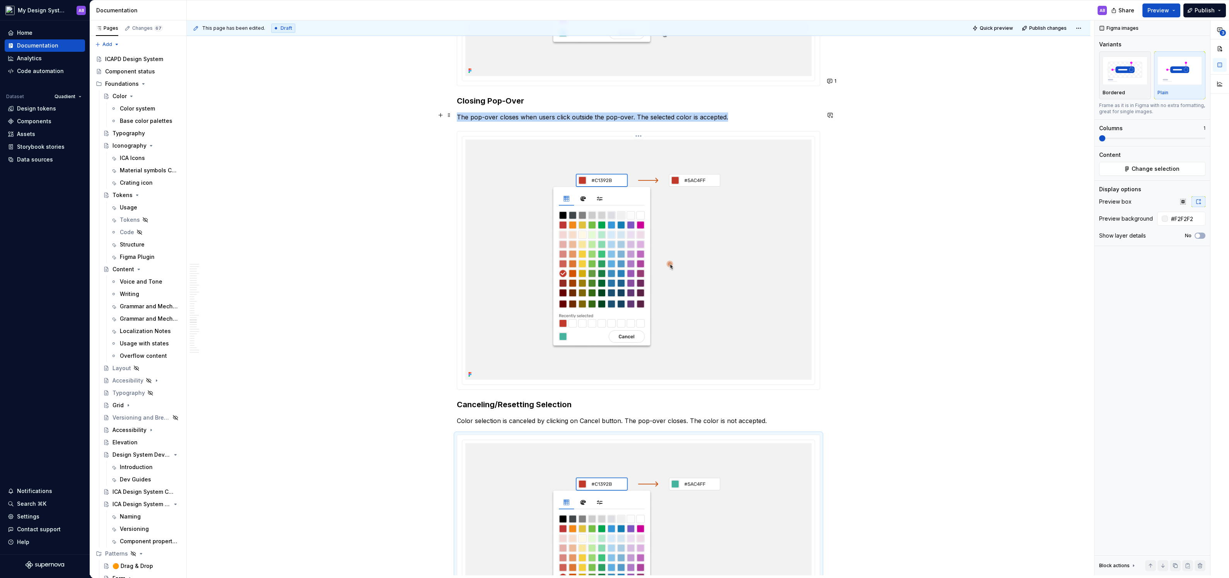
click at [672, 277] on img at bounding box center [638, 260] width 346 height 240
type textarea "*"
